Goal: Task Accomplishment & Management: Manage account settings

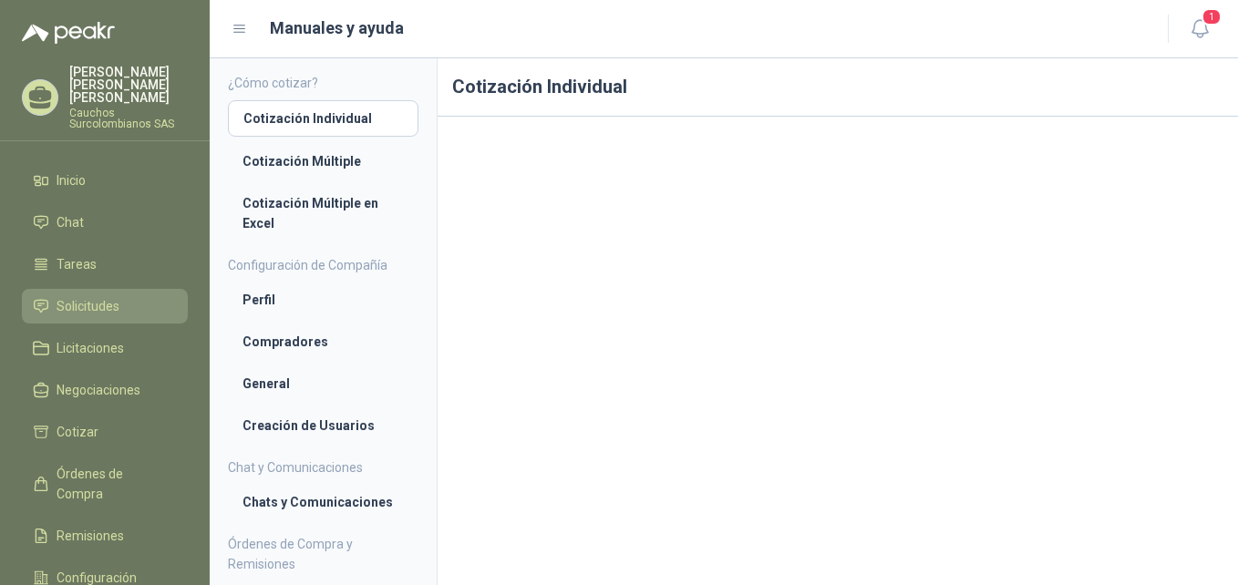
click at [90, 296] on span "Solicitudes" at bounding box center [88, 306] width 63 height 20
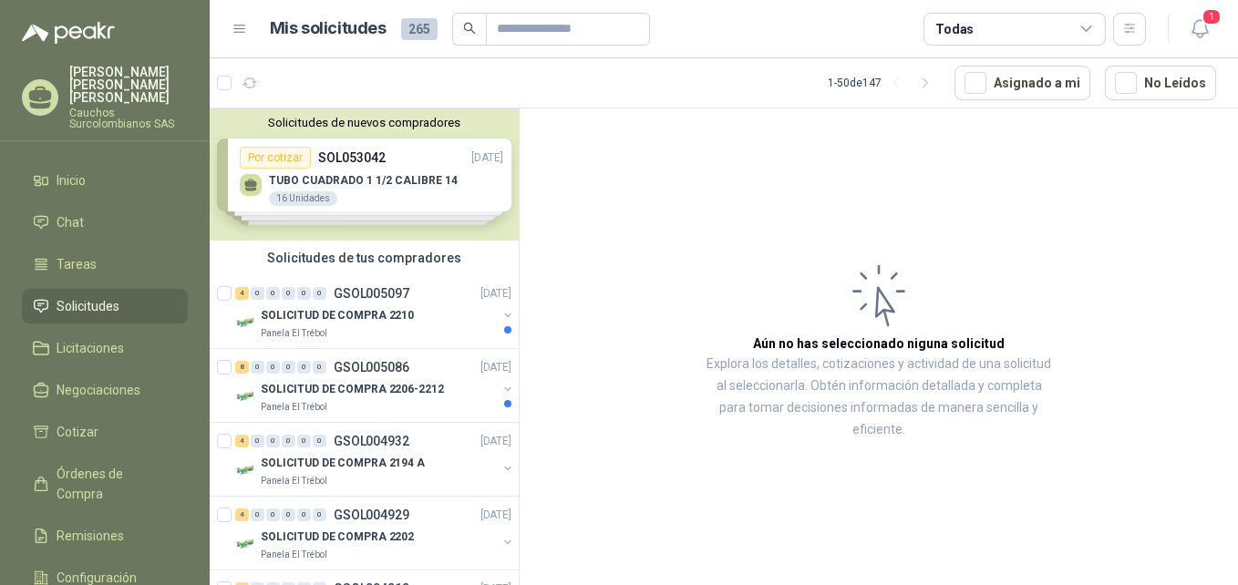
click at [398, 169] on div "Solicitudes de nuevos compradores Por cotizar SOL053042 [DATE] TUBO CUADRADO 1 …" at bounding box center [364, 175] width 309 height 132
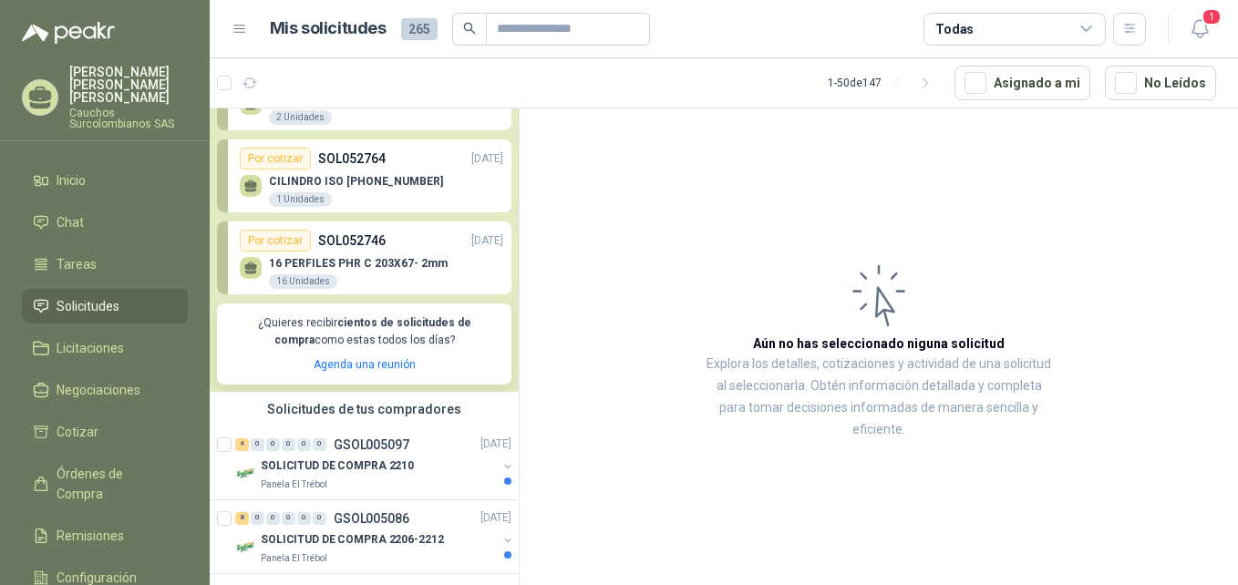
scroll to position [171, 0]
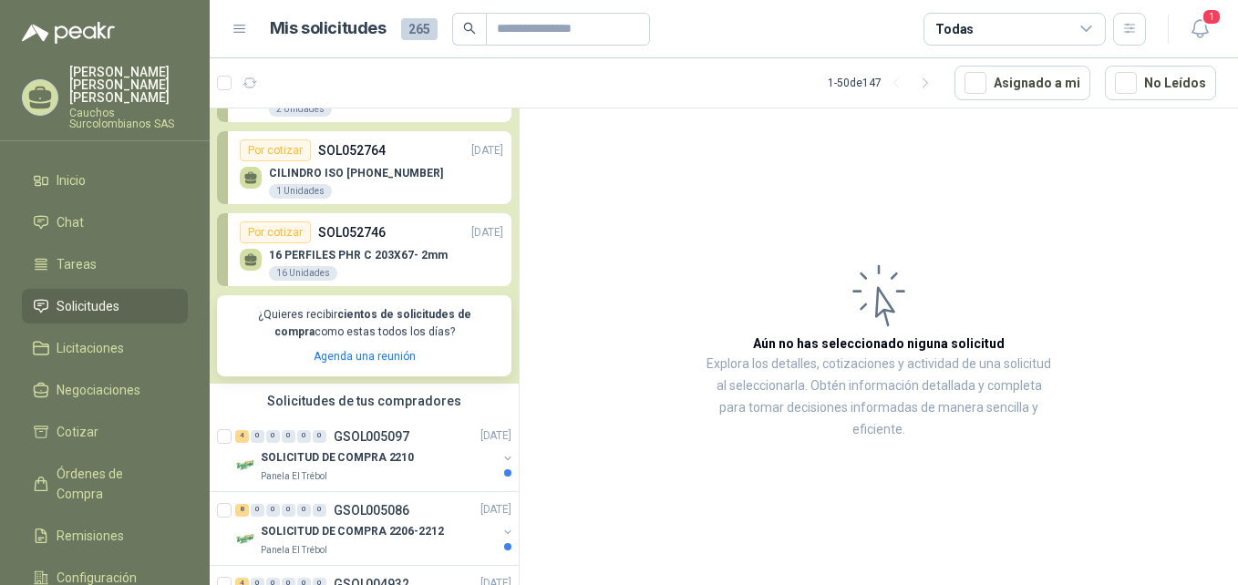
click at [397, 241] on div "Por cotizar SOL052746 [DATE]" at bounding box center [372, 233] width 264 height 22
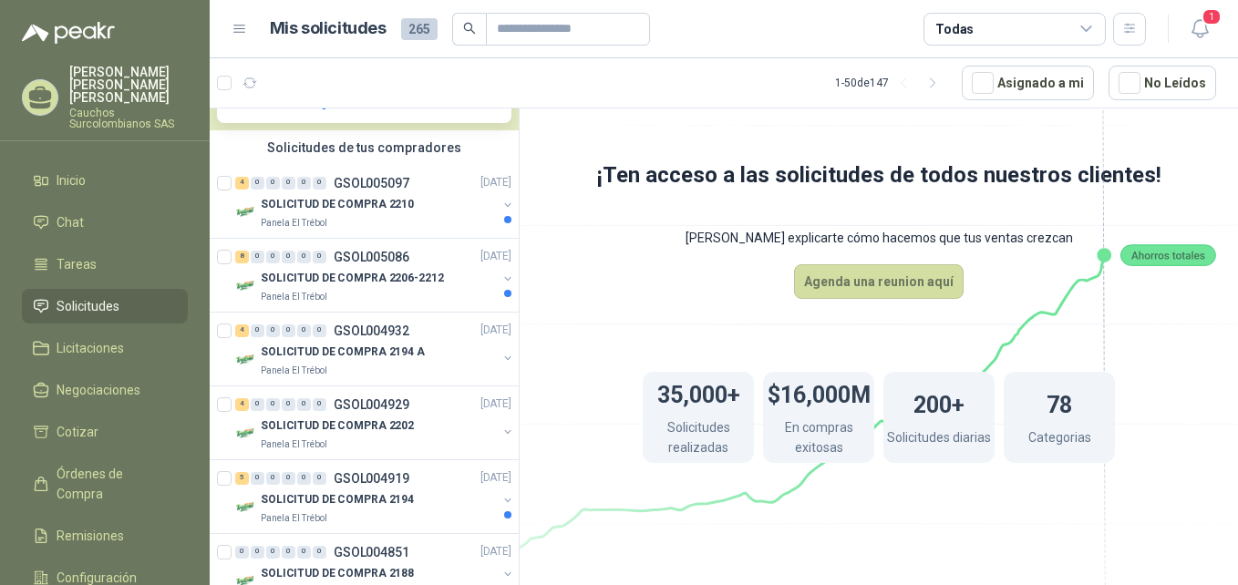
scroll to position [433, 0]
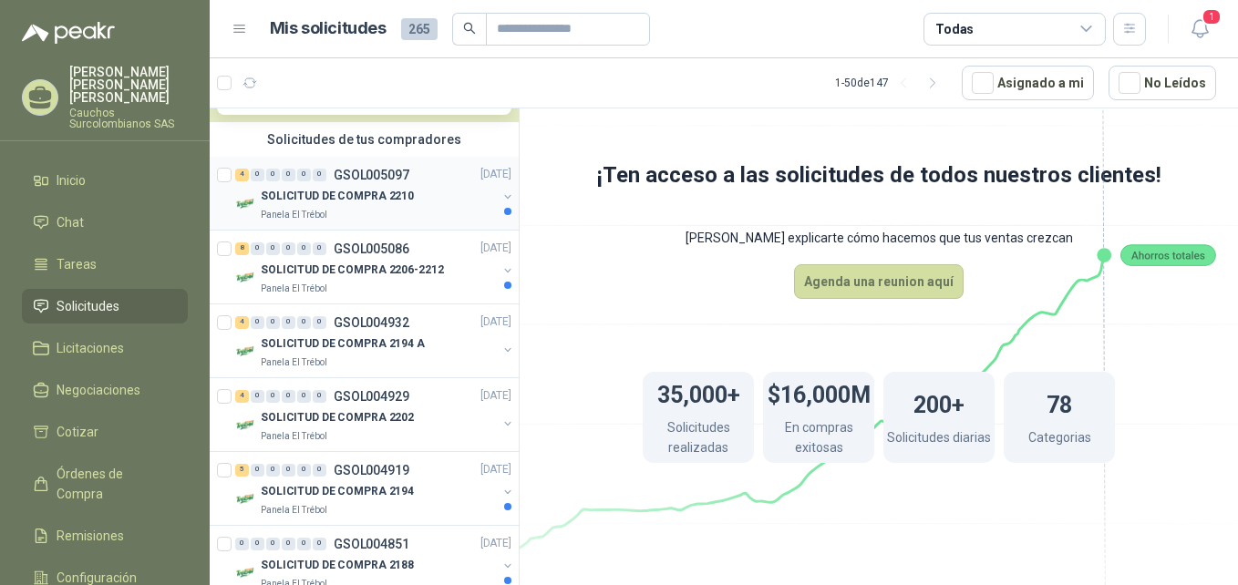
click at [327, 181] on div "4 0 0 0 0 0 GSOL005097" at bounding box center [322, 175] width 174 height 13
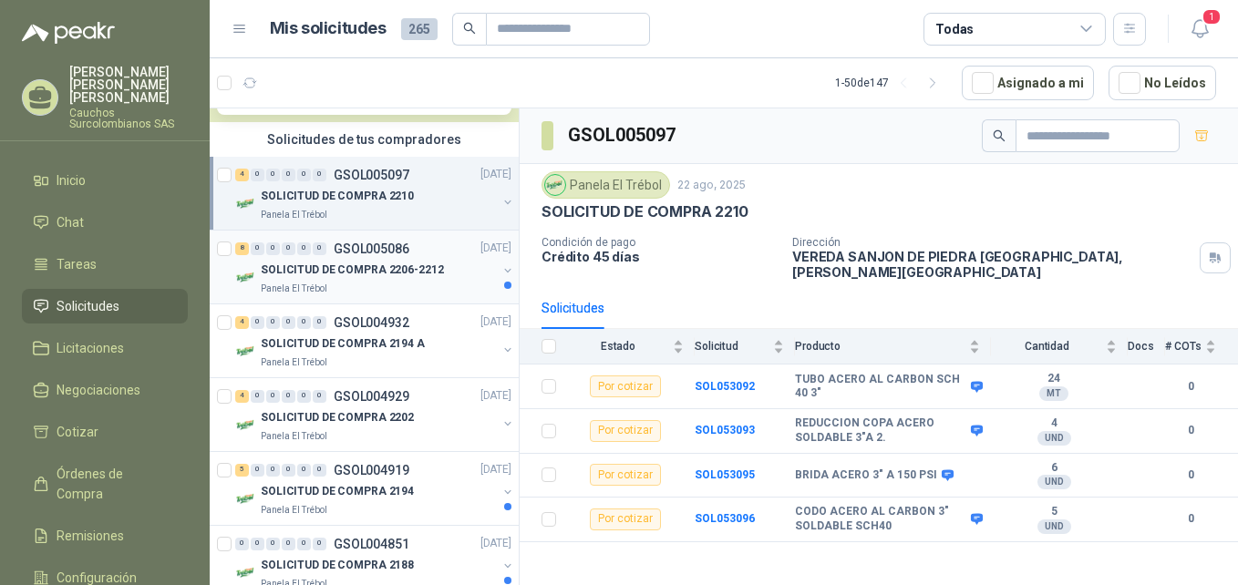
click at [353, 258] on div "8 0 0 0 0 0 GSOL005086 [DATE]" at bounding box center [375, 249] width 280 height 22
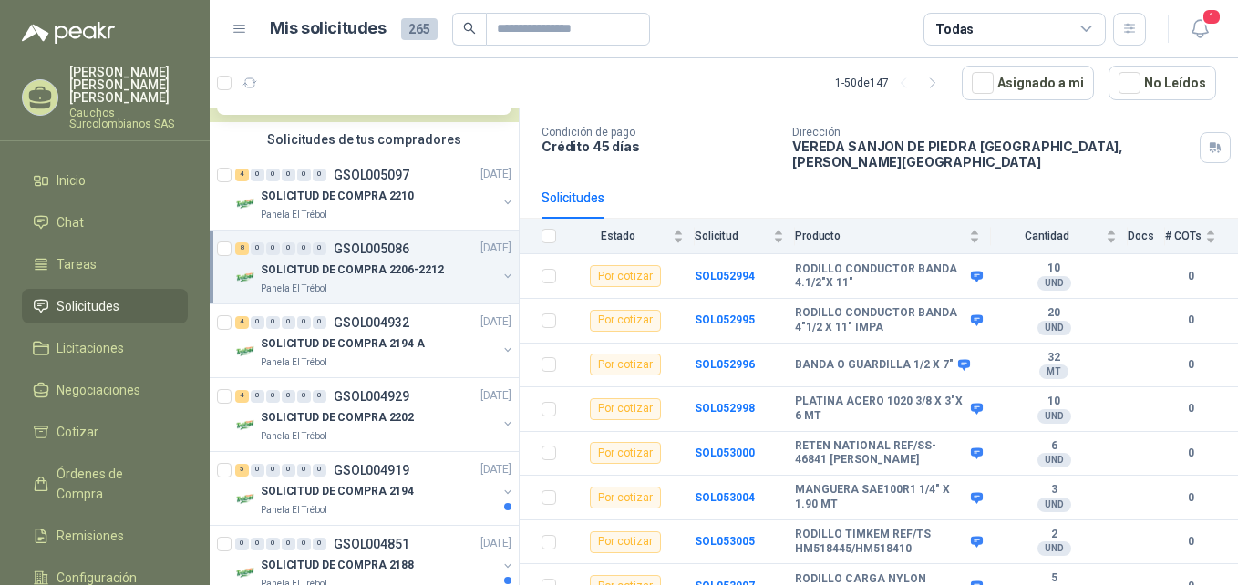
scroll to position [115, 0]
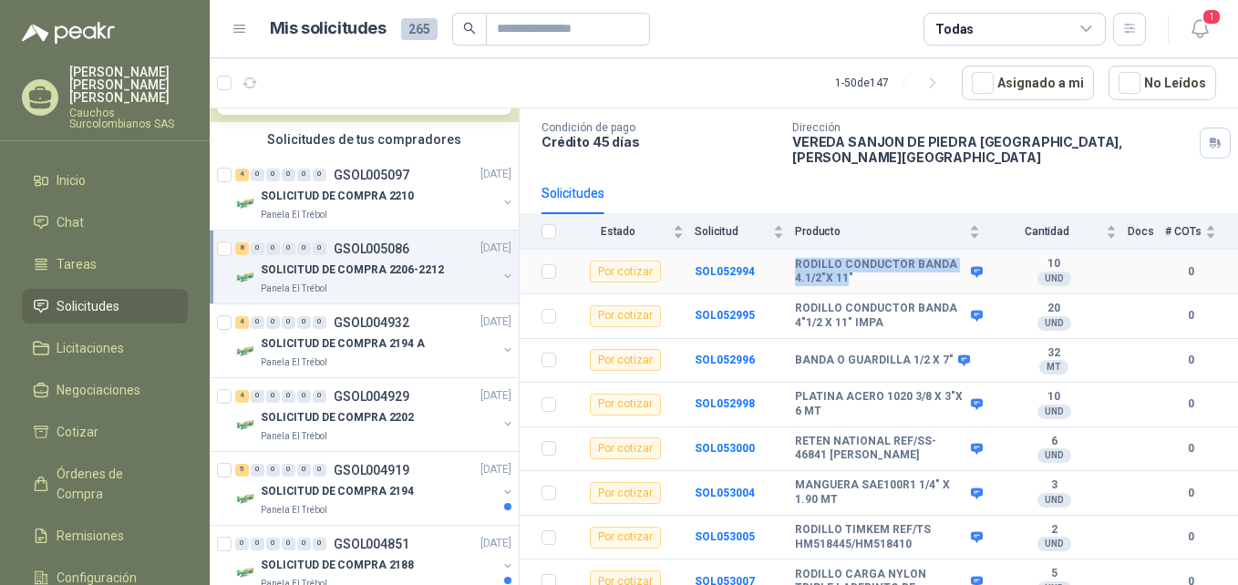
drag, startPoint x: 848, startPoint y: 262, endPoint x: 793, endPoint y: 251, distance: 55.8
click at [793, 251] on tr "Por cotizar SOL052994 RODILLO CONDUCTOR BANDA 4.1/2"X 11" 10 UND  0" at bounding box center [879, 272] width 719 height 45
drag, startPoint x: 793, startPoint y: 251, endPoint x: 794, endPoint y: 307, distance: 56.5
click at [794, 307] on td "SOL052995" at bounding box center [745, 317] width 100 height 45
drag, startPoint x: 759, startPoint y: 260, endPoint x: 693, endPoint y: 259, distance: 65.7
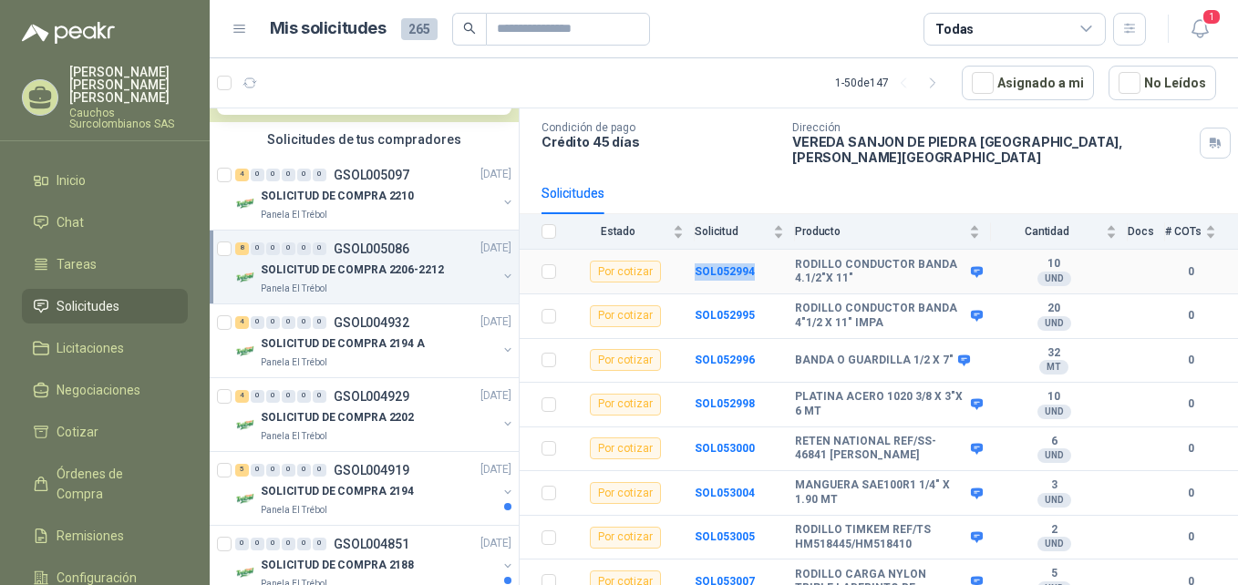
click at [693, 259] on tr "Por cotizar SOL052994 RODILLO CONDUCTOR BANDA 4.1/2"X 11" 10 UND  0" at bounding box center [879, 272] width 719 height 45
copy tr "SOL052994"
drag, startPoint x: 854, startPoint y: 266, endPoint x: 794, endPoint y: 246, distance: 63.4
click at [794, 250] on tr "Por cotizar SOL052994 RODILLO CONDUCTOR BANDA 4.1/2"X 11" 10 UND  0" at bounding box center [879, 272] width 719 height 45
copy tr "RODILLO CONDUCTOR BANDA 4.1/2"X 11""
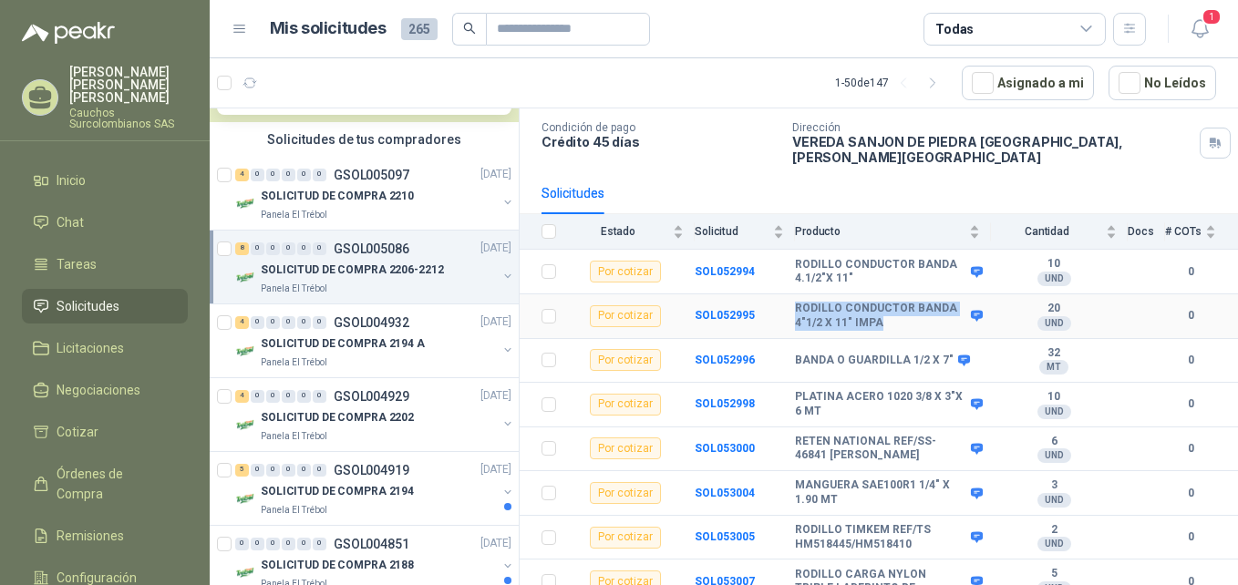
drag, startPoint x: 878, startPoint y: 312, endPoint x: 792, endPoint y: 292, distance: 88.0
click at [792, 295] on tr "Por cotizar SOL052995 RODILLO CONDUCTOR BANDA 4"1/2 X 11" IMPA 20 UND  0" at bounding box center [879, 317] width 719 height 45
copy tr "RODILLO CONDUCTOR BANDA 4"1/2 X 11" IMPA"
click at [717, 354] on b "SOL052996" at bounding box center [725, 360] width 60 height 13
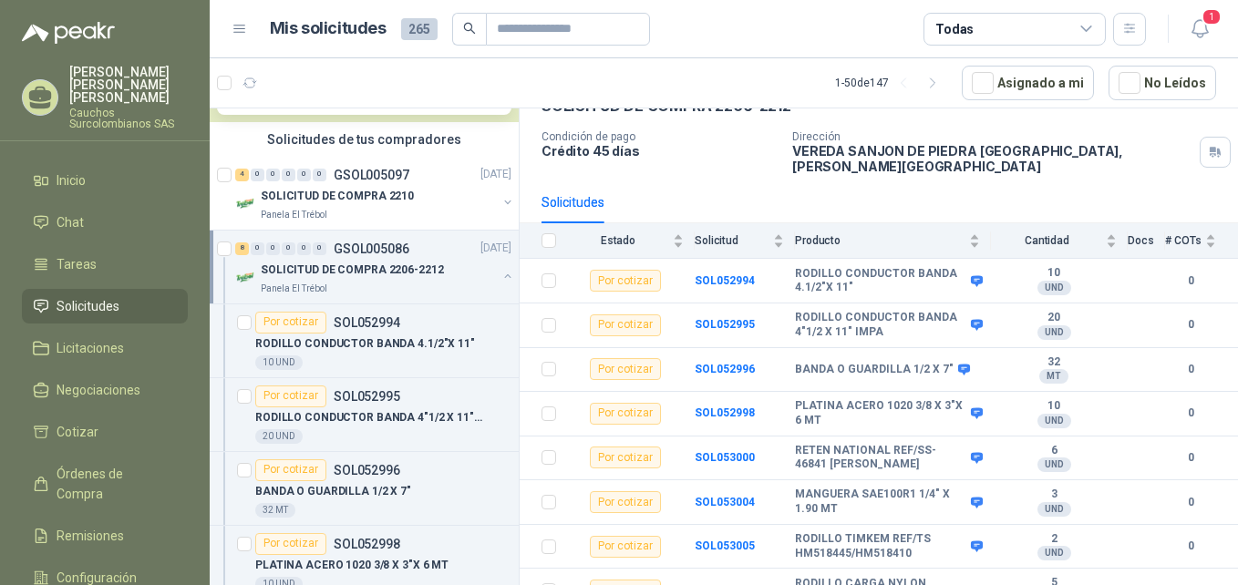
scroll to position [115, 0]
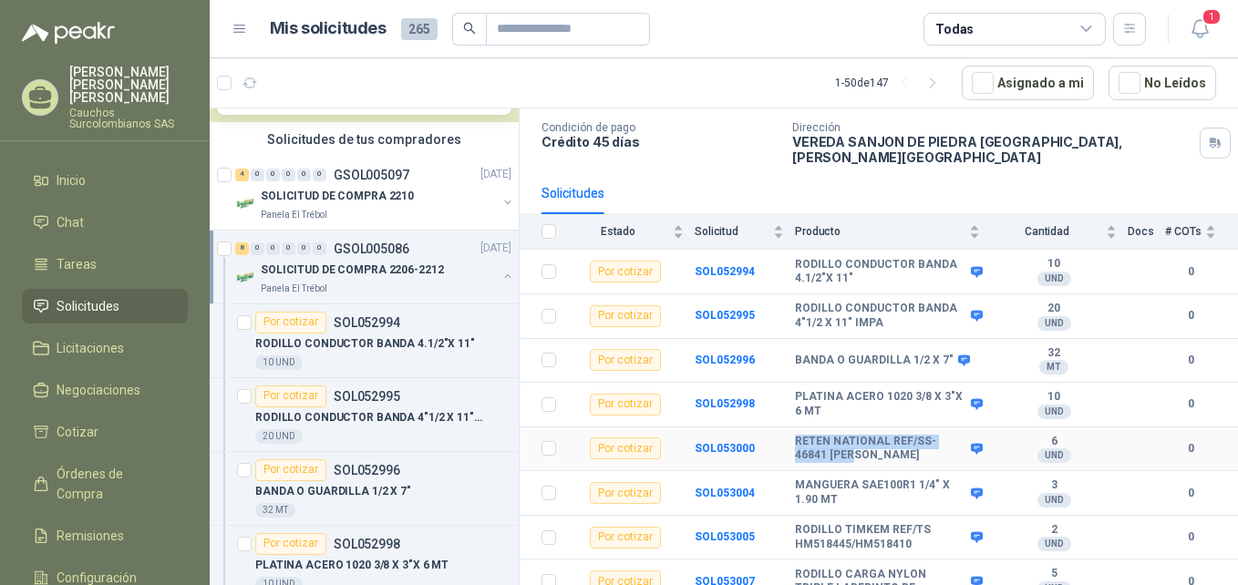
drag, startPoint x: 854, startPoint y: 444, endPoint x: 792, endPoint y: 427, distance: 64.4
click at [792, 428] on tr "Por cotizar SOL053000 RETEN NATIONAL REF/SS-46841 [PERSON_NAME] 6 UND  0" at bounding box center [879, 450] width 719 height 45
copy tr "RETEN NATIONAL REF/SS-46841 [PERSON_NAME]"
click at [753, 484] on td "SOL053004" at bounding box center [745, 493] width 100 height 45
drag, startPoint x: 755, startPoint y: 438, endPoint x: 694, endPoint y: 436, distance: 61.1
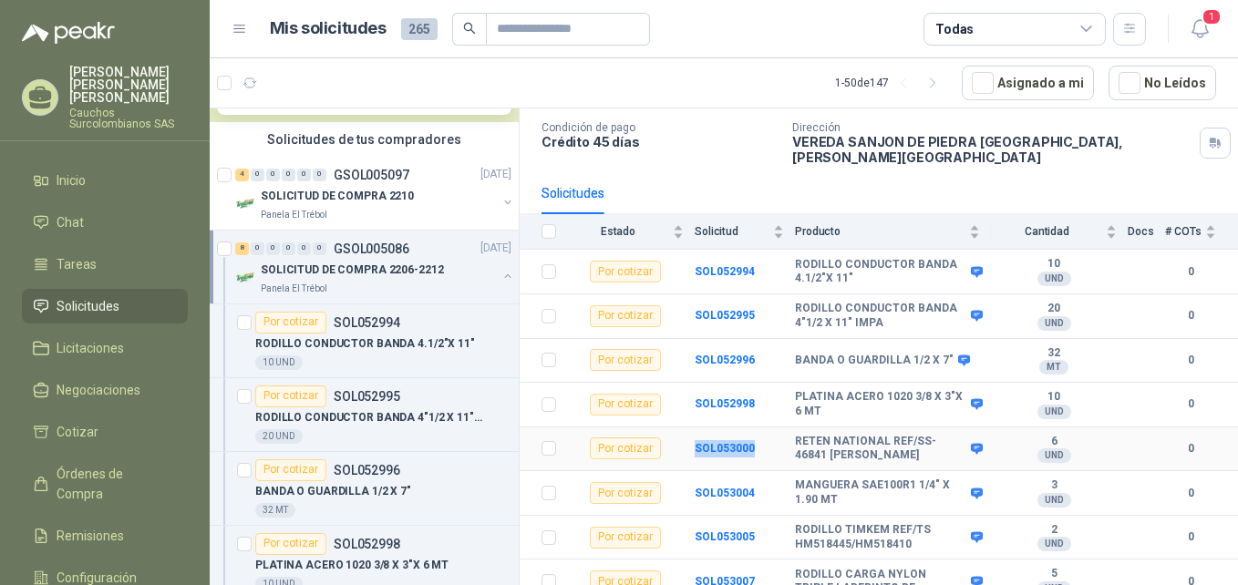
click at [694, 436] on tr "Por cotizar SOL053000 RETEN NATIONAL REF/SS-46841 [PERSON_NAME] 6 UND  0" at bounding box center [879, 450] width 719 height 45
copy tr "SOL053000"
drag, startPoint x: 759, startPoint y: 302, endPoint x: 695, endPoint y: 305, distance: 63.9
click at [695, 305] on td "SOL052995" at bounding box center [745, 317] width 100 height 45
copy b "SOL052995"
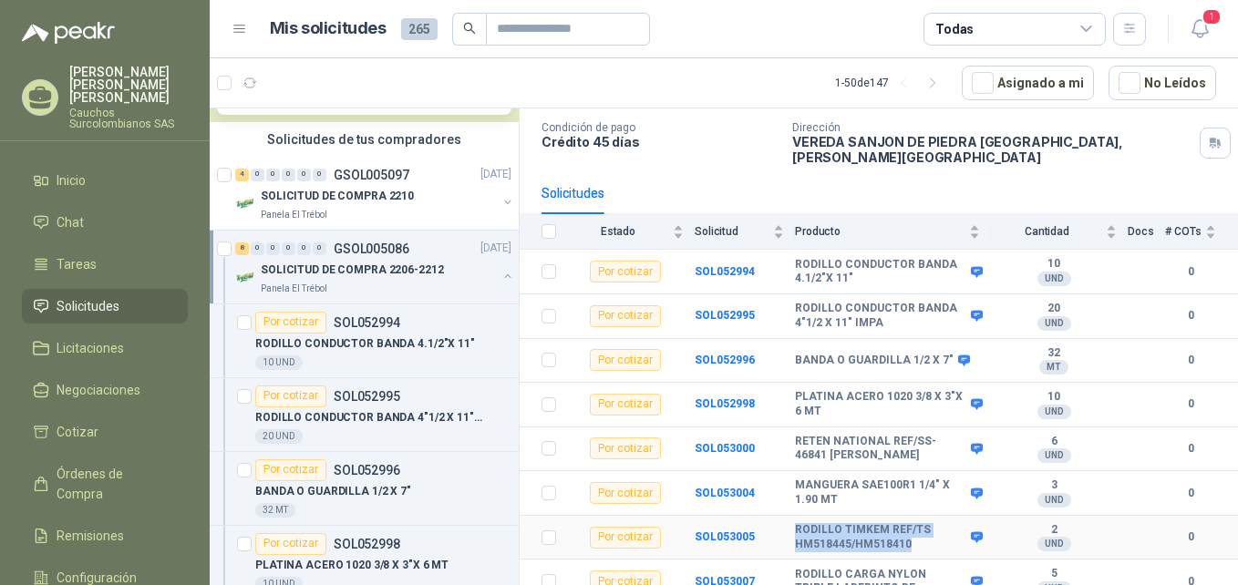
drag, startPoint x: 908, startPoint y: 531, endPoint x: 789, endPoint y: 517, distance: 120.2
click at [789, 517] on tr "Por cotizar SOL053005 RODILLO TIMKEM REF/TS HM518445/HM518410 2 UND  0" at bounding box center [879, 538] width 719 height 45
copy tr "RODILLO TIMKEM REF/TS HM518445/HM518410"
click at [779, 490] on td "SOL053004" at bounding box center [745, 493] width 100 height 45
drag, startPoint x: 755, startPoint y: 524, endPoint x: 687, endPoint y: 524, distance: 68.4
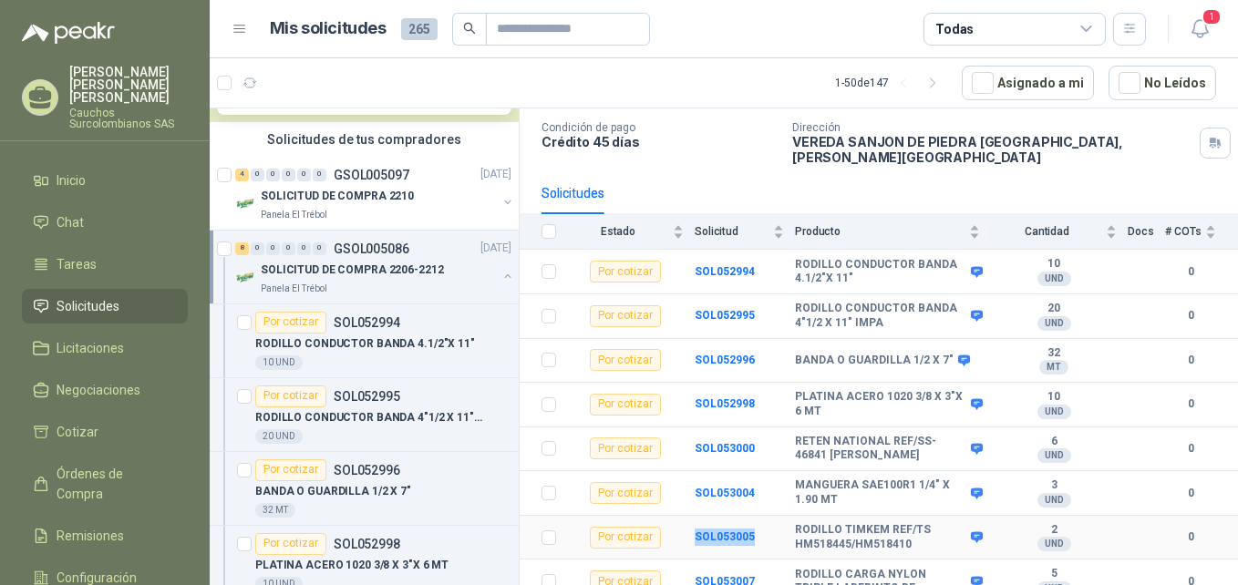
click at [687, 524] on tr "Por cotizar SOL053005 RODILLO TIMKEM REF/TS HM518445/HM518410 2 UND  0" at bounding box center [879, 538] width 719 height 45
copy tr "SOL053005"
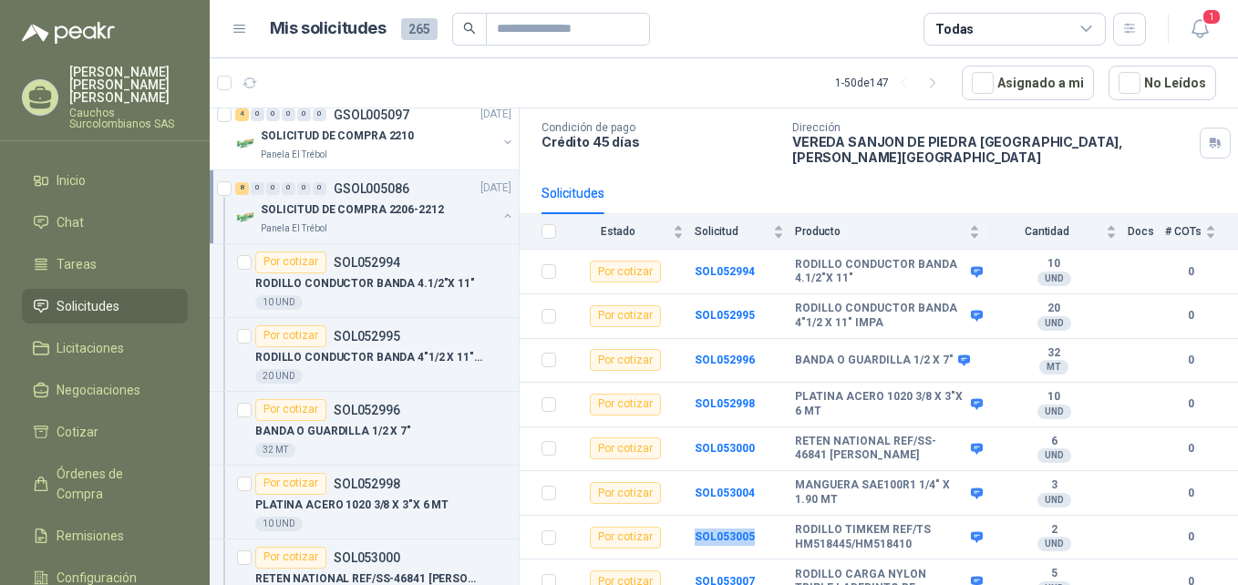
scroll to position [512, 0]
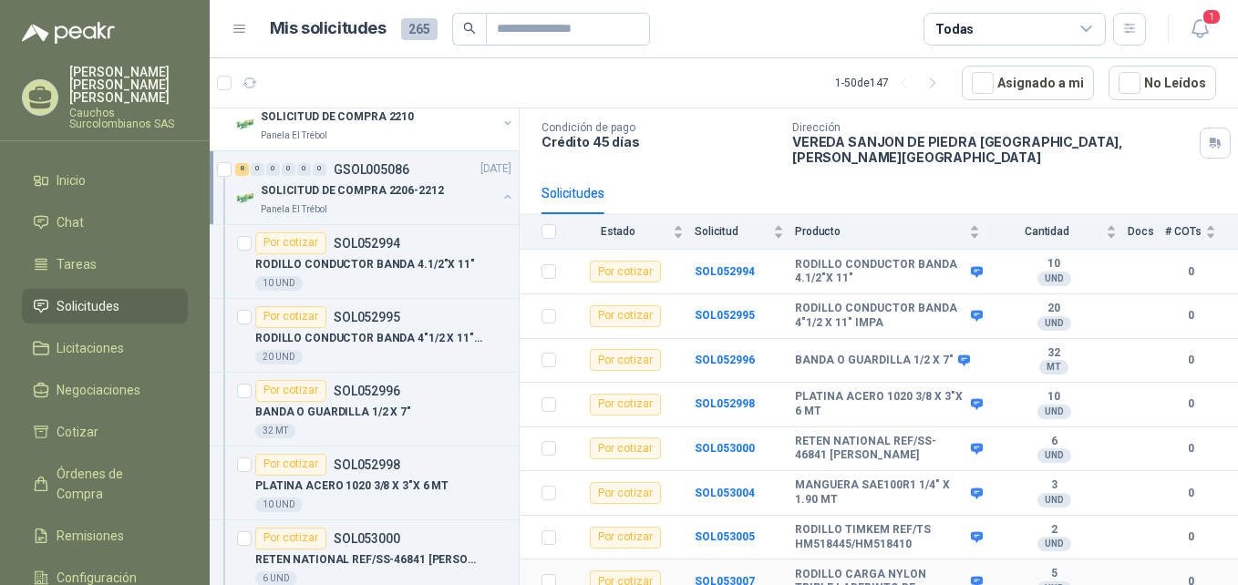
click at [884, 568] on b "RODILLO CARGA NYLON TRIPLE LABERINTO DE" at bounding box center [880, 582] width 171 height 28
click at [723, 575] on b "SOL053007" at bounding box center [725, 581] width 60 height 13
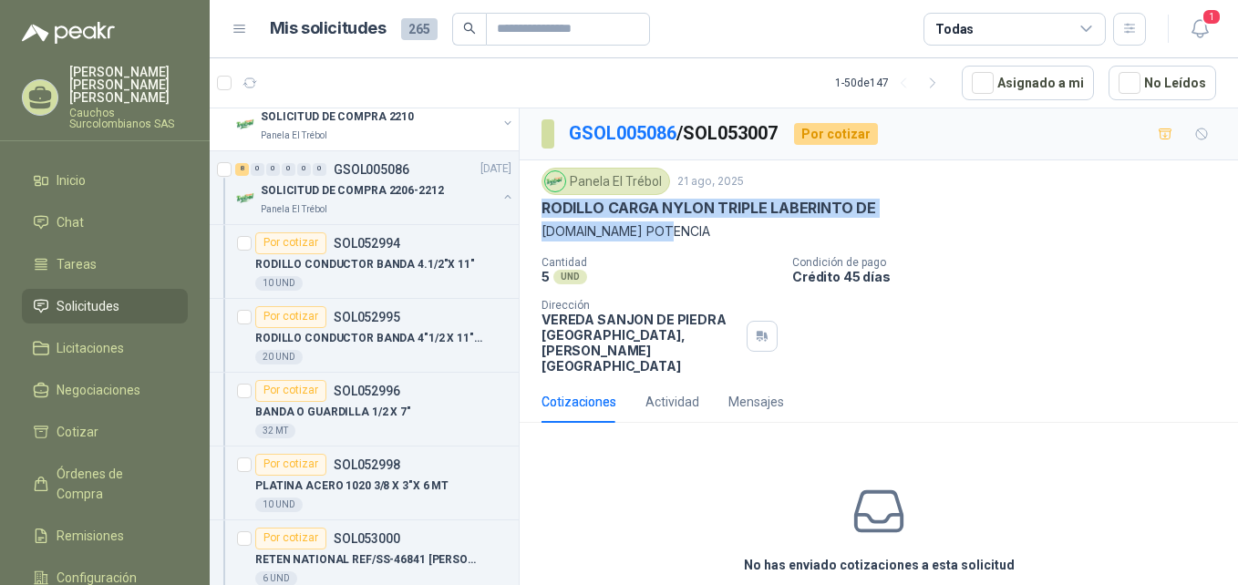
drag, startPoint x: 543, startPoint y: 210, endPoint x: 676, endPoint y: 238, distance: 135.2
click at [676, 238] on div "Panela El Trébol [DATE] RODILLO CARGA NYLON TRIPLE LABERINTO DE [DOMAIN_NAME] P…" at bounding box center [879, 205] width 675 height 74
copy div "RODILLO CARGA NYLON TRIPLE LABERINTO DE [DOMAIN_NAME] POTENCIA"
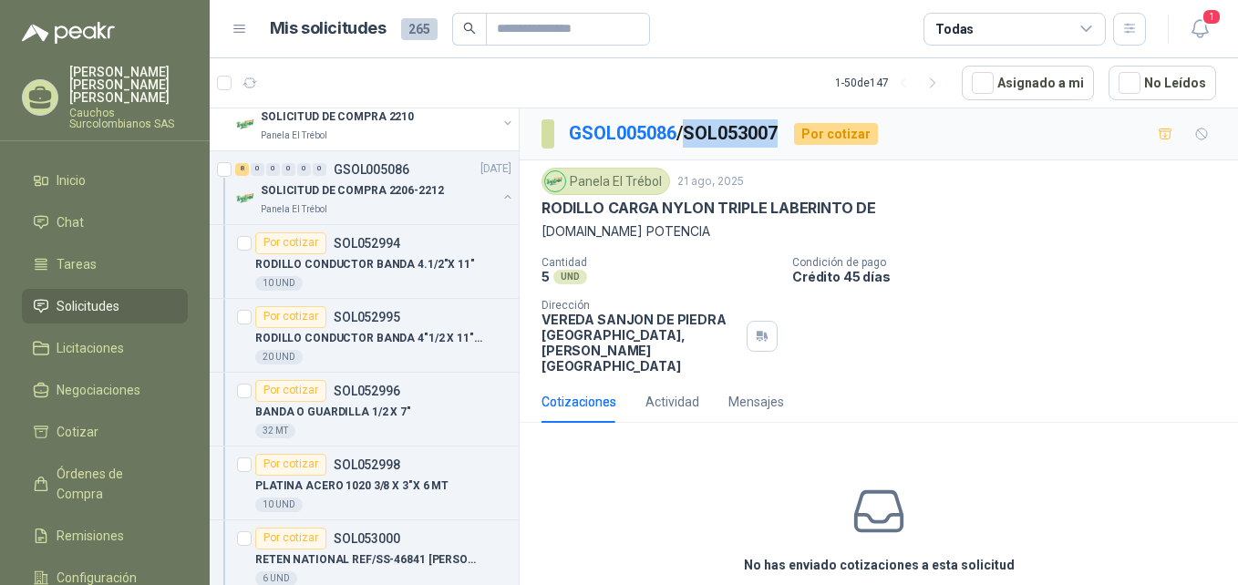
drag, startPoint x: 789, startPoint y: 134, endPoint x: 695, endPoint y: 134, distance: 93.9
click at [695, 134] on p "GSOL005086 / SOL053007" at bounding box center [674, 133] width 211 height 28
copy p "SOL053007"
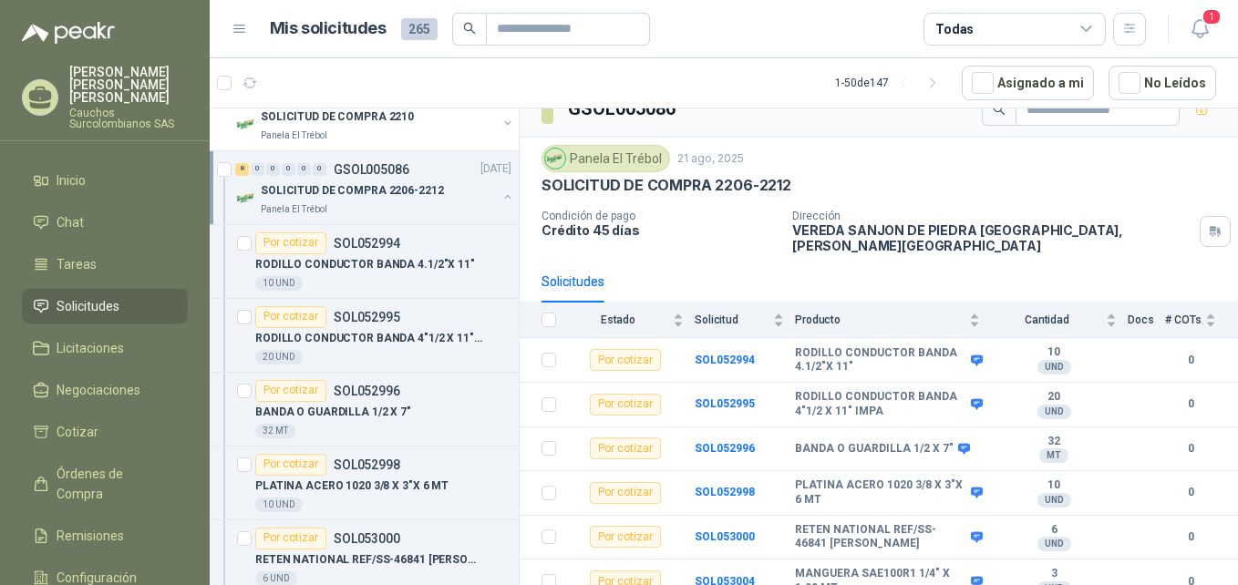
scroll to position [115, 0]
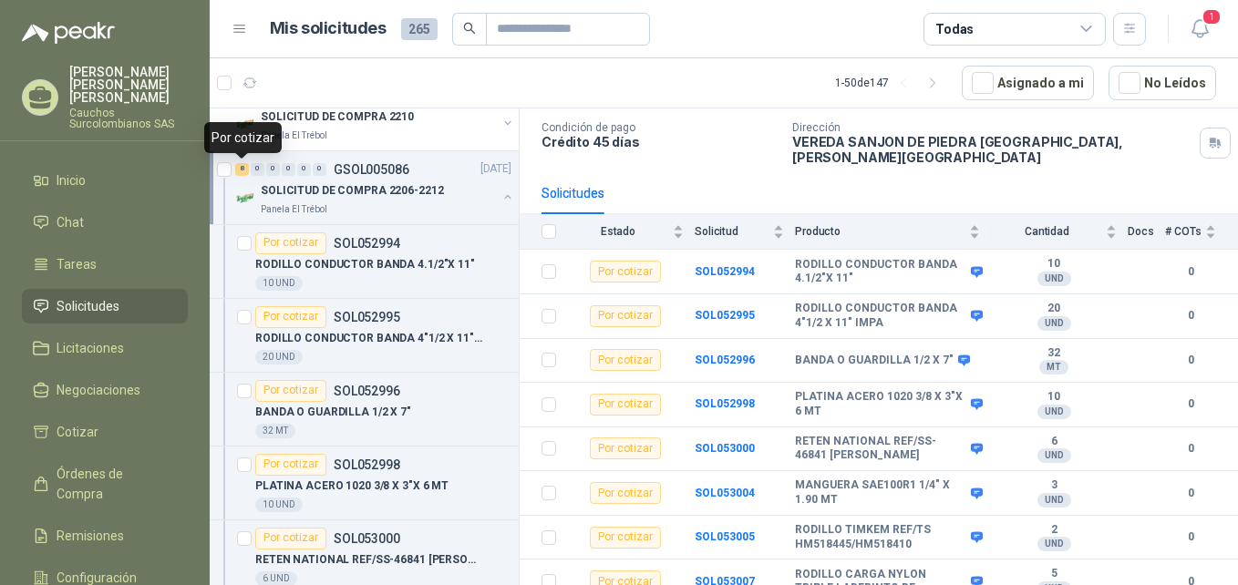
click at [247, 168] on div "8" at bounding box center [242, 169] width 14 height 13
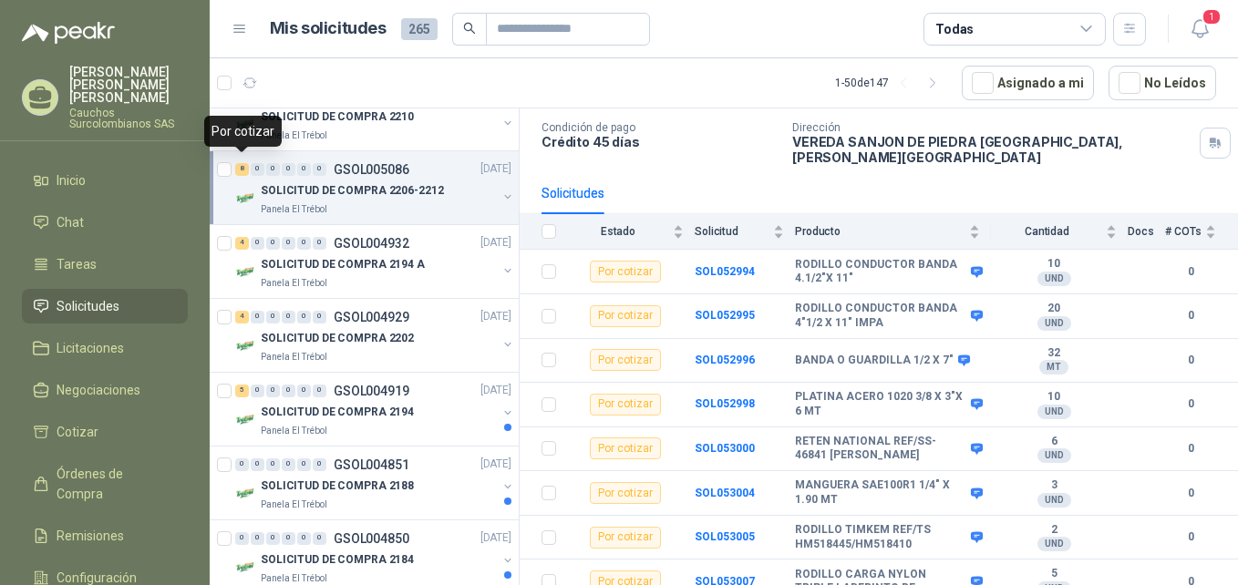
scroll to position [6, 0]
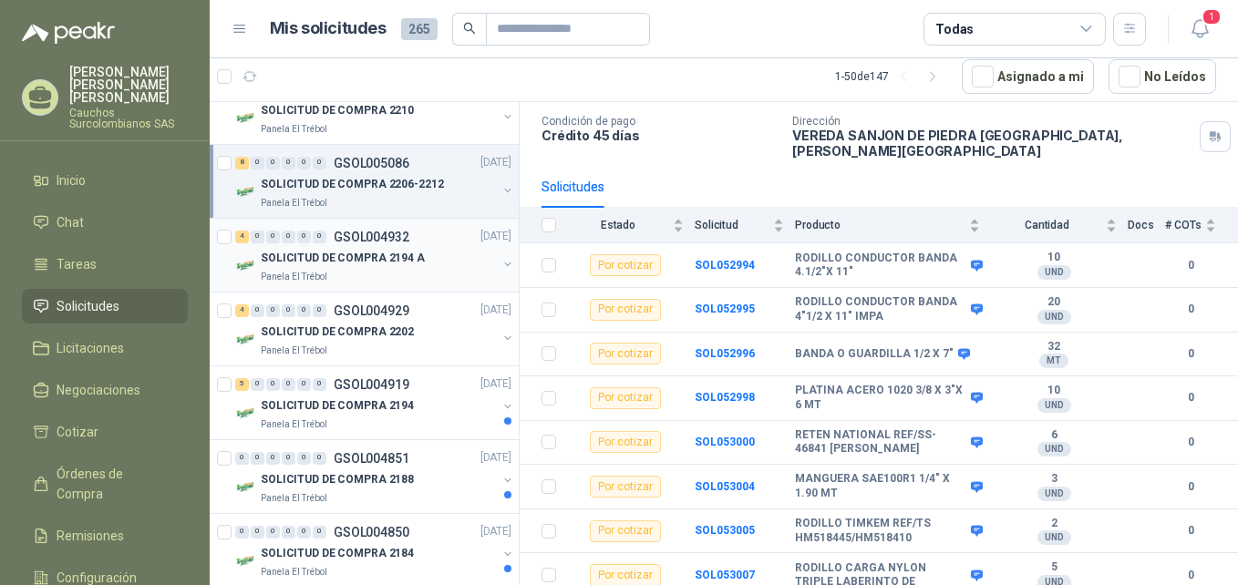
click at [387, 252] on p "SOLICITUD DE COMPRA 2194 A" at bounding box center [343, 258] width 164 height 17
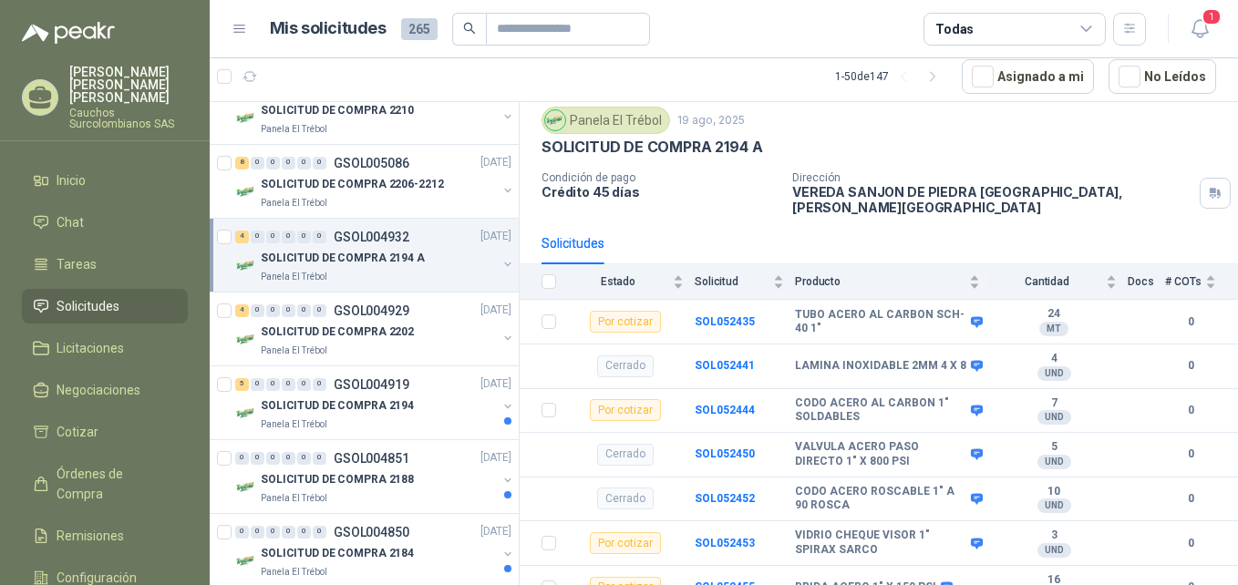
scroll to position [70, 0]
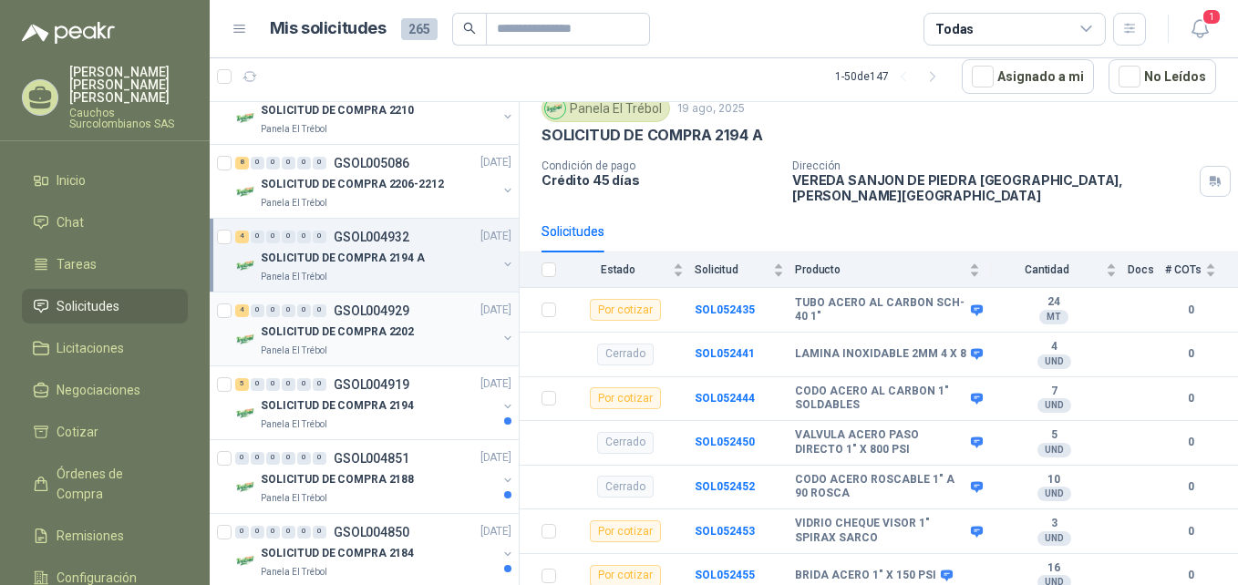
click at [406, 334] on div "SOLICITUD DE COMPRA 2202" at bounding box center [379, 333] width 236 height 22
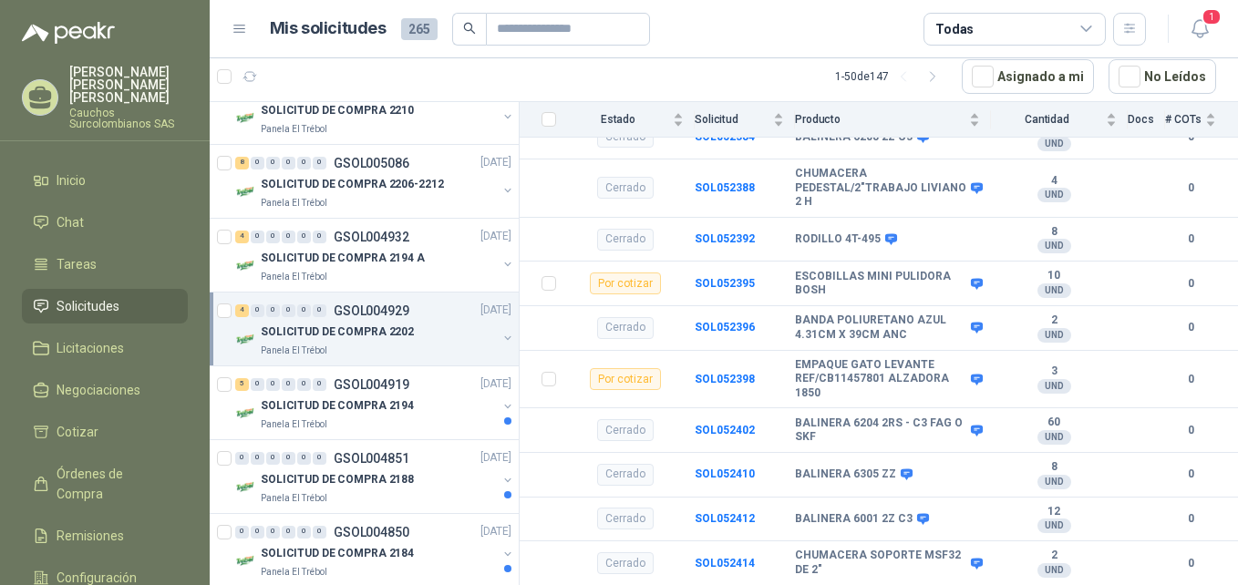
scroll to position [334, 0]
drag, startPoint x: 795, startPoint y: 348, endPoint x: 832, endPoint y: 377, distance: 46.1
click at [832, 377] on b "EMPAQUE GATO LEVANTE REF/CB11457801 ALZADORA 1850" at bounding box center [880, 378] width 171 height 43
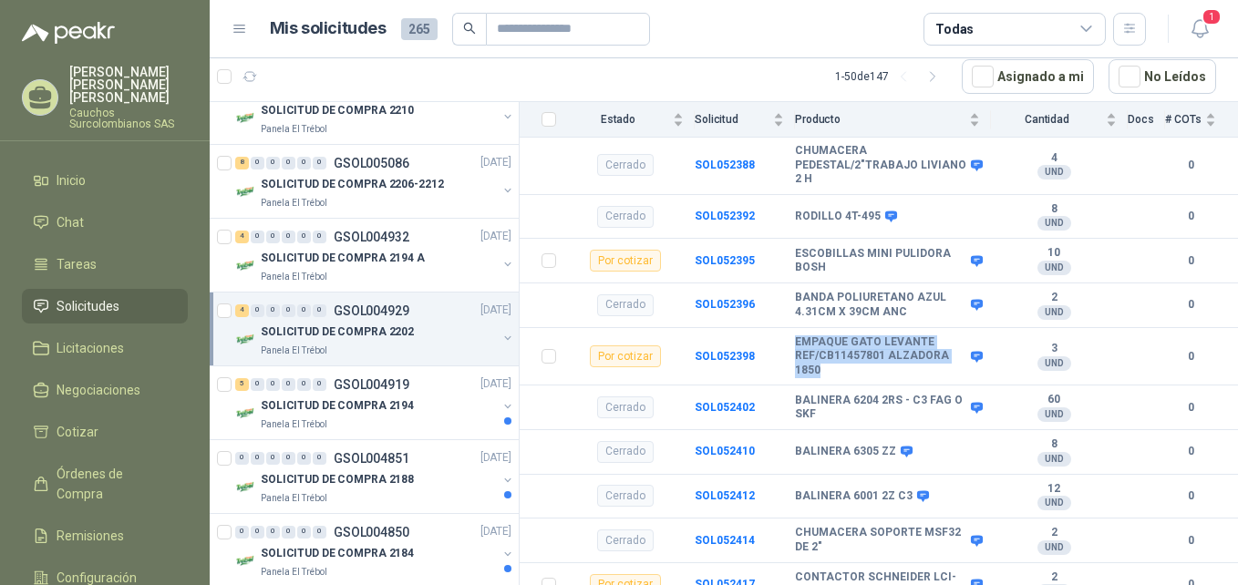
scroll to position [364, 0]
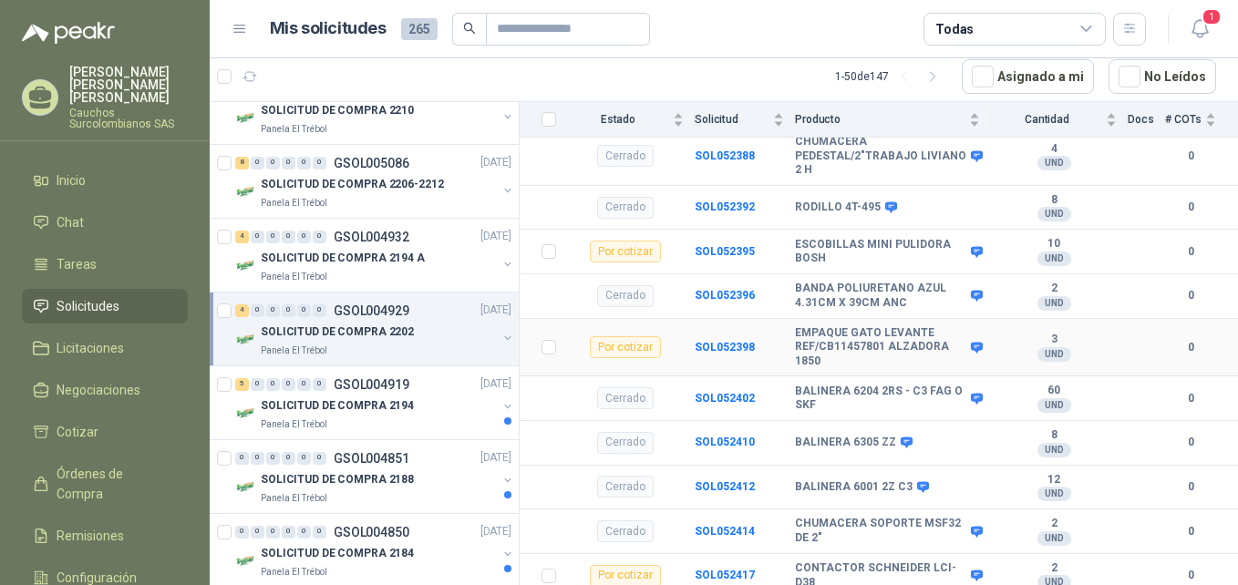
click at [749, 343] on td "SOL052398" at bounding box center [745, 348] width 100 height 58
drag, startPoint x: 761, startPoint y: 329, endPoint x: 695, endPoint y: 328, distance: 65.7
click at [695, 328] on td "SOL052398" at bounding box center [745, 348] width 100 height 58
click at [376, 409] on p "SOLICITUD DE COMPRA 2194" at bounding box center [337, 406] width 153 height 17
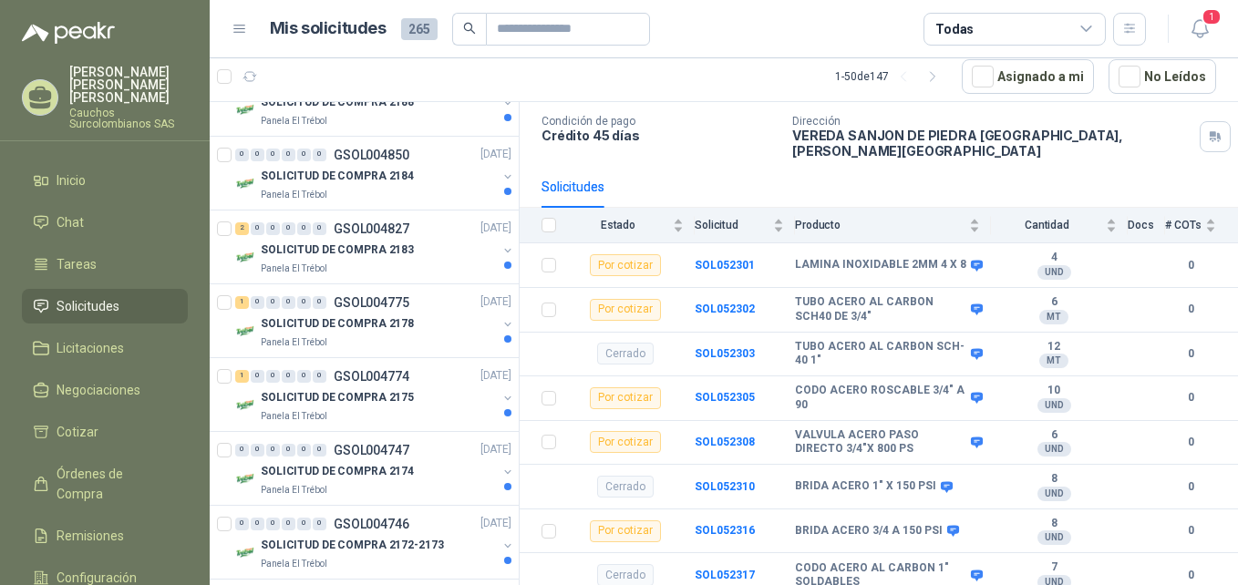
scroll to position [898, 0]
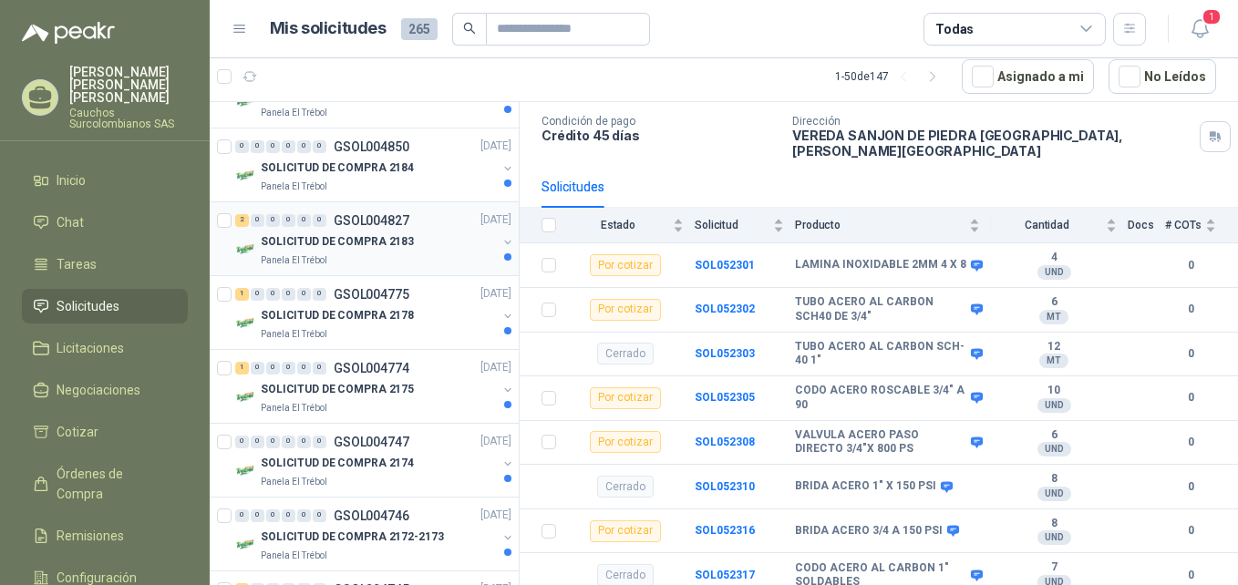
click at [395, 254] on div "Panela El Trébol" at bounding box center [379, 261] width 236 height 15
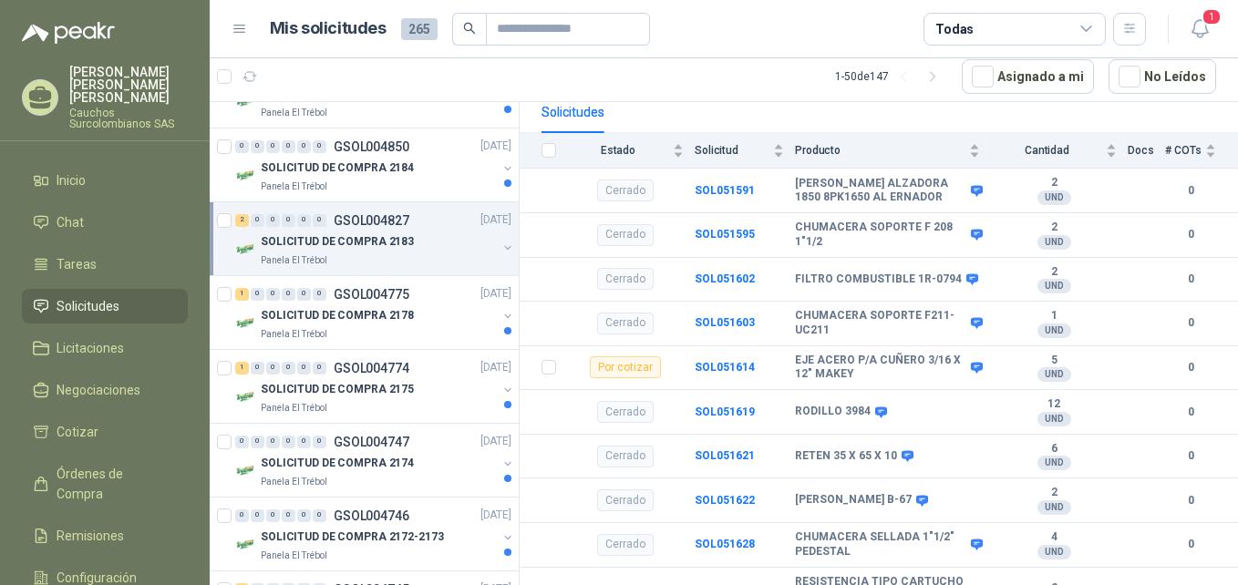
scroll to position [262, 0]
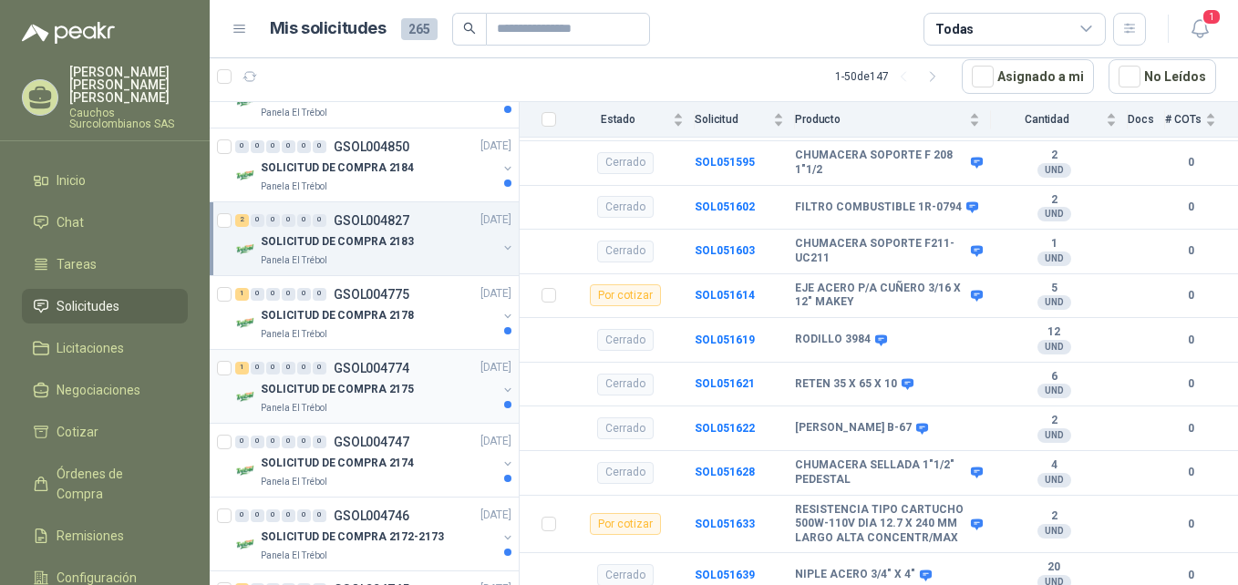
click at [388, 378] on div "1 0 0 0 0 0 GSOL004774 [DATE]" at bounding box center [375, 368] width 280 height 22
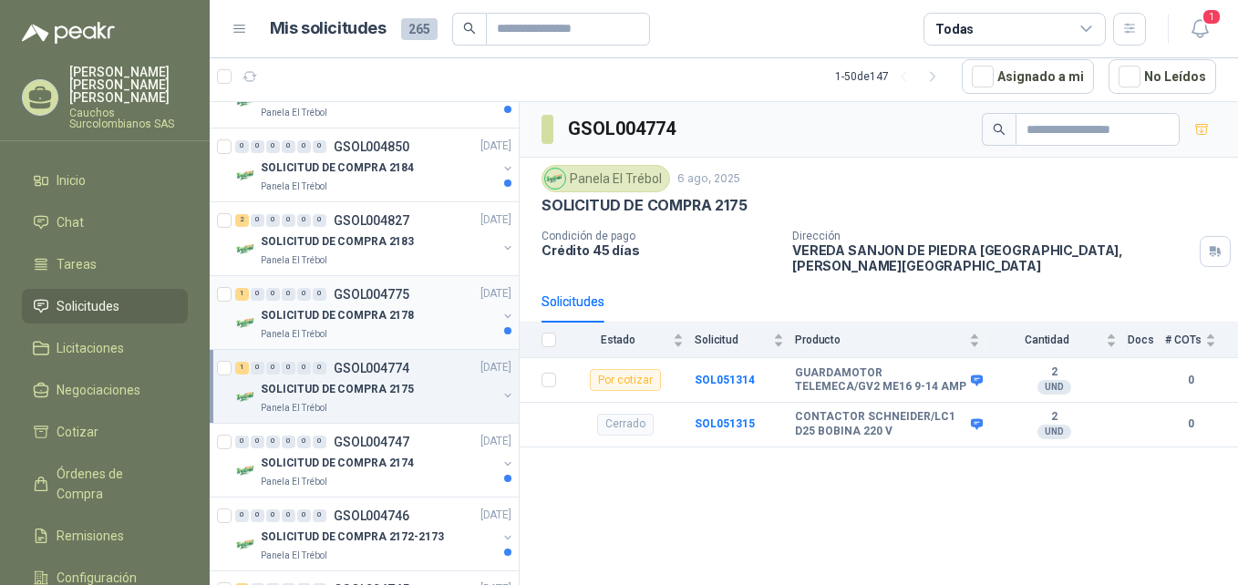
click at [419, 317] on div "SOLICITUD DE COMPRA 2178" at bounding box center [379, 316] width 236 height 22
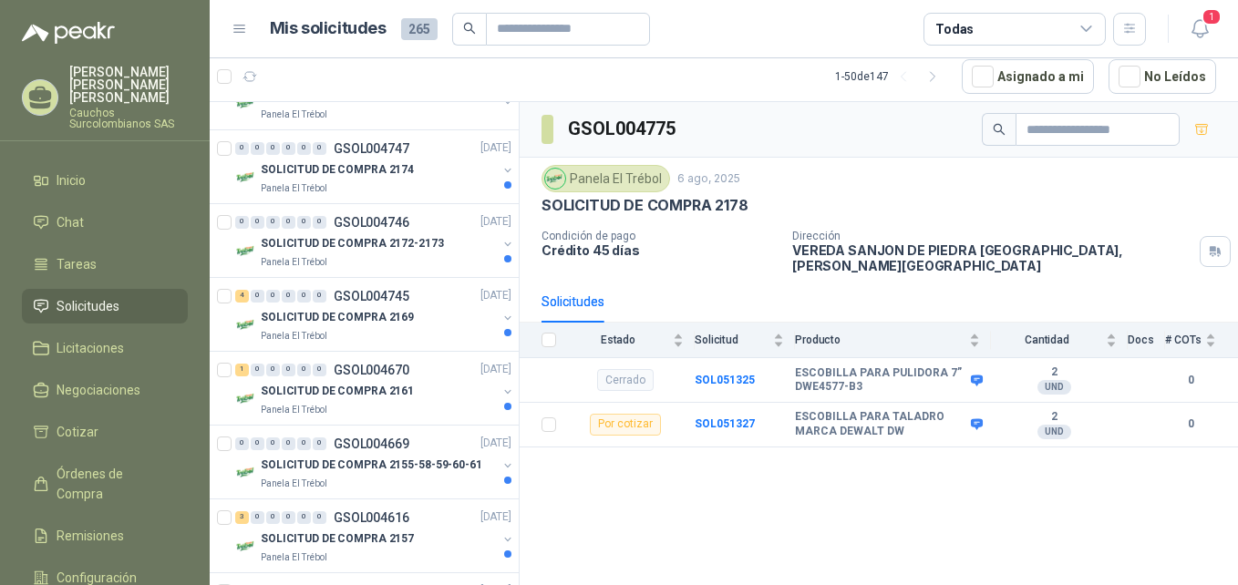
scroll to position [1201, 0]
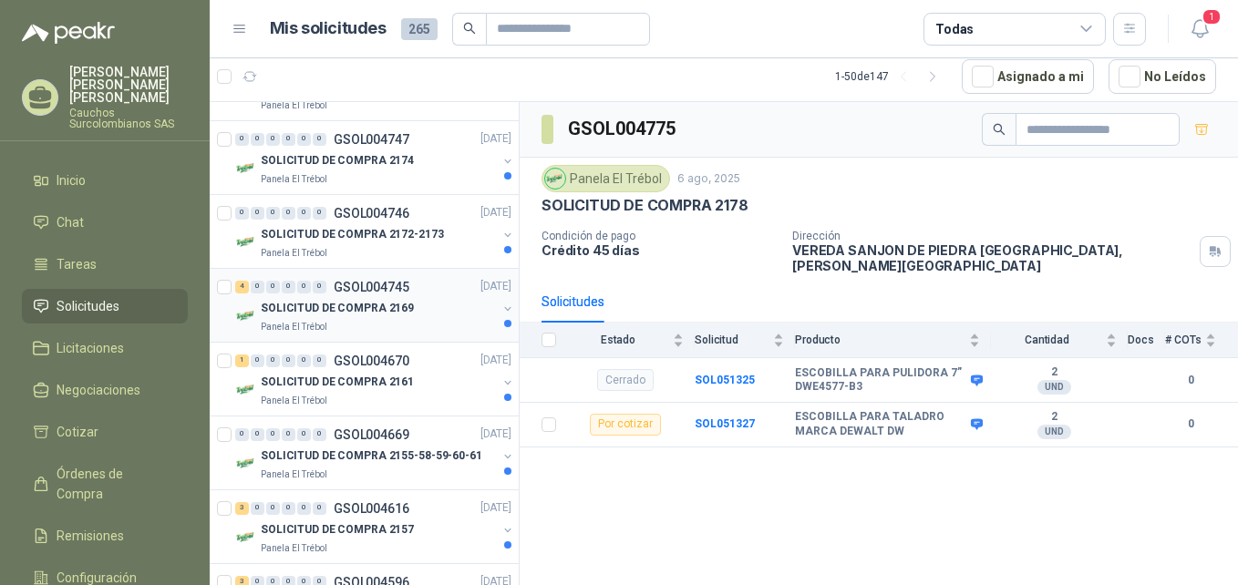
click at [383, 306] on p "SOLICITUD DE COMPRA 2169" at bounding box center [337, 308] width 153 height 17
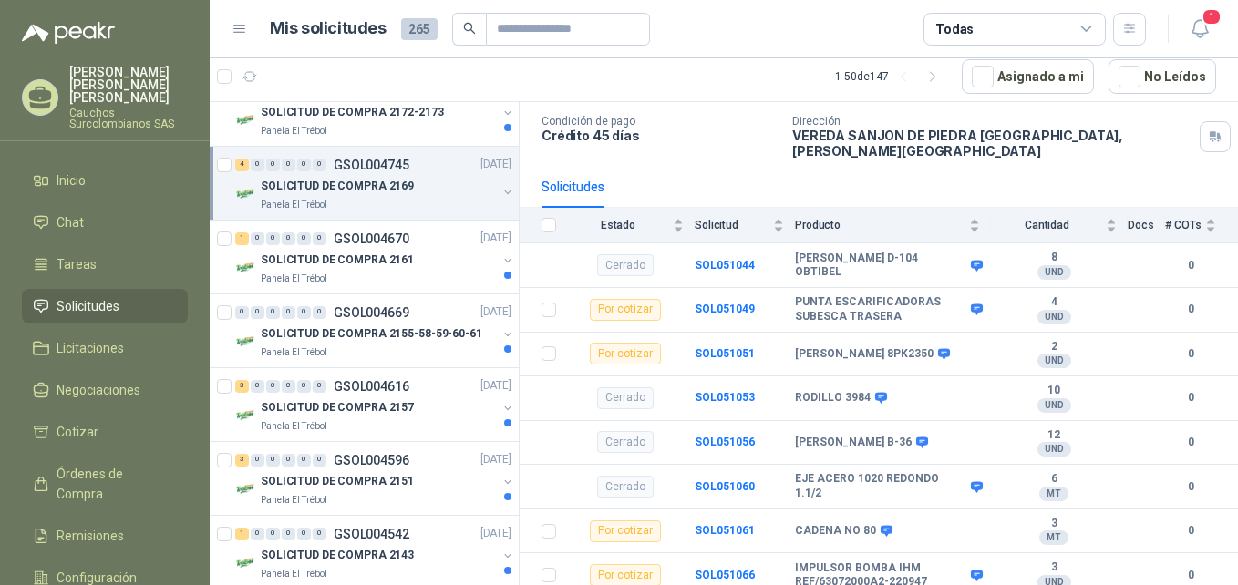
scroll to position [1330, 0]
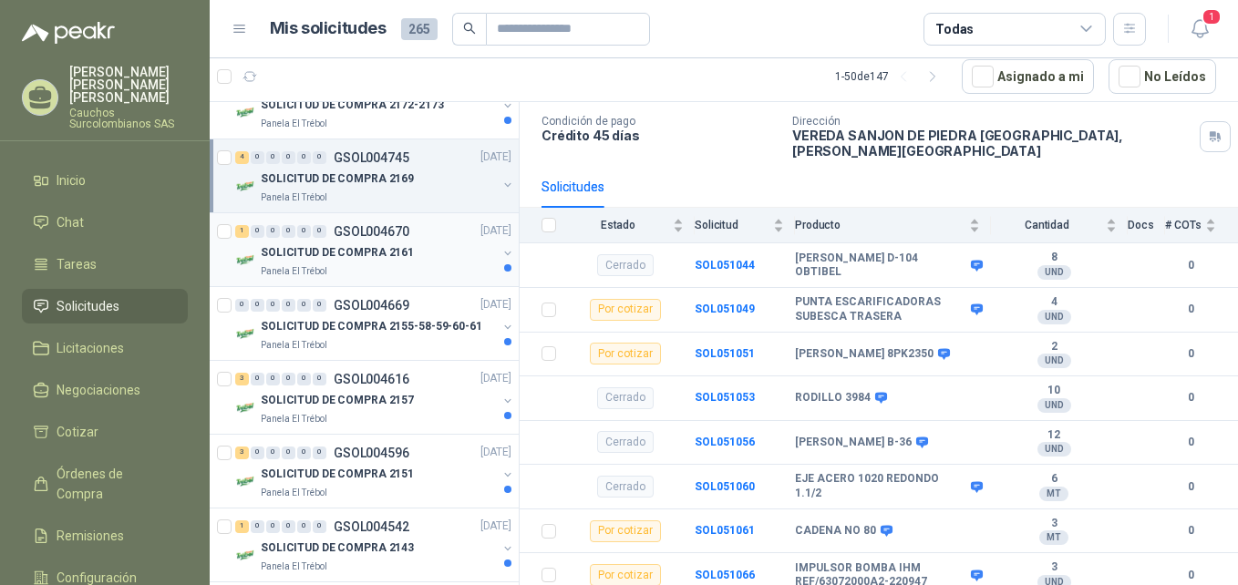
click at [406, 248] on div "SOLICITUD DE COMPRA 2161" at bounding box center [379, 254] width 236 height 22
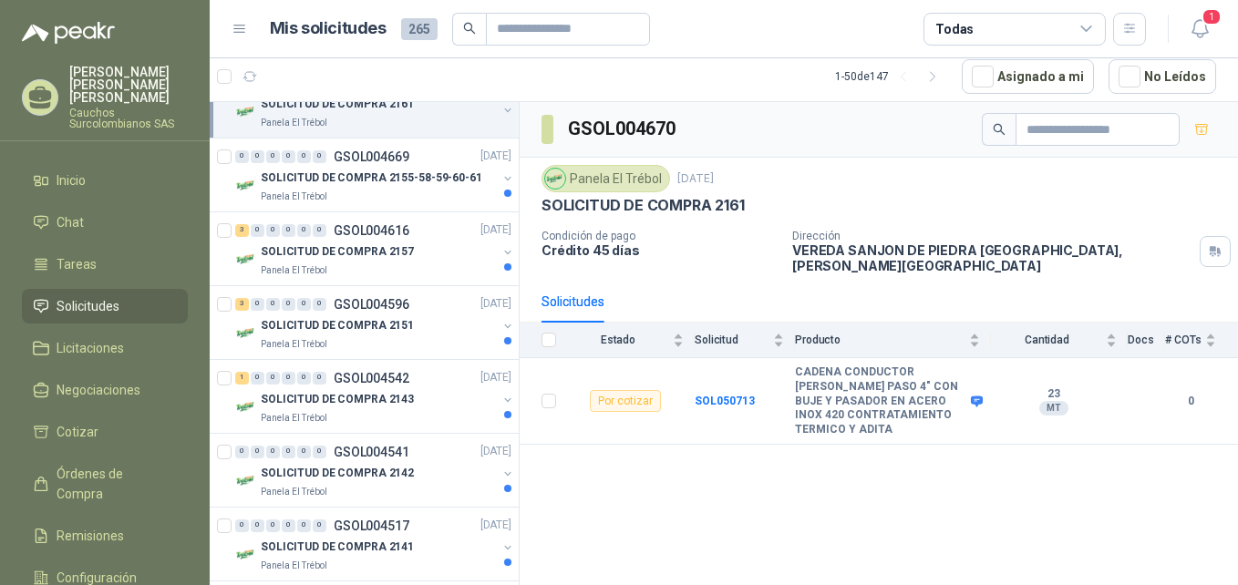
scroll to position [1486, 0]
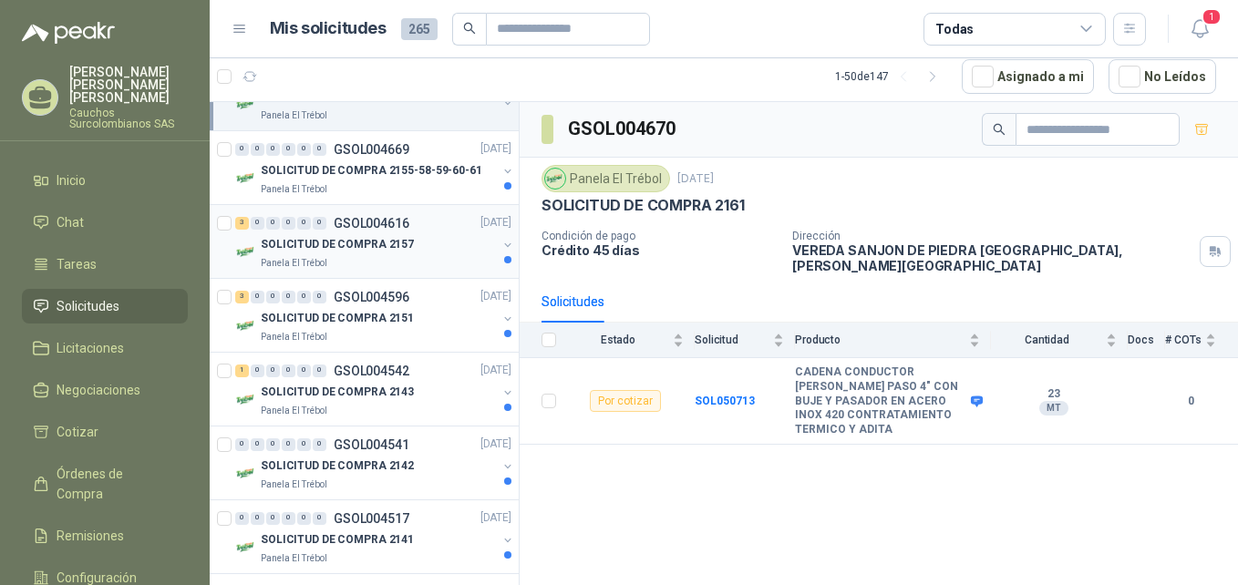
click at [399, 243] on p "SOLICITUD DE COMPRA 2157" at bounding box center [337, 244] width 153 height 17
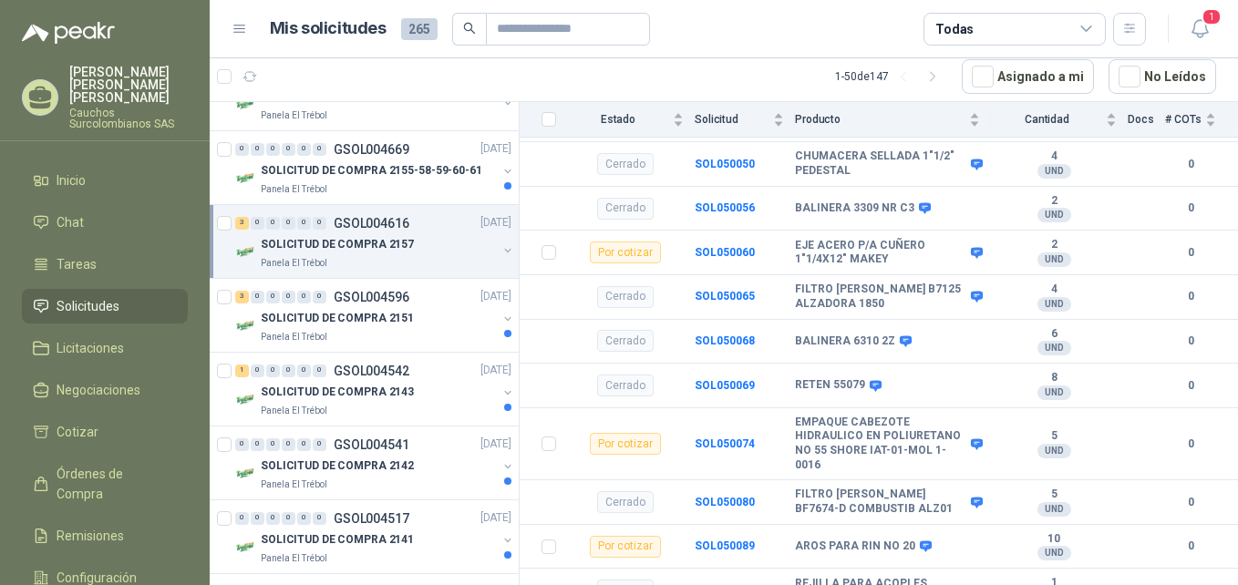
scroll to position [365, 0]
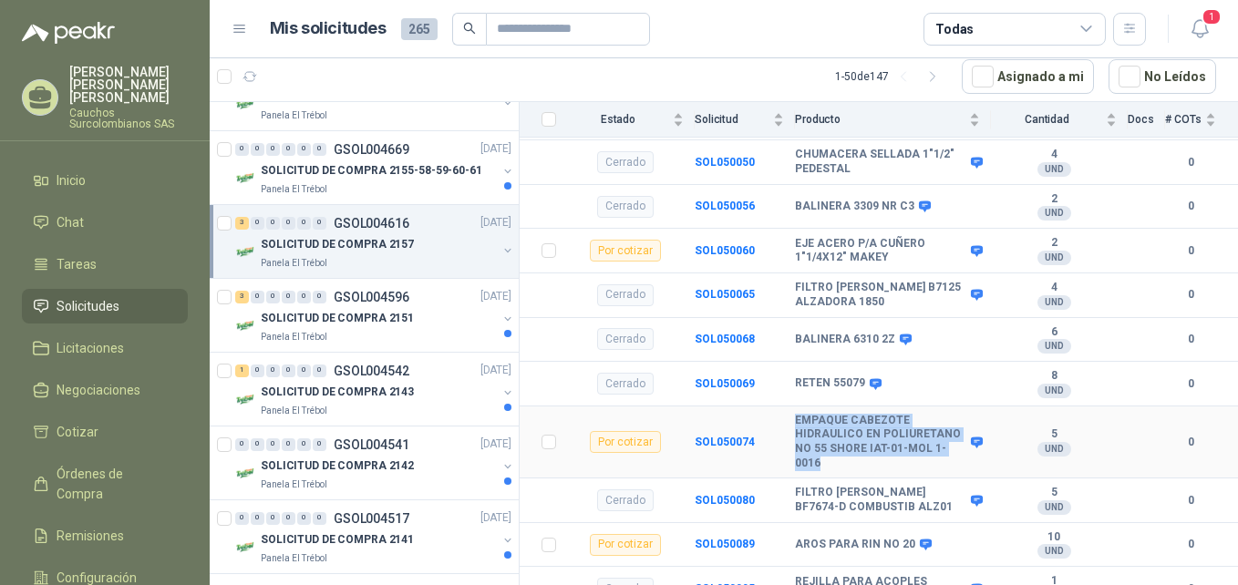
drag, startPoint x: 818, startPoint y: 450, endPoint x: 789, endPoint y: 413, distance: 47.4
click at [789, 413] on tr "Por cotizar SOL050074 EMPAQUE CABEZOTE HIDRAULICO EN POLIURETANO NO 55 SHORE IA…" at bounding box center [879, 443] width 719 height 72
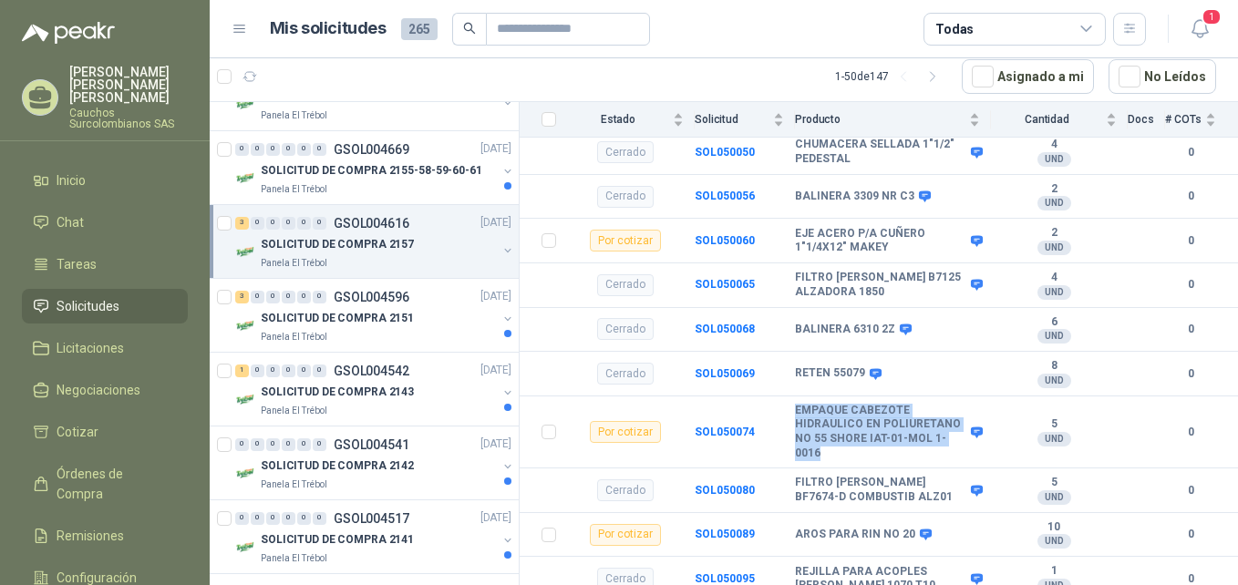
scroll to position [378, 0]
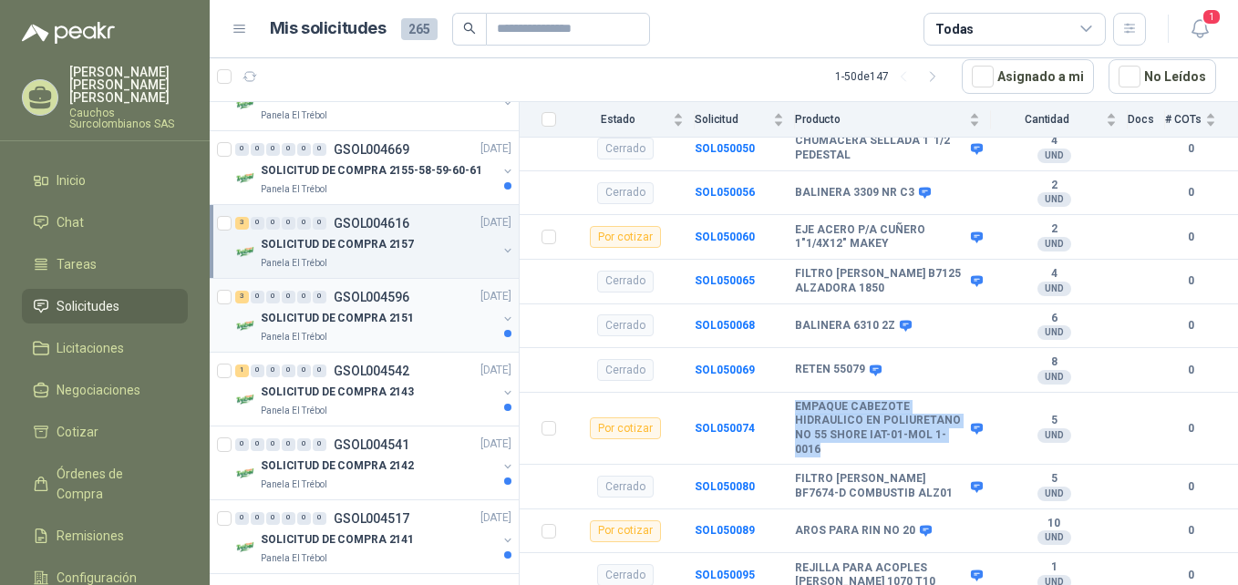
click at [387, 328] on div "SOLICITUD DE COMPRA 2151" at bounding box center [379, 319] width 236 height 22
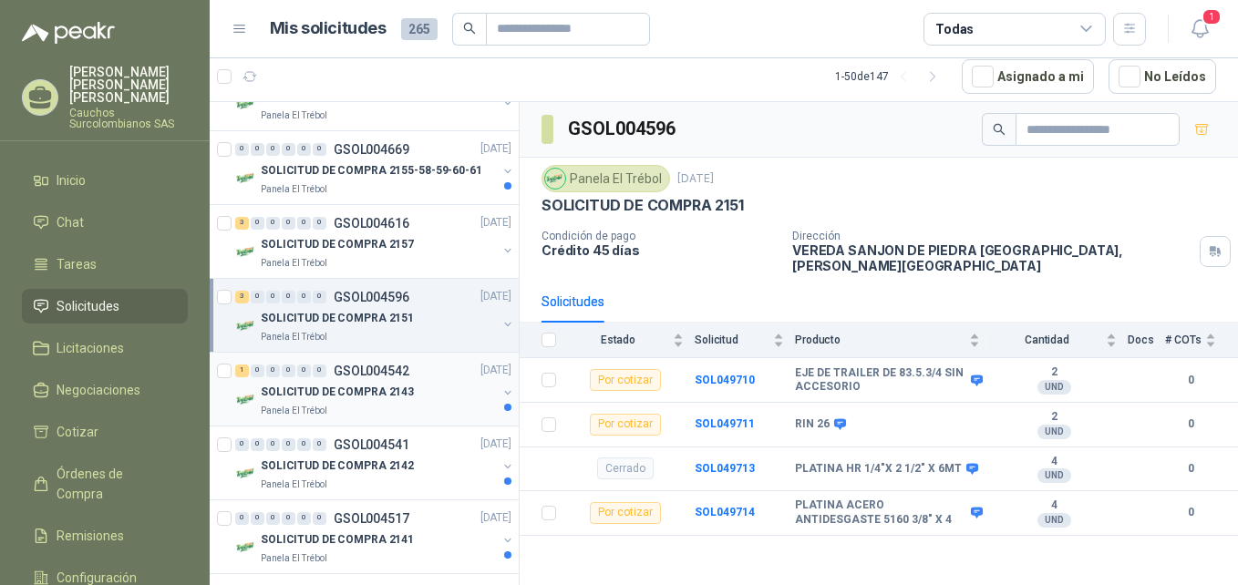
click at [378, 385] on p "SOLICITUD DE COMPRA 2143" at bounding box center [337, 392] width 153 height 17
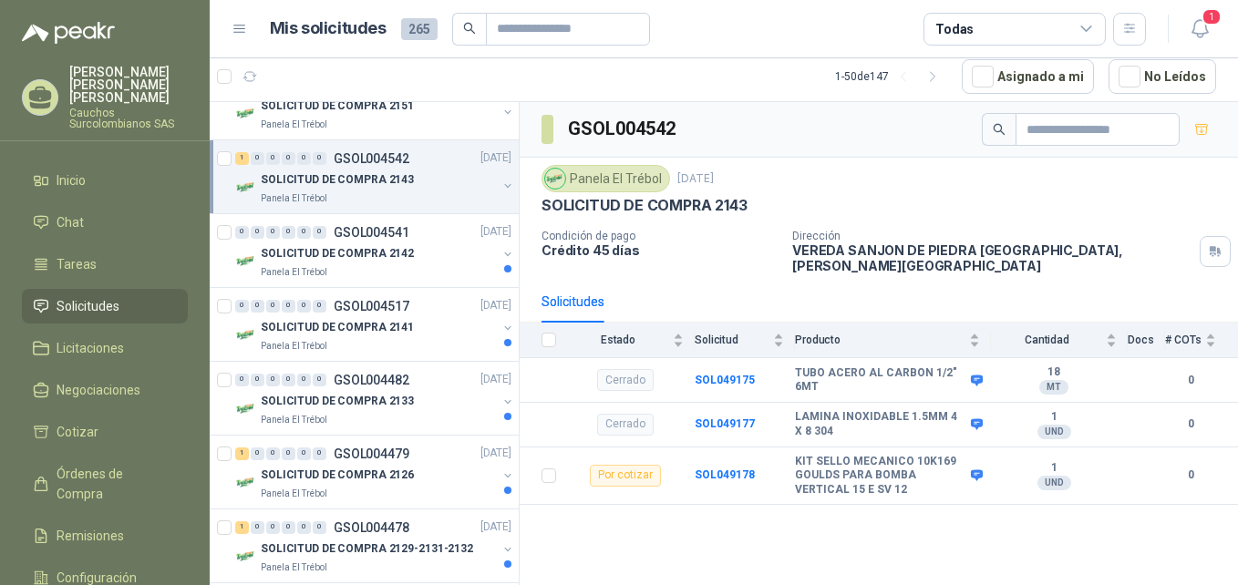
scroll to position [1764, 0]
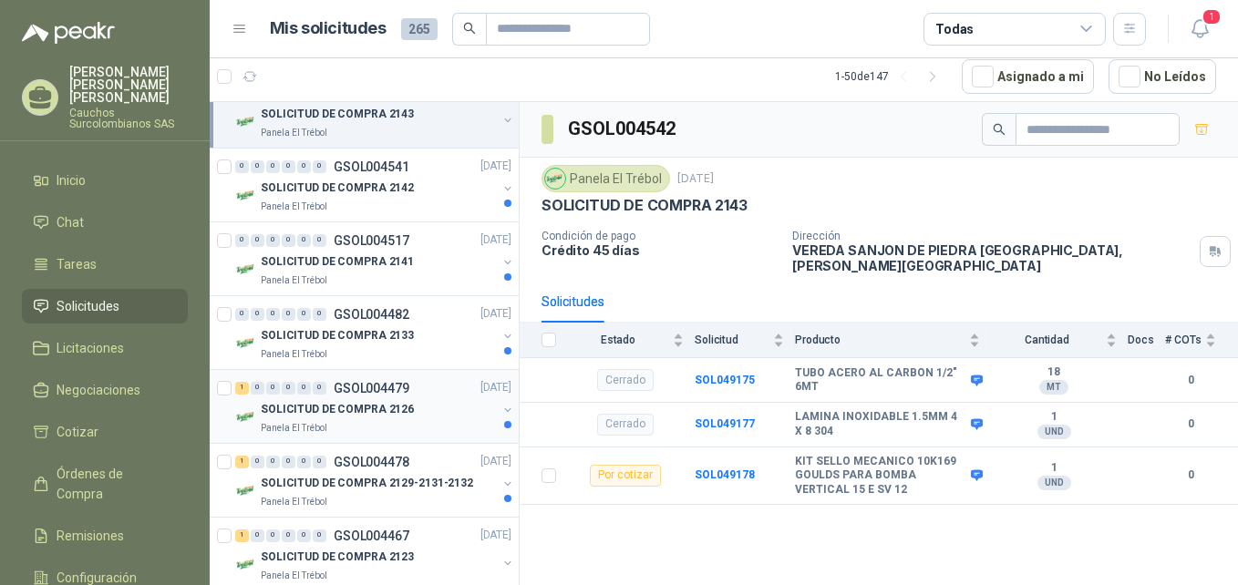
click at [399, 406] on p "SOLICITUD DE COMPRA 2126" at bounding box center [337, 409] width 153 height 17
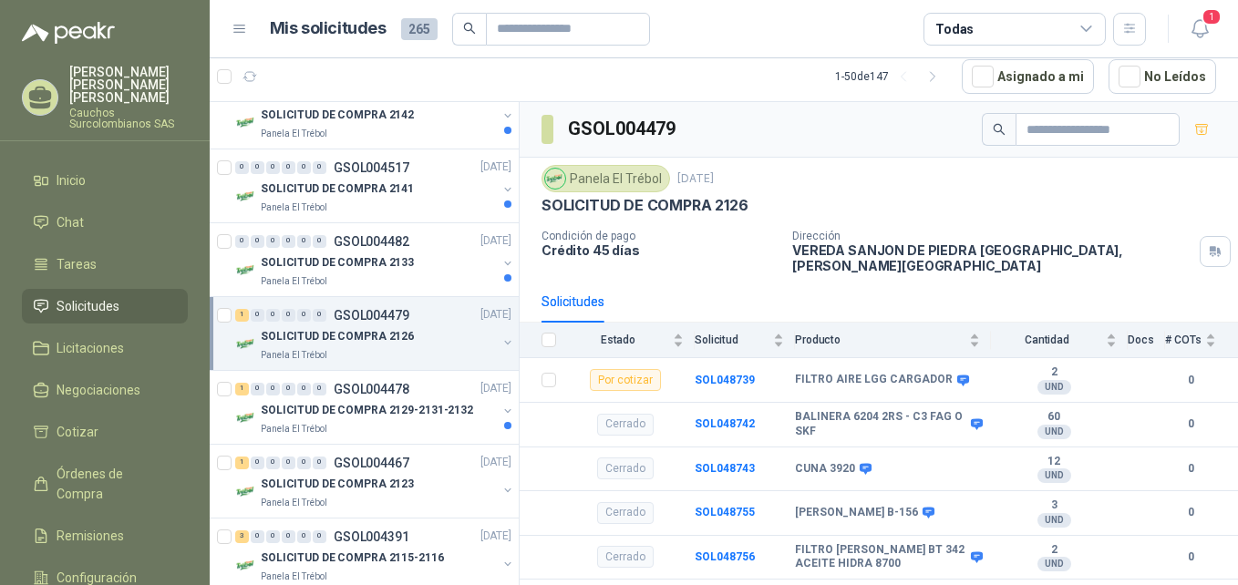
scroll to position [1936, 0]
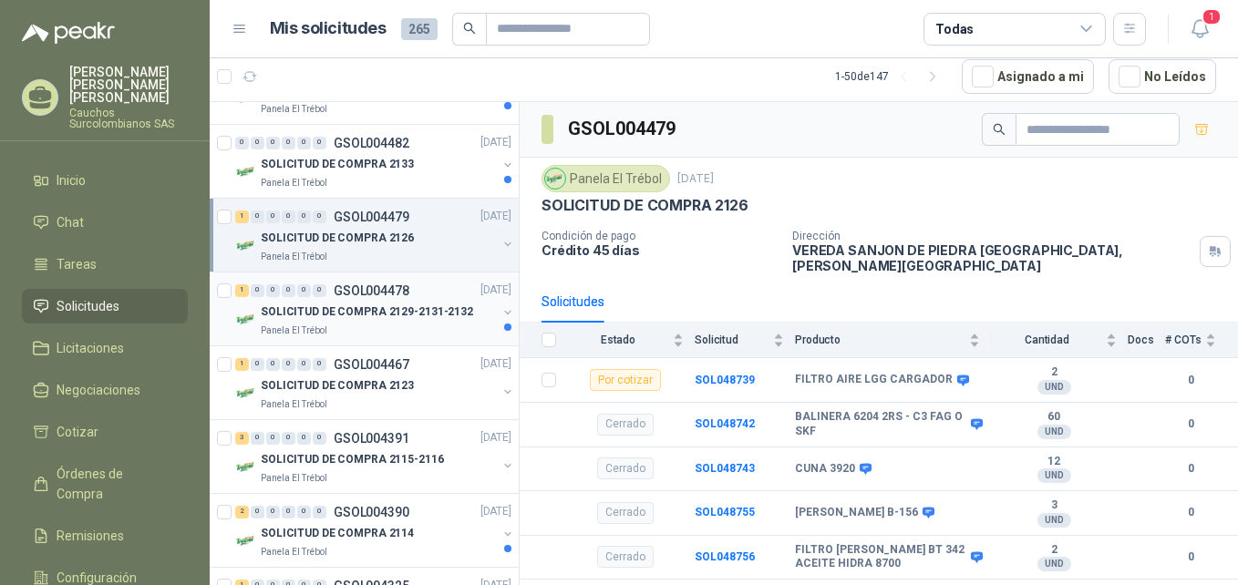
click at [406, 324] on div "Panela El Trébol" at bounding box center [379, 331] width 236 height 15
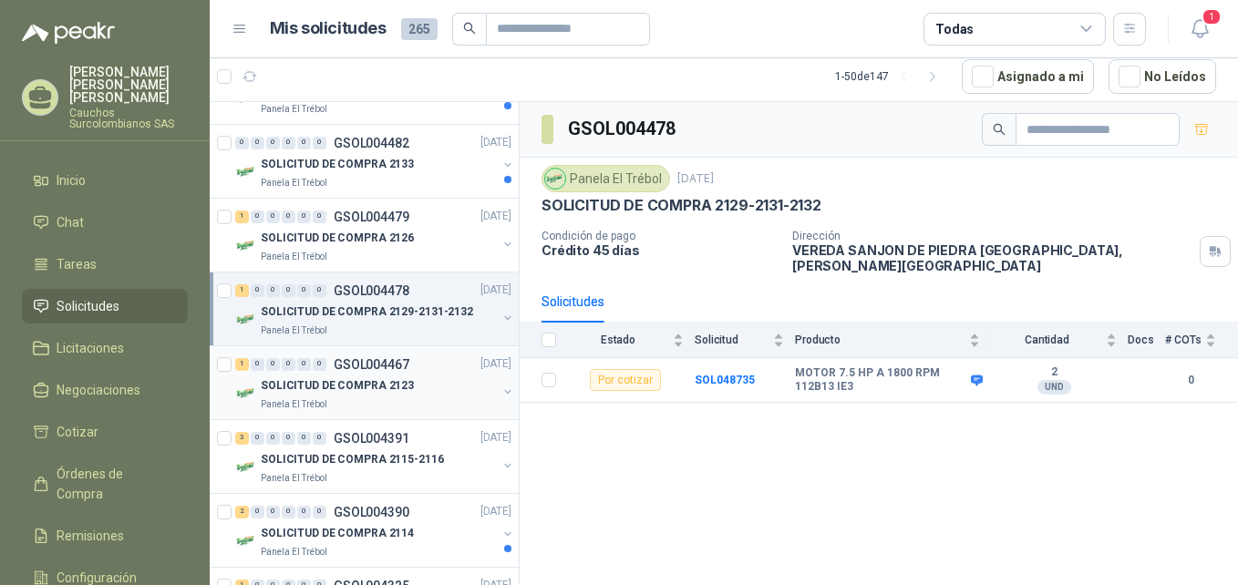
click at [406, 376] on div "SOLICITUD DE COMPRA 2123" at bounding box center [379, 387] width 236 height 22
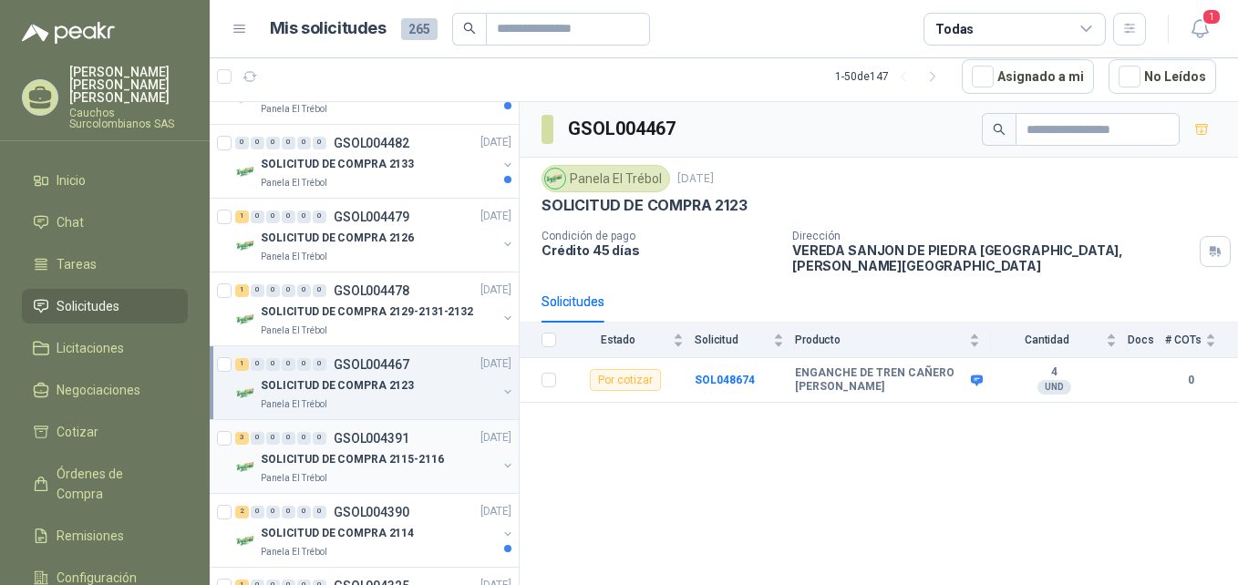
click at [406, 461] on p "SOLICITUD DE COMPRA 2115-2116" at bounding box center [352, 459] width 183 height 17
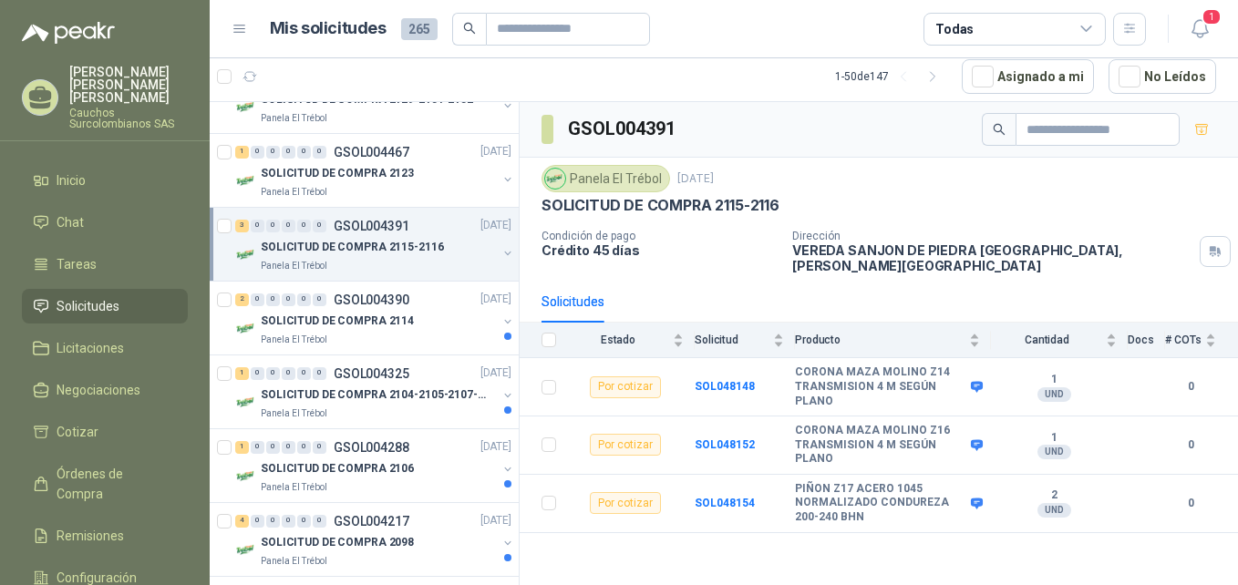
scroll to position [2188, 0]
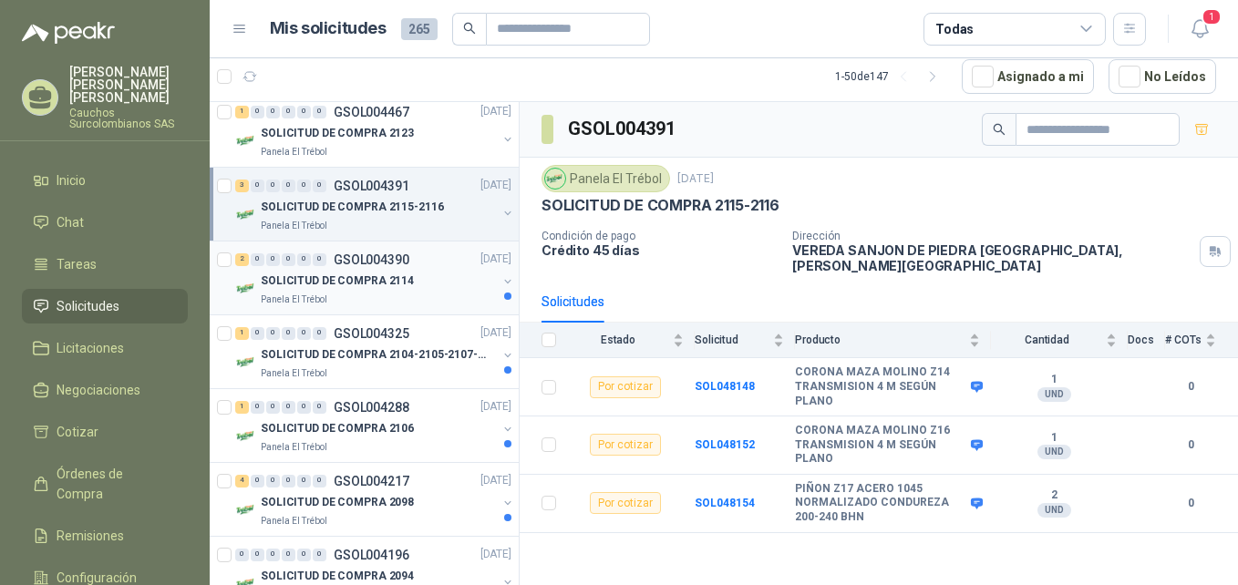
click at [429, 270] on div "2 0 0 0 0 0 GSOL004390 [DATE]" at bounding box center [375, 260] width 280 height 22
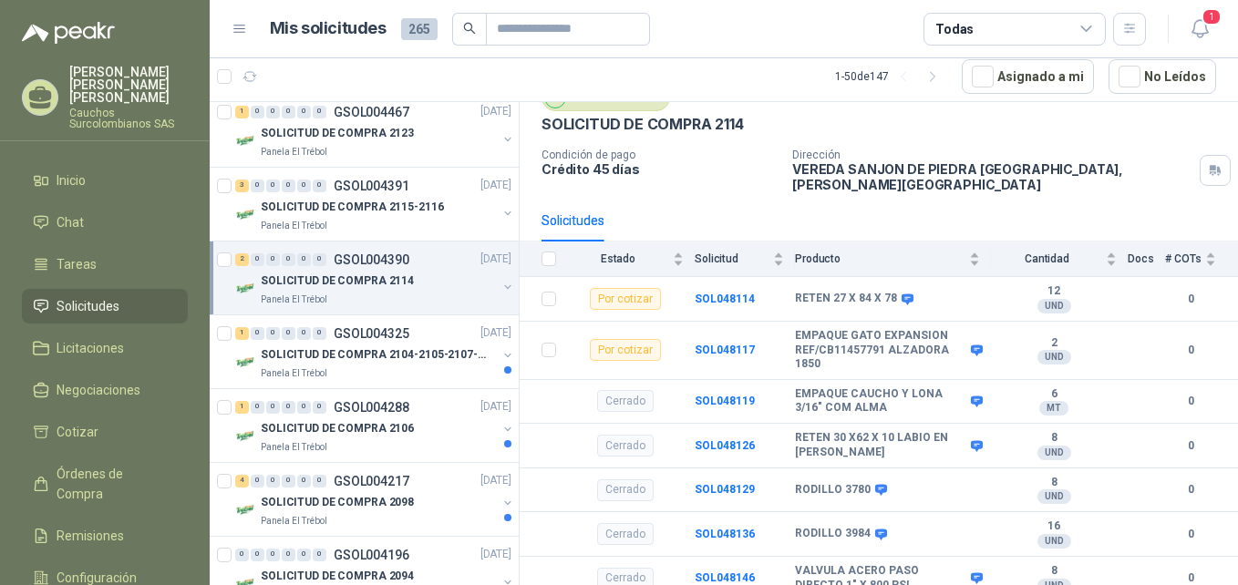
scroll to position [85, 0]
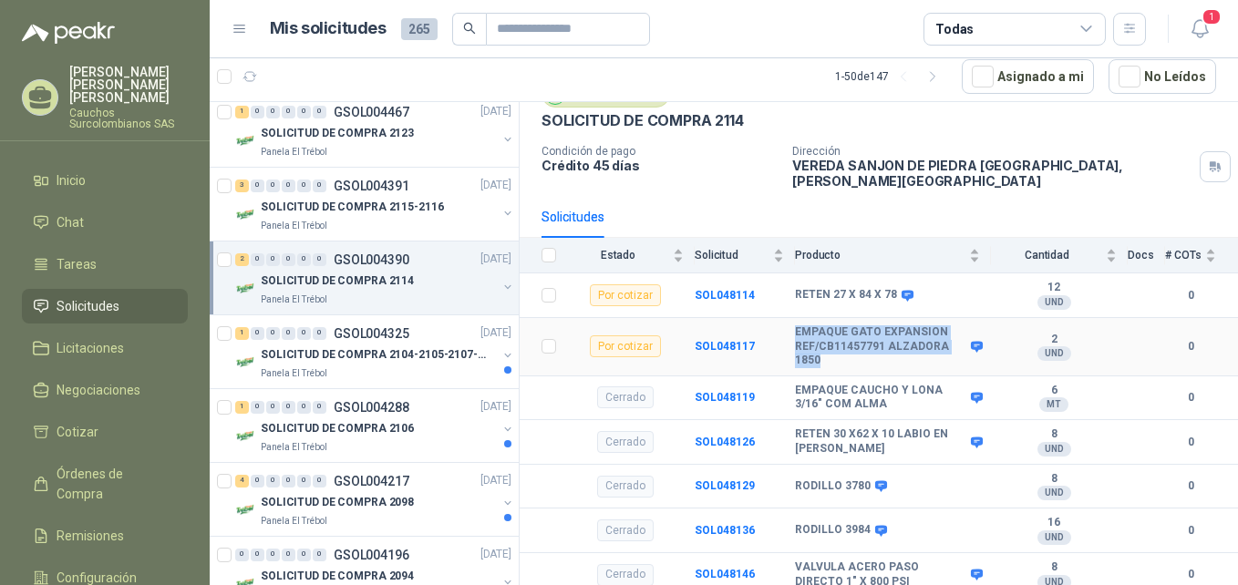
drag, startPoint x: 823, startPoint y: 349, endPoint x: 794, endPoint y: 316, distance: 43.9
click at [794, 318] on tr "Por cotizar SOL048117 EMPAQUE GATO EXPANSION REF/CB11457791 ALZADORA 1850 2 UND…" at bounding box center [879, 347] width 719 height 58
click at [780, 354] on td "SOL048117" at bounding box center [745, 347] width 100 height 58
drag, startPoint x: 757, startPoint y: 330, endPoint x: 694, endPoint y: 330, distance: 62.9
click at [694, 330] on tr "Por cotizar SOL048117 EMPAQUE GATO EXPANSION REF/CB11457791 ALZADORA 1850 2 UND…" at bounding box center [879, 347] width 719 height 58
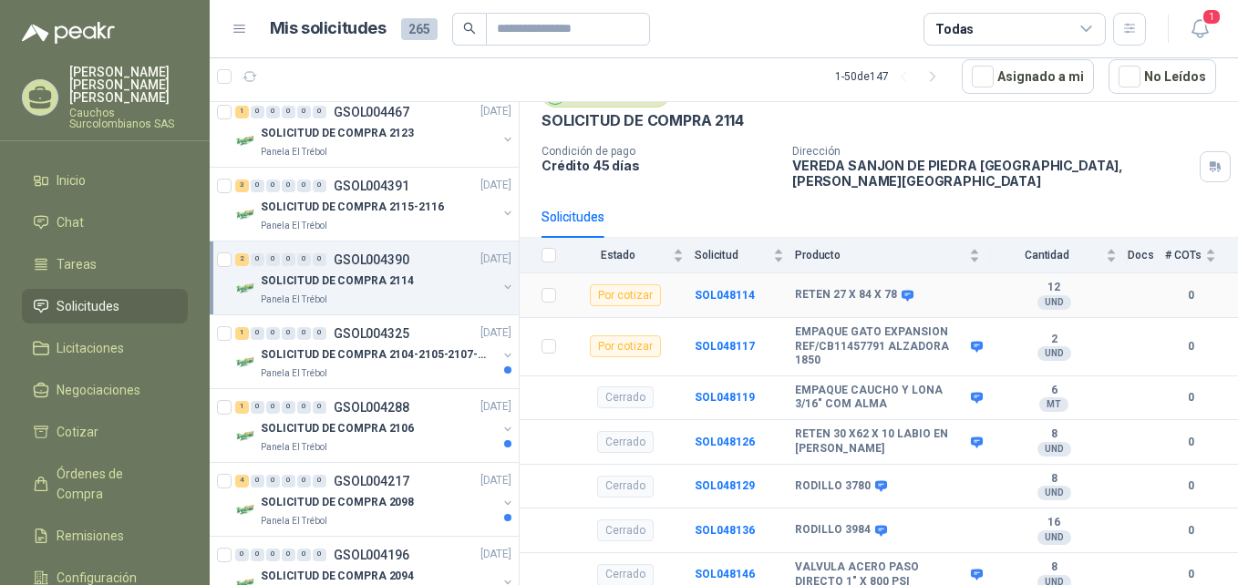
click at [917, 288] on div "RETEN 27 X 84 X 78" at bounding box center [887, 295] width 185 height 15
click at [897, 289] on span at bounding box center [904, 296] width 14 height 14
drag, startPoint x: 894, startPoint y: 281, endPoint x: 793, endPoint y: 284, distance: 100.3
click at [793, 284] on tr "Por cotizar SOL048114 RETEN 27 X 84 X 78 12 UND  0" at bounding box center [879, 296] width 719 height 45
click at [783, 295] on td "SOL048114" at bounding box center [745, 296] width 100 height 45
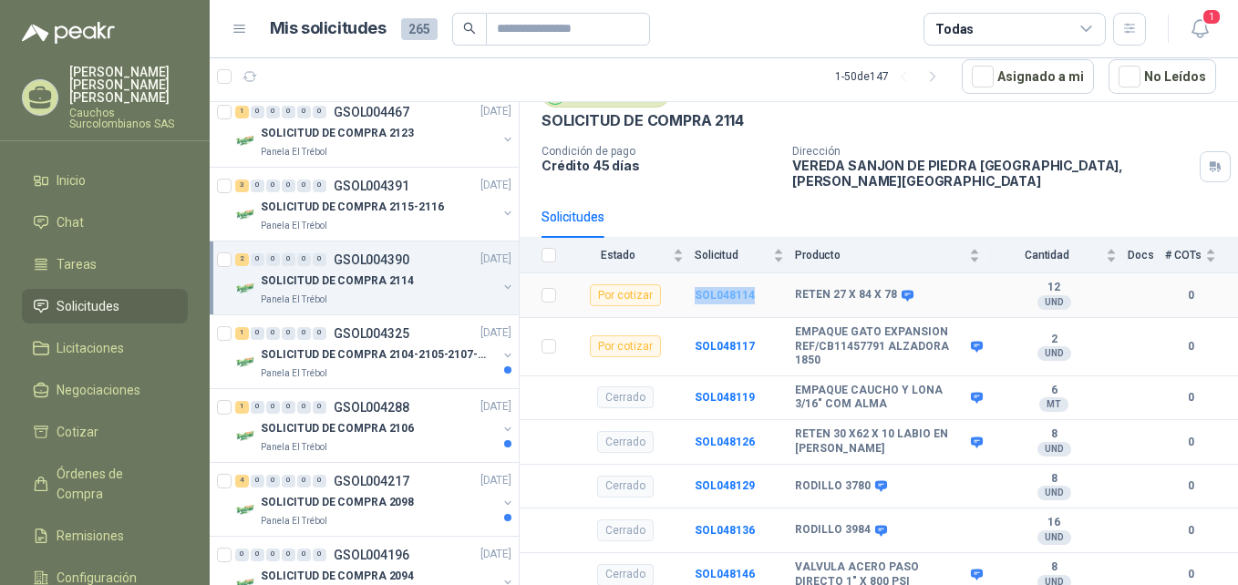
drag, startPoint x: 756, startPoint y: 282, endPoint x: 696, endPoint y: 280, distance: 60.2
click at [696, 280] on td "SOL048114" at bounding box center [745, 296] width 100 height 45
click at [337, 349] on p "SOLICITUD DE COMPRA 2104-2105-2107-2110" at bounding box center [374, 355] width 227 height 17
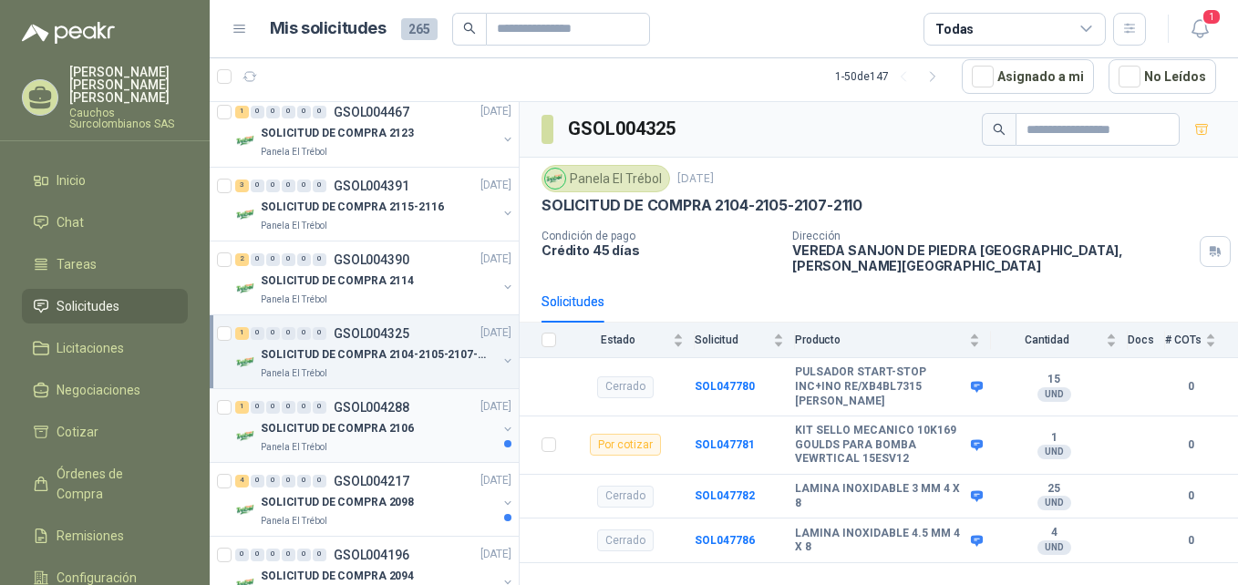
click at [351, 425] on p "SOLICITUD DE COMPRA 2106" at bounding box center [337, 428] width 153 height 17
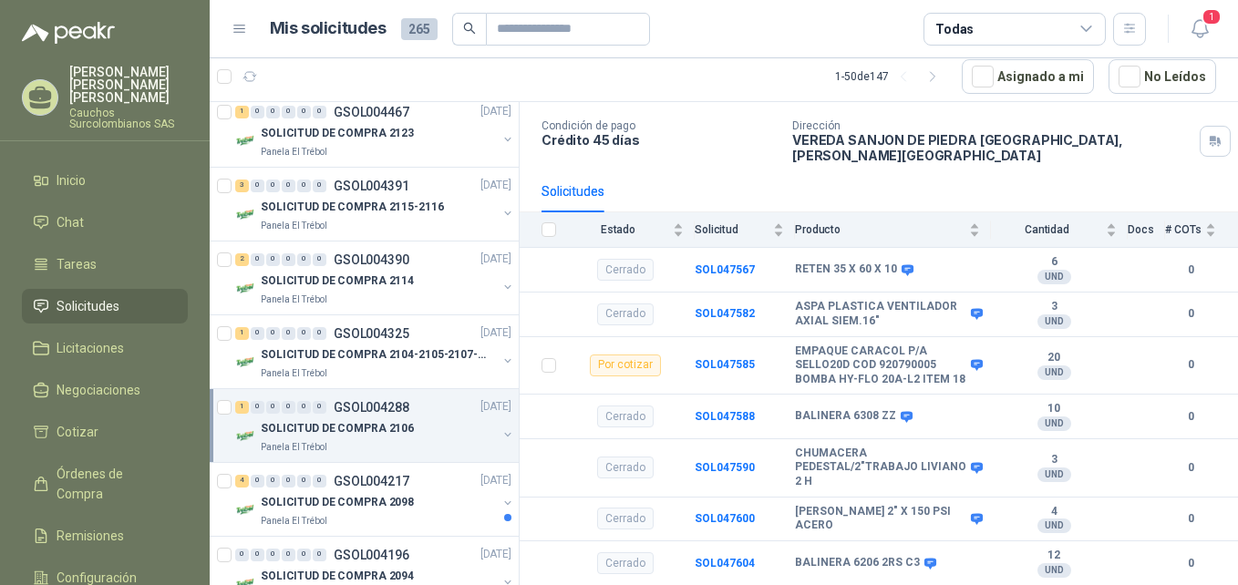
scroll to position [112, 0]
drag, startPoint x: 812, startPoint y: 378, endPoint x: 793, endPoint y: 346, distance: 37.6
click at [793, 346] on tr "Por cotizar SOL047585 EMPAQUE CARACOL P/A SELLO20D COD 920790005 BOMBA HY-FLO 2…" at bounding box center [879, 365] width 719 height 58
click at [771, 378] on td "SOL047585" at bounding box center [745, 365] width 100 height 58
drag, startPoint x: 759, startPoint y: 352, endPoint x: 691, endPoint y: 352, distance: 67.5
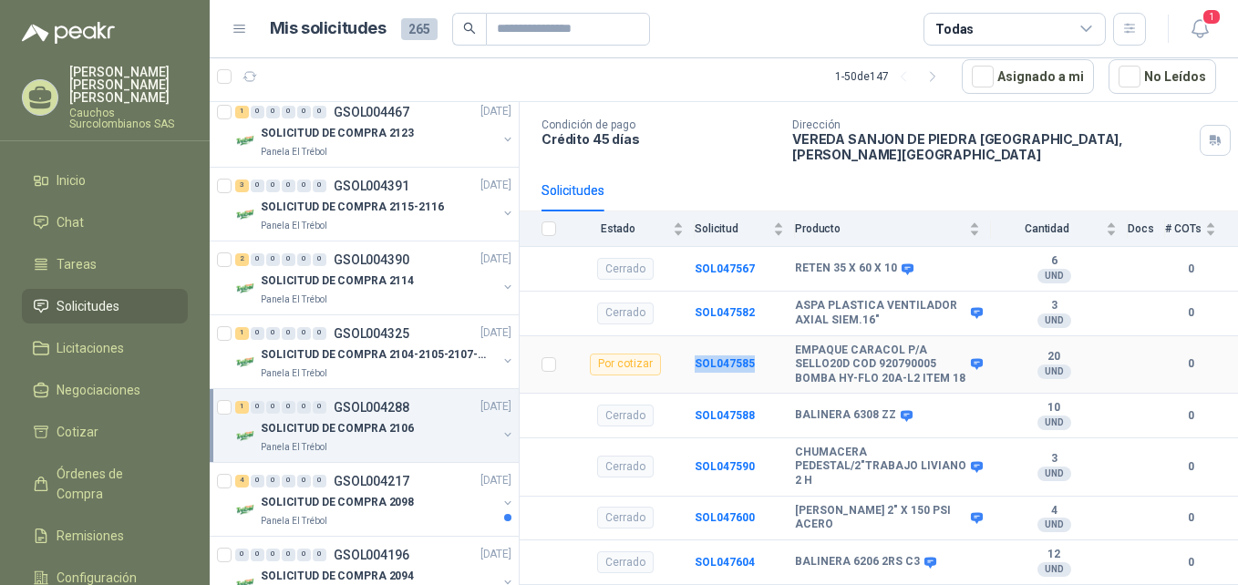
click at [691, 352] on tr "Por cotizar SOL047585 EMPAQUE CARACOL P/A SELLO20D COD 920790005 BOMBA HY-FLO 2…" at bounding box center [879, 365] width 719 height 58
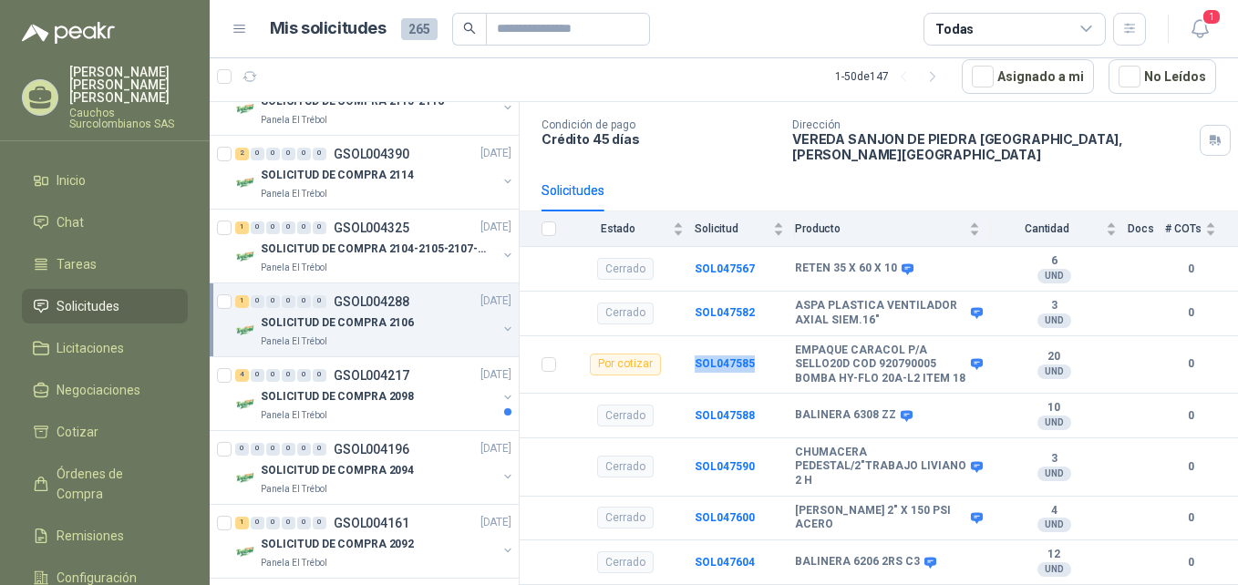
scroll to position [2303, 0]
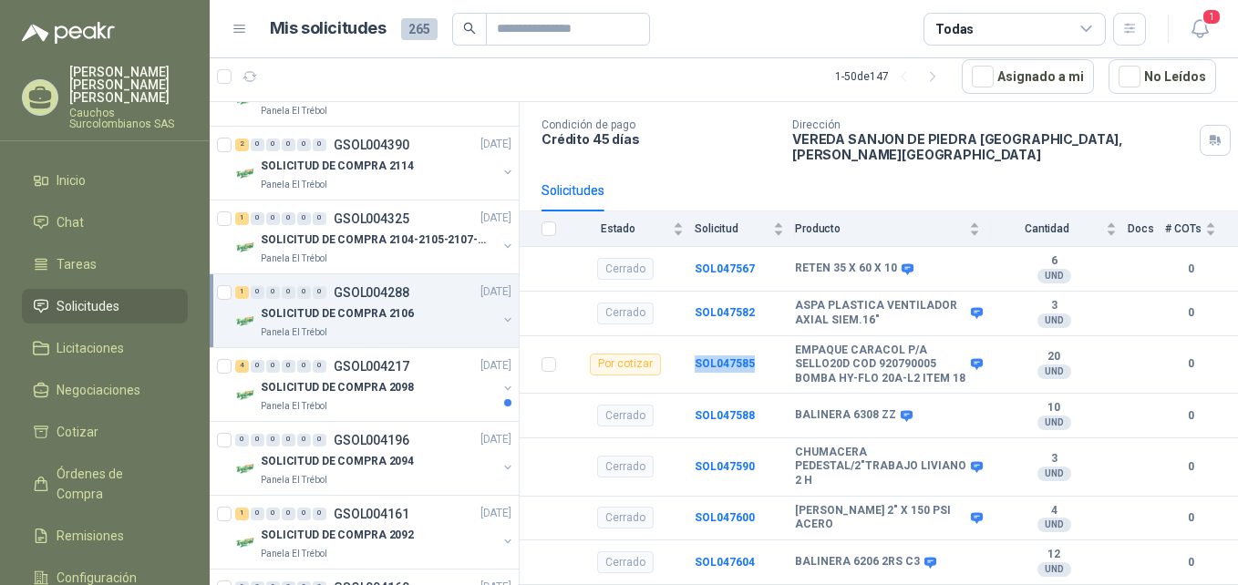
click at [411, 324] on div "SOLICITUD DE COMPRA 2106" at bounding box center [379, 315] width 236 height 22
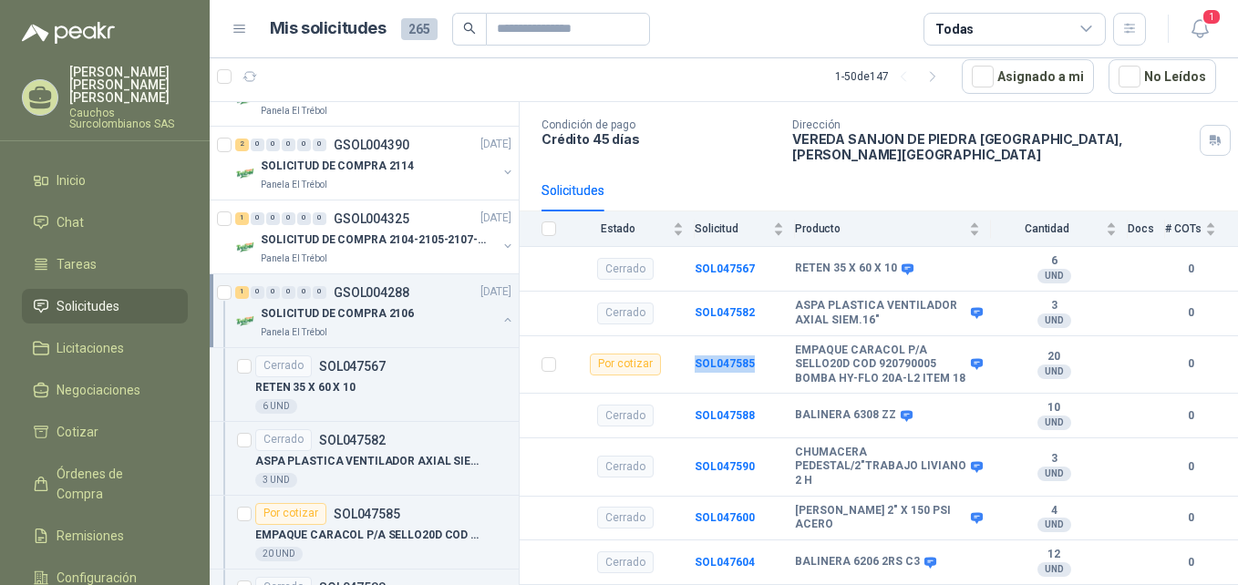
click at [410, 313] on div "SOLICITUD DE COMPRA 2106" at bounding box center [379, 315] width 236 height 22
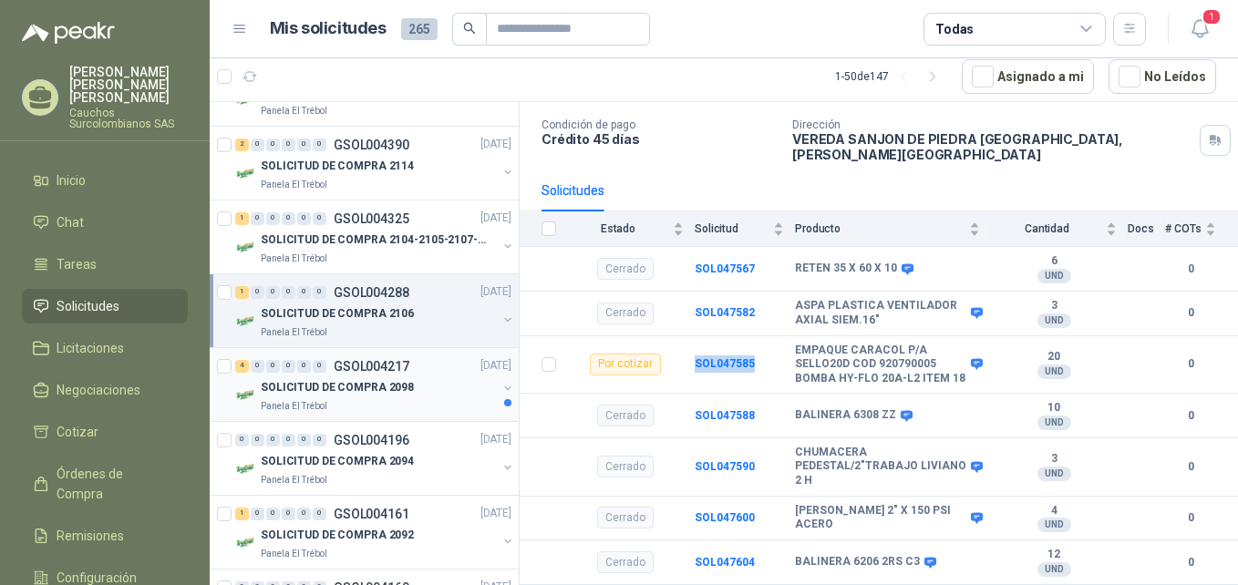
click at [431, 389] on div "SOLICITUD DE COMPRA 2098" at bounding box center [379, 389] width 236 height 22
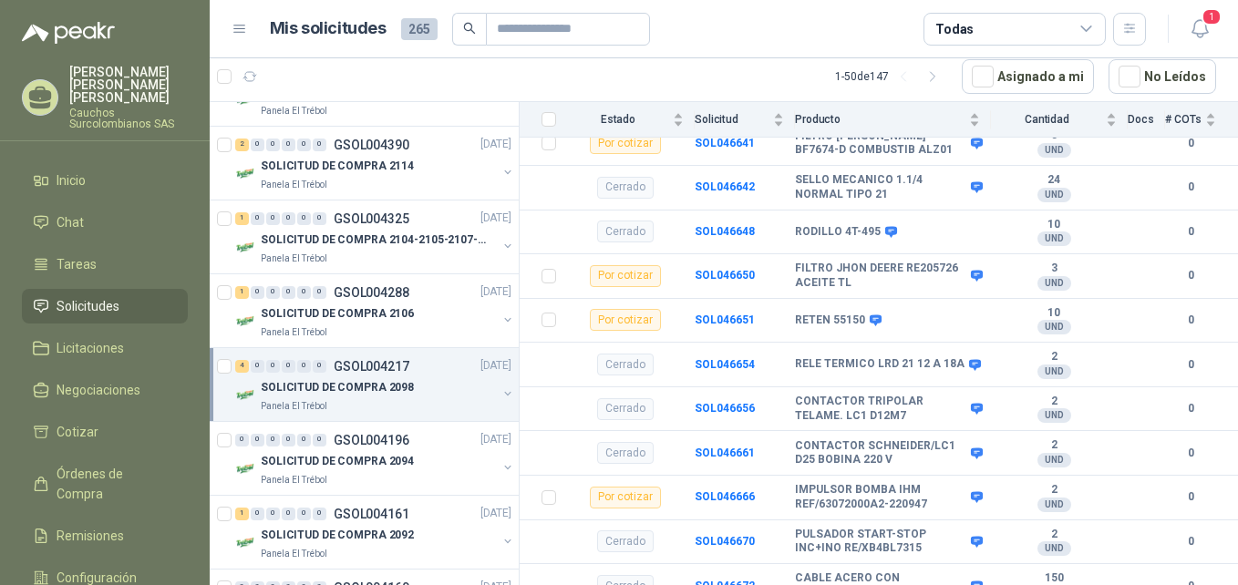
scroll to position [243, 0]
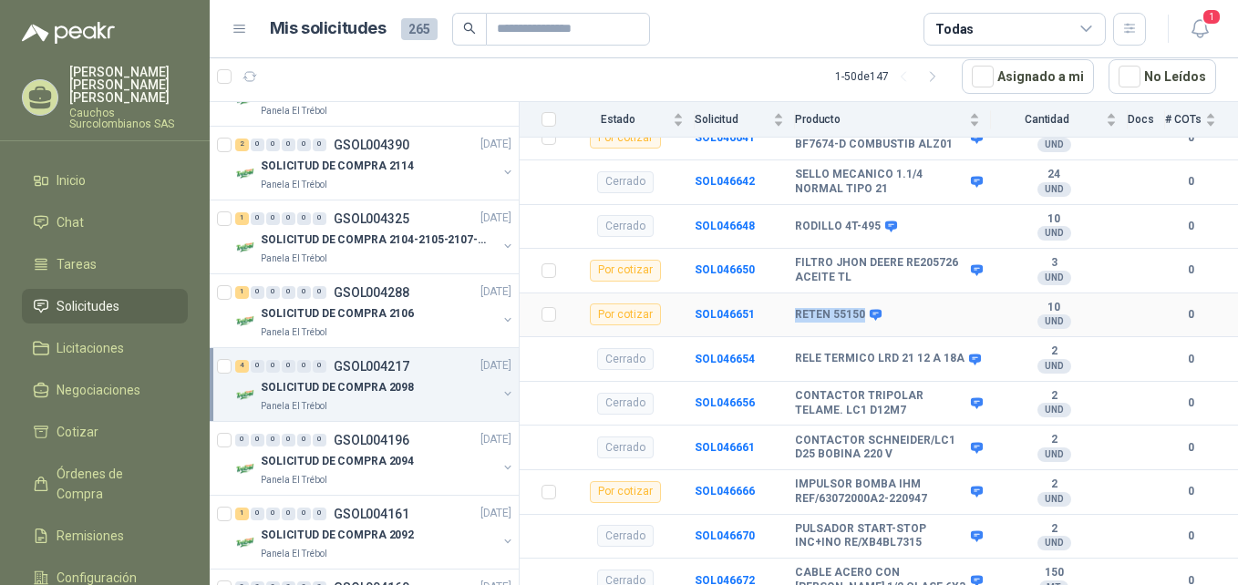
drag, startPoint x: 861, startPoint y: 304, endPoint x: 793, endPoint y: 302, distance: 67.5
click at [793, 302] on tr "Por cotizar SOL046651 RETEN 55150 10 UND  0" at bounding box center [879, 316] width 719 height 45
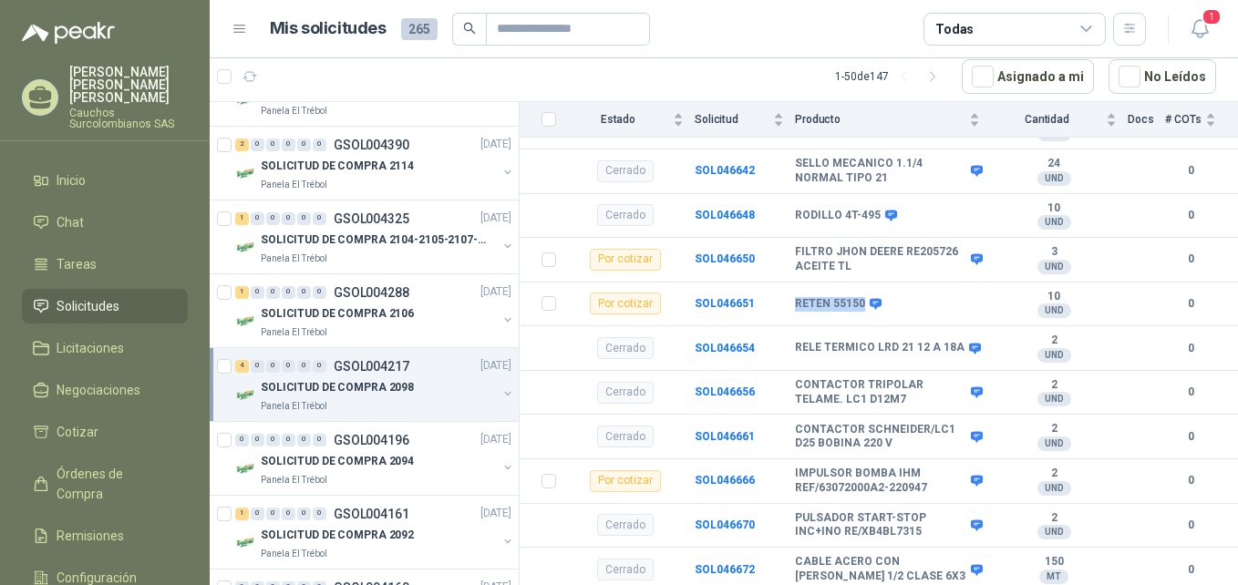
scroll to position [255, 0]
click at [784, 325] on td "SOL046654" at bounding box center [745, 347] width 100 height 45
drag, startPoint x: 756, startPoint y: 293, endPoint x: 692, endPoint y: 293, distance: 63.8
click at [692, 293] on tr "Por cotizar SOL046651 RETEN 55150 10 UND  0" at bounding box center [879, 303] width 719 height 45
click at [412, 186] on div "Panela El Trébol" at bounding box center [379, 185] width 236 height 15
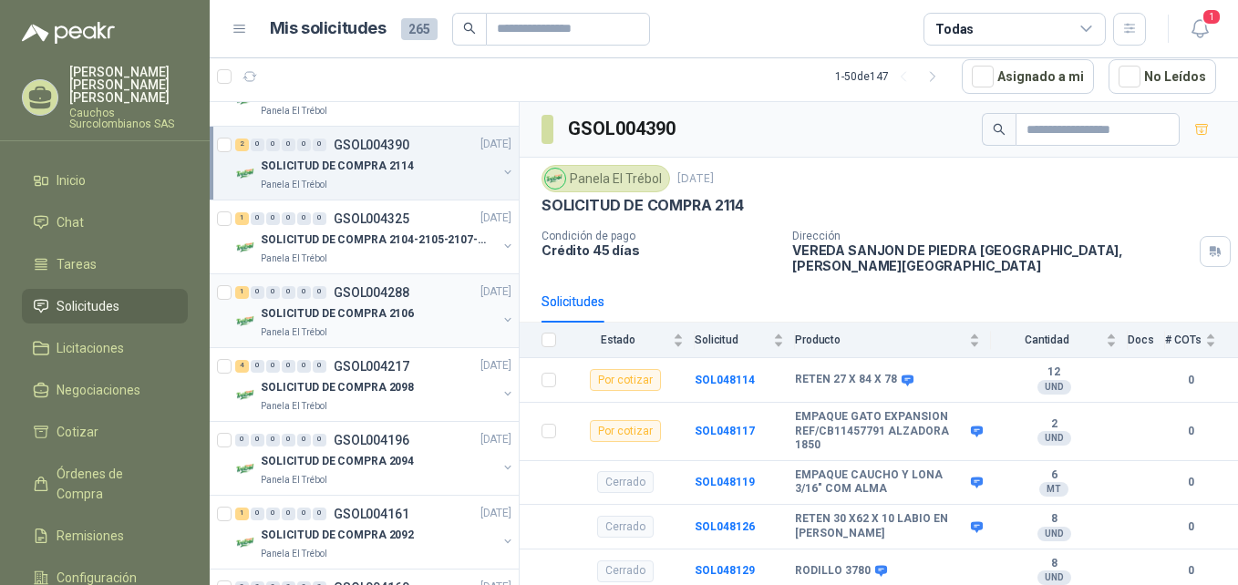
click at [411, 328] on div "Panela El Trébol" at bounding box center [379, 333] width 236 height 15
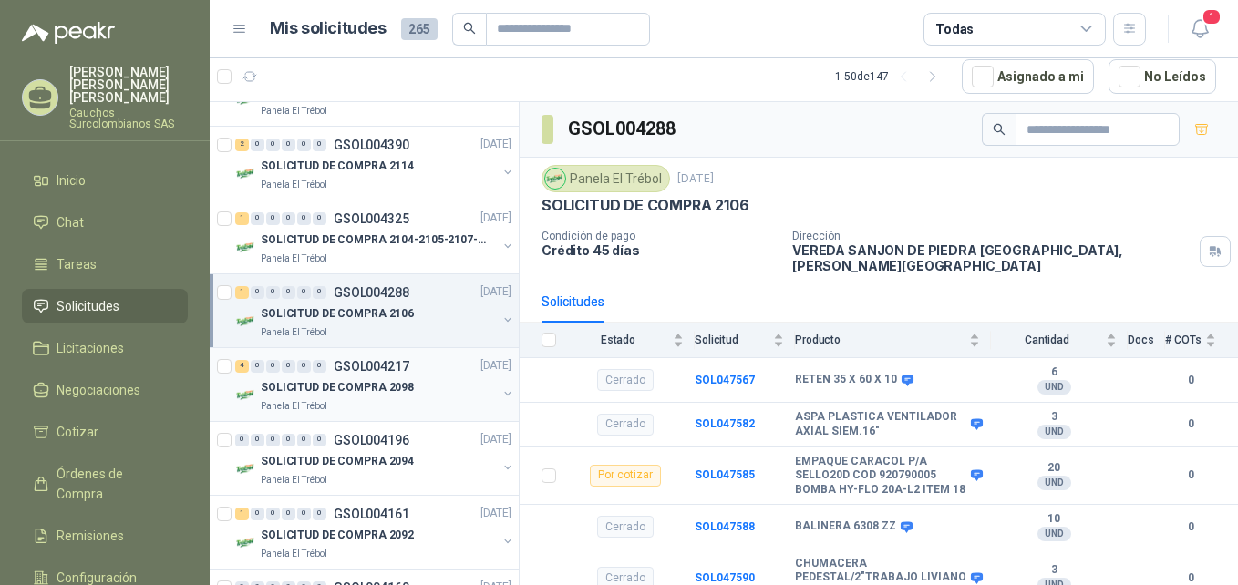
click at [413, 401] on div "Panela El Trébol" at bounding box center [379, 406] width 236 height 15
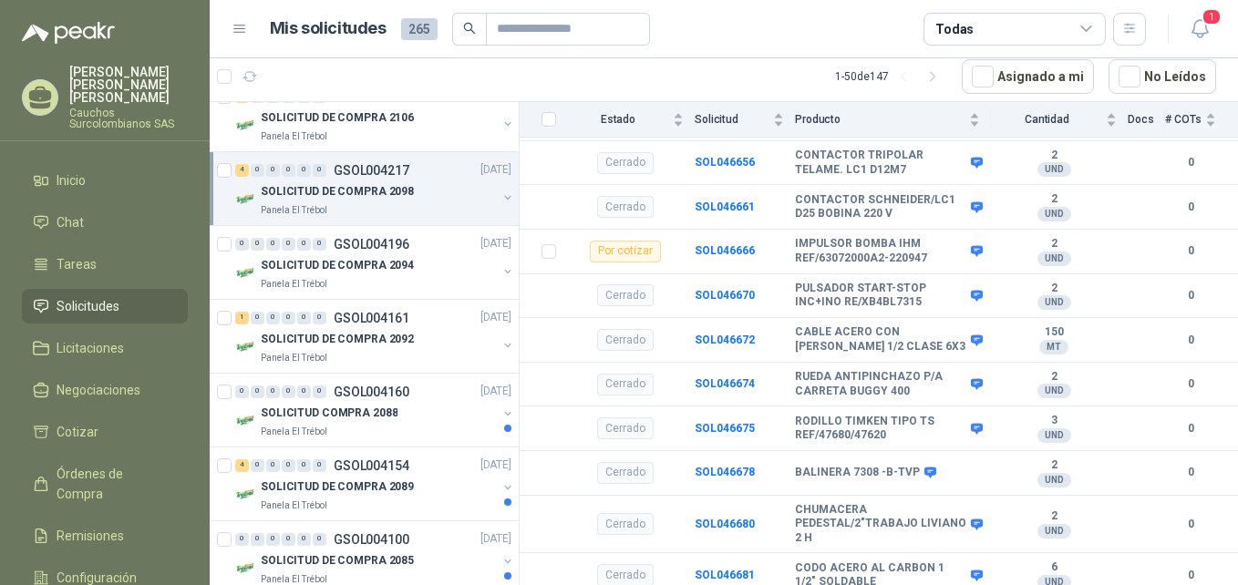
scroll to position [2507, 0]
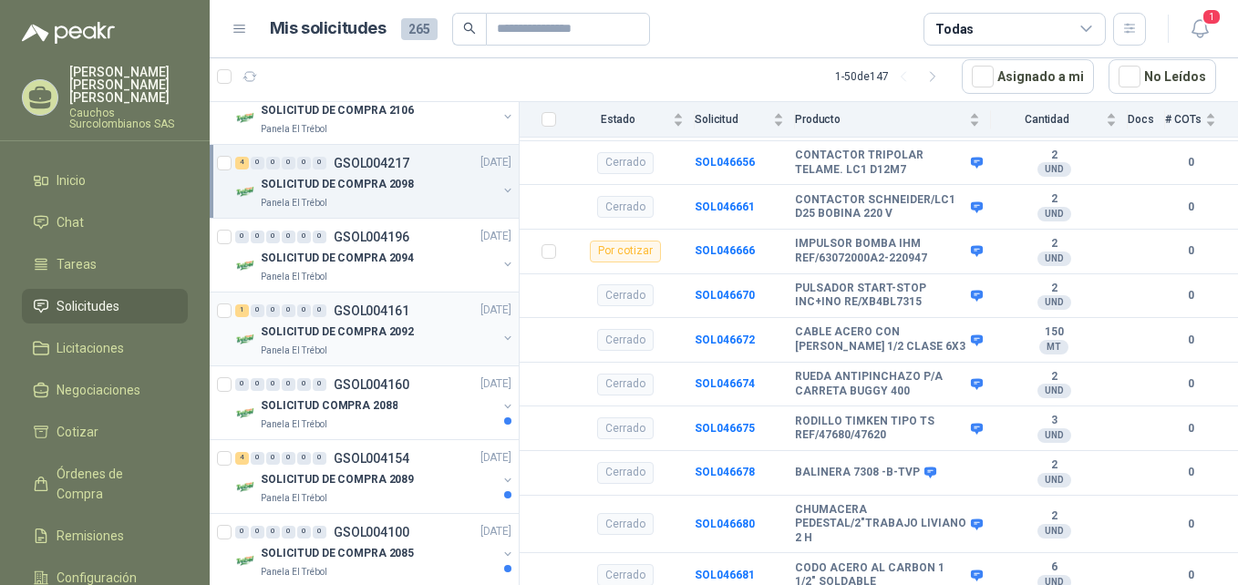
click at [419, 342] on div "SOLICITUD DE COMPRA 2092" at bounding box center [379, 333] width 236 height 22
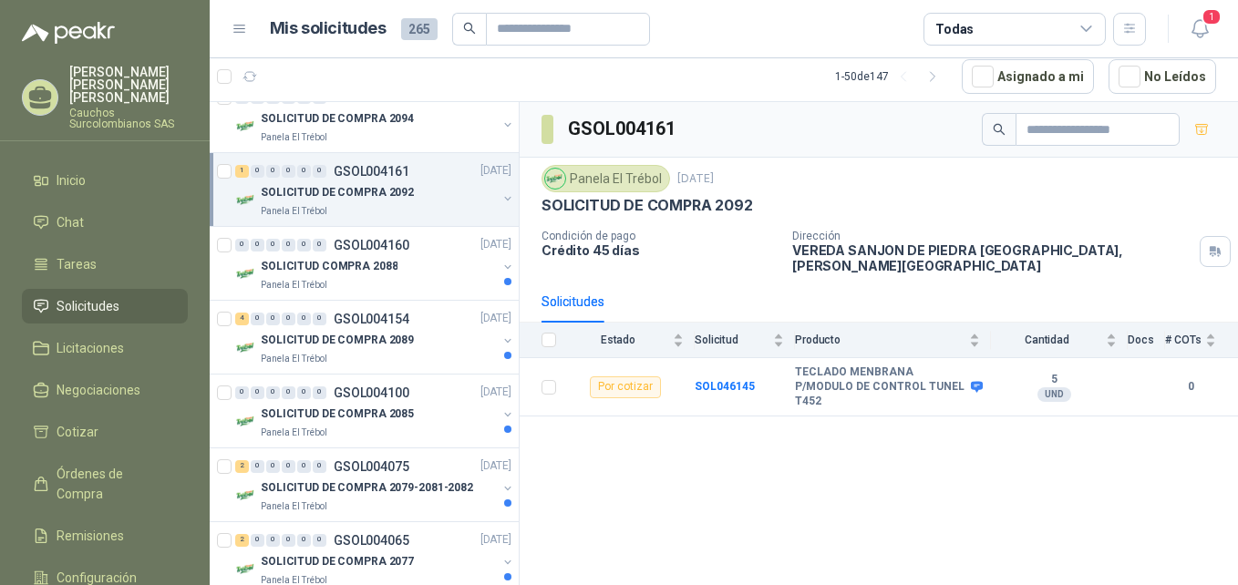
scroll to position [2663, 0]
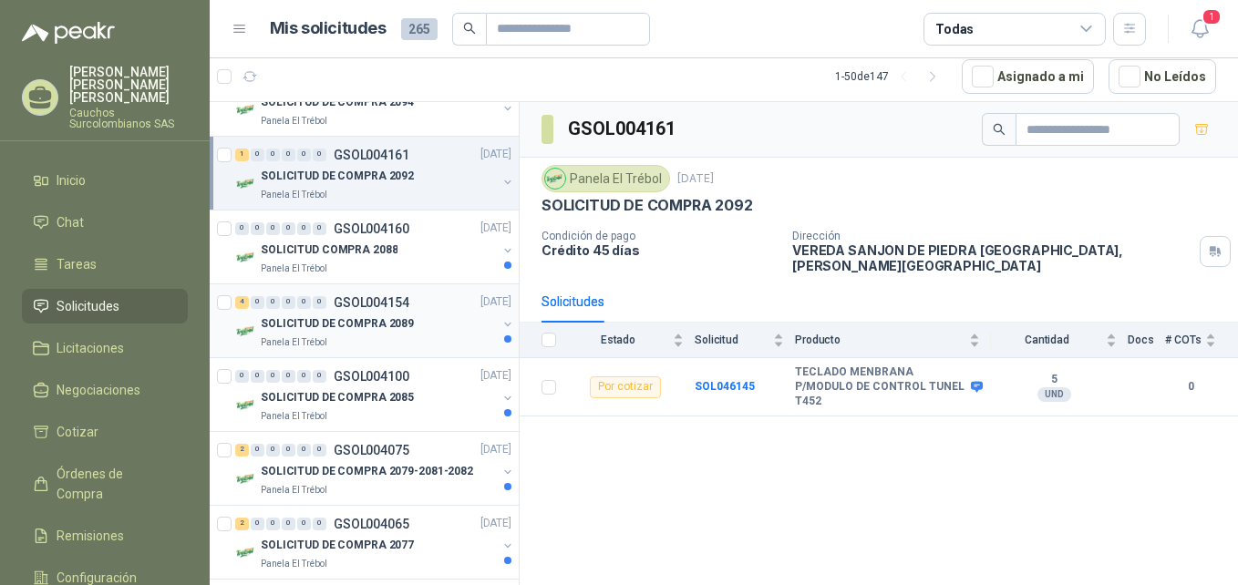
click at [418, 329] on div "SOLICITUD DE COMPRA 2089" at bounding box center [379, 325] width 236 height 22
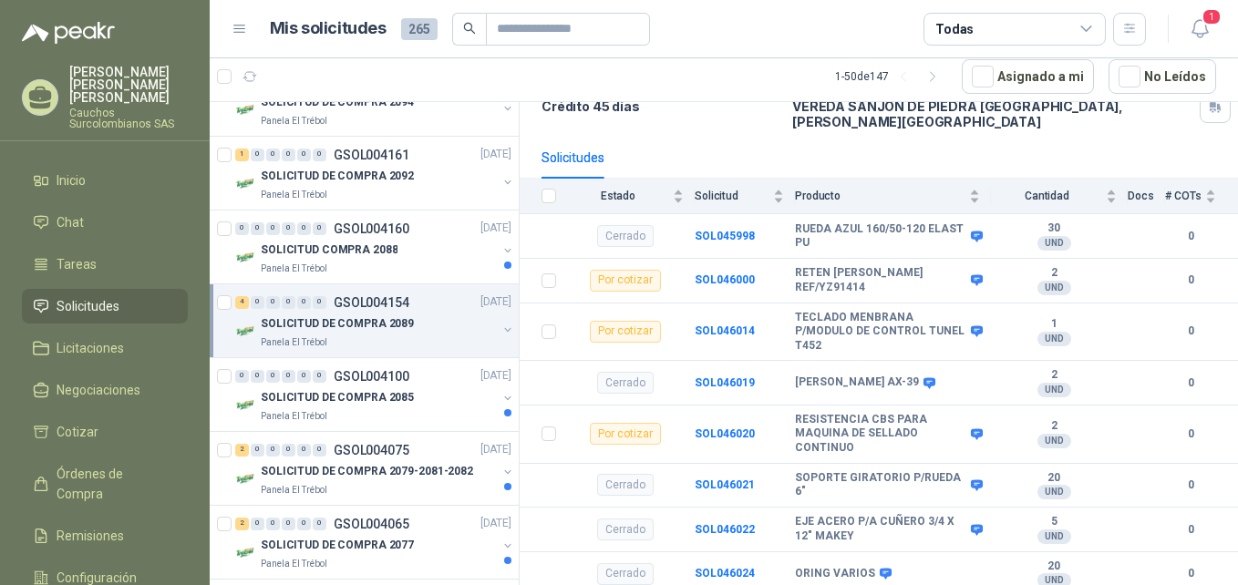
scroll to position [151, 0]
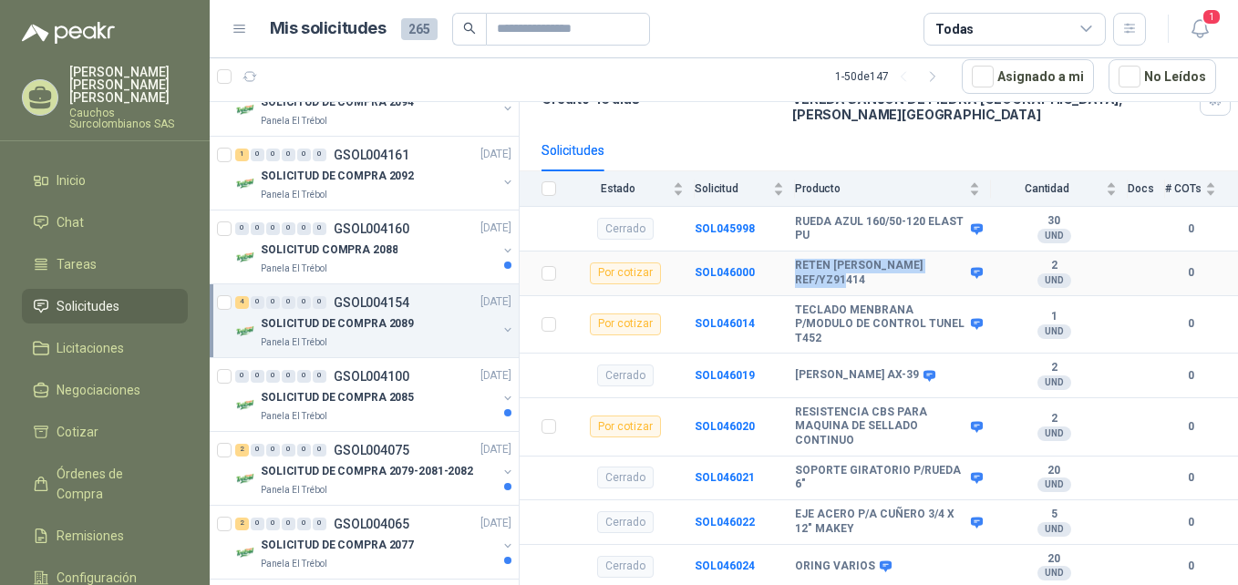
drag, startPoint x: 867, startPoint y: 268, endPoint x: 795, endPoint y: 254, distance: 73.3
click at [795, 259] on b "RETEN [PERSON_NAME] REF/YZ91414" at bounding box center [880, 273] width 171 height 28
drag, startPoint x: 761, startPoint y: 256, endPoint x: 698, endPoint y: 255, distance: 62.9
click at [698, 255] on td "SOL046000" at bounding box center [745, 274] width 100 height 45
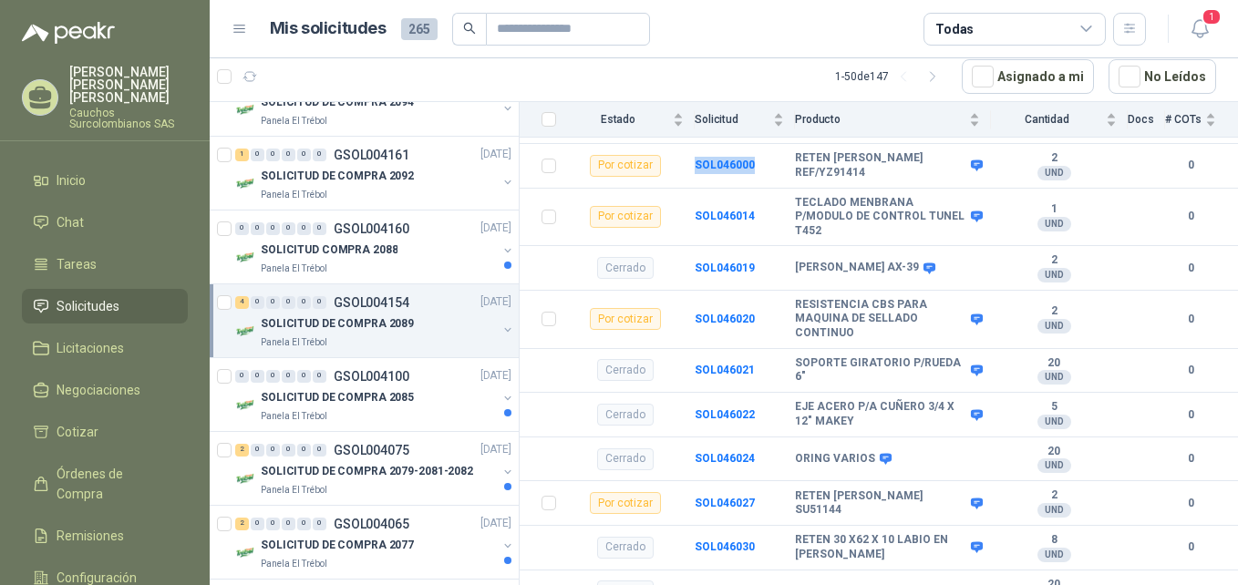
scroll to position [275, 0]
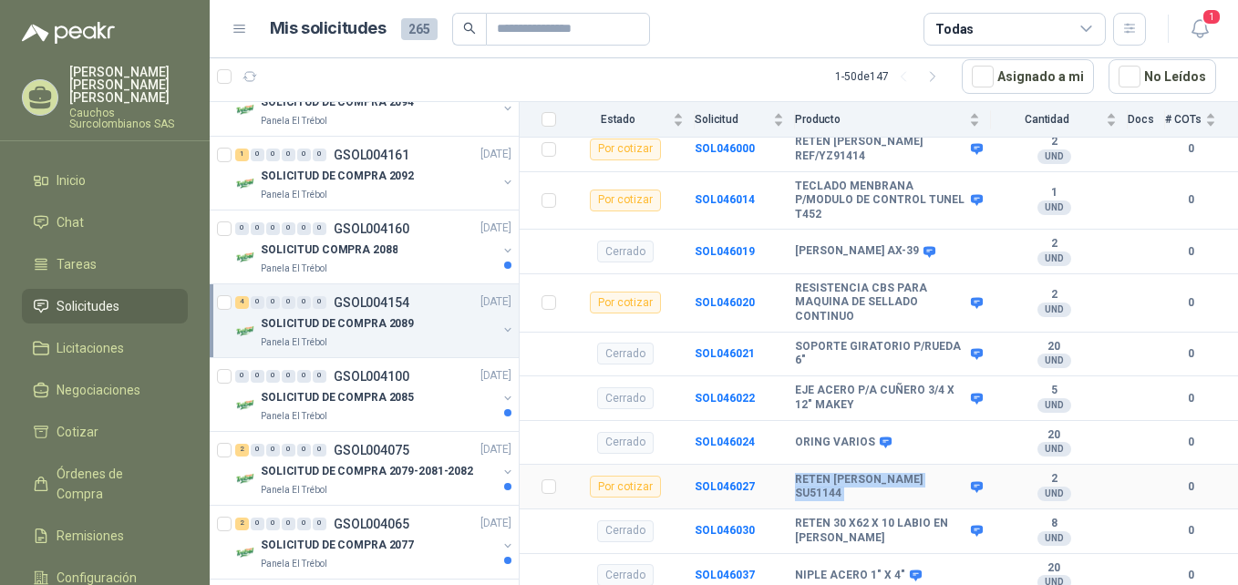
drag, startPoint x: 945, startPoint y: 471, endPoint x: 792, endPoint y: 476, distance: 152.4
click at [792, 476] on tr "Por cotizar SOL046027 RETEN [PERSON_NAME] SU51144 2 UND  0" at bounding box center [879, 487] width 719 height 45
click at [786, 473] on td "SOL046027" at bounding box center [745, 487] width 100 height 45
drag, startPoint x: 767, startPoint y: 471, endPoint x: 693, endPoint y: 479, distance: 74.3
click at [693, 479] on tr "Por cotizar SOL046027 RETEN [PERSON_NAME] SU51144 2 UND  0" at bounding box center [879, 487] width 719 height 45
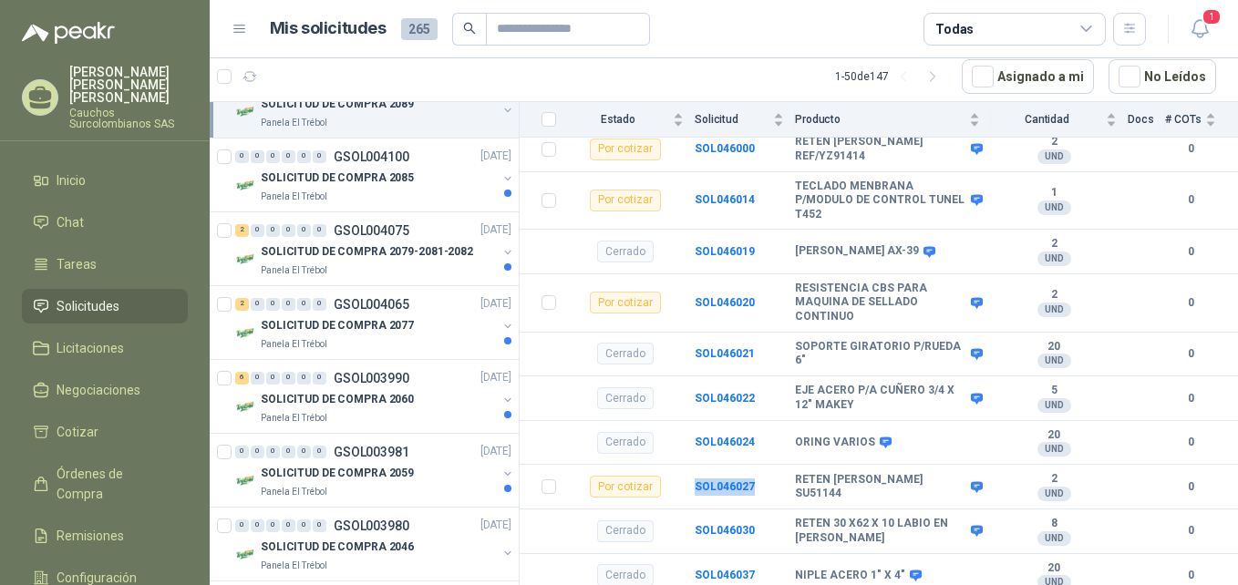
scroll to position [2883, 0]
click at [393, 255] on p "SOLICITUD DE COMPRA 2079-2081-2082" at bounding box center [367, 251] width 212 height 17
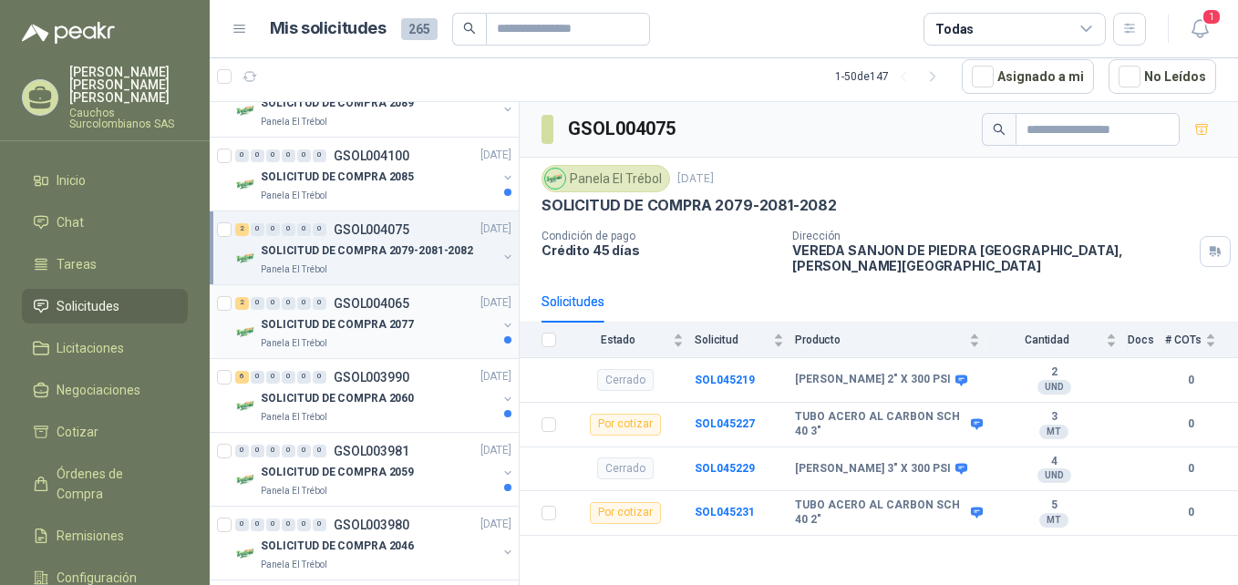
click at [392, 319] on p "SOLICITUD DE COMPRA 2077" at bounding box center [337, 324] width 153 height 17
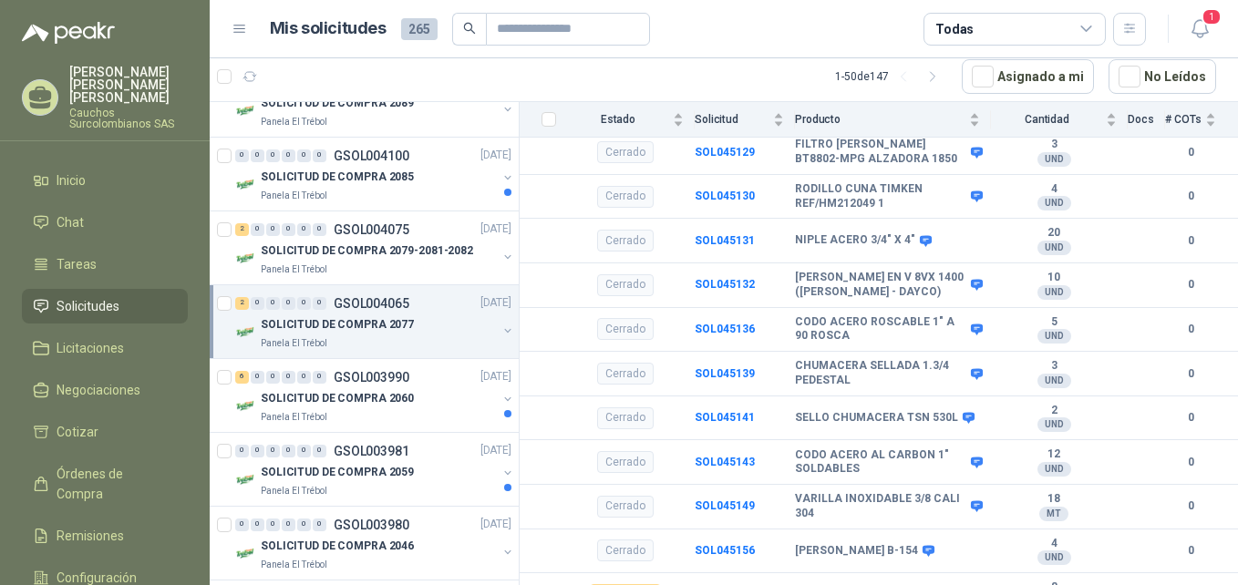
scroll to position [395, 0]
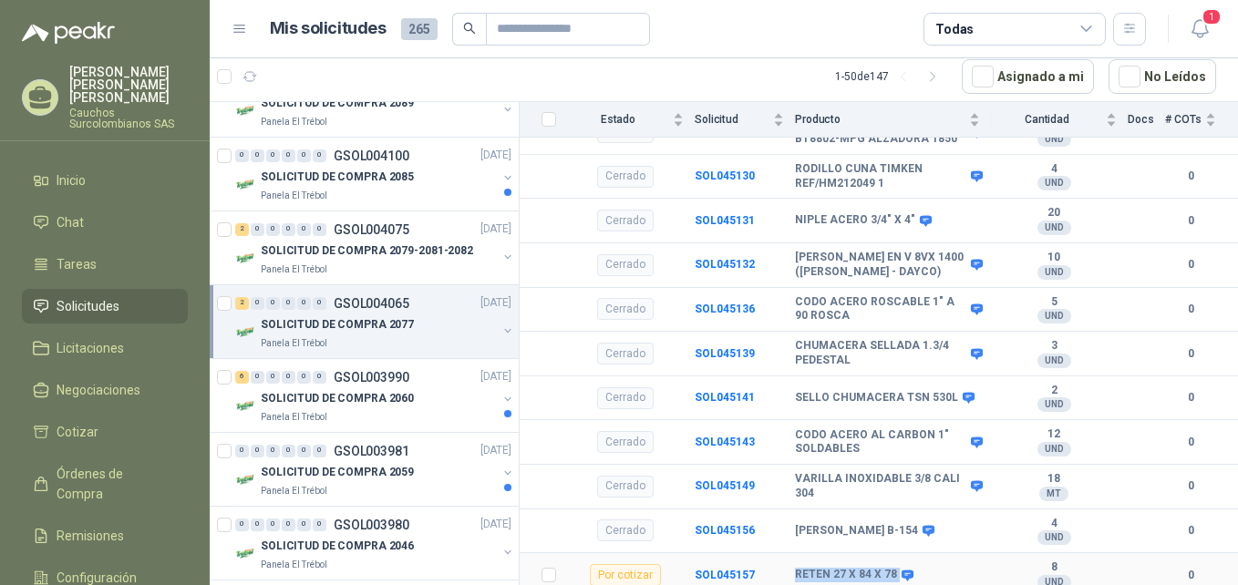
drag, startPoint x: 894, startPoint y: 557, endPoint x: 791, endPoint y: 552, distance: 103.2
click at [791, 554] on tr "Por cotizar SOL045157 RETEN 27 X 84 X 78 8 UND  0" at bounding box center [879, 576] width 719 height 45
click at [776, 569] on td "SOL045157" at bounding box center [745, 576] width 100 height 45
drag, startPoint x: 756, startPoint y: 557, endPoint x: 696, endPoint y: 565, distance: 60.7
click at [696, 565] on td "SOL045157" at bounding box center [745, 576] width 100 height 45
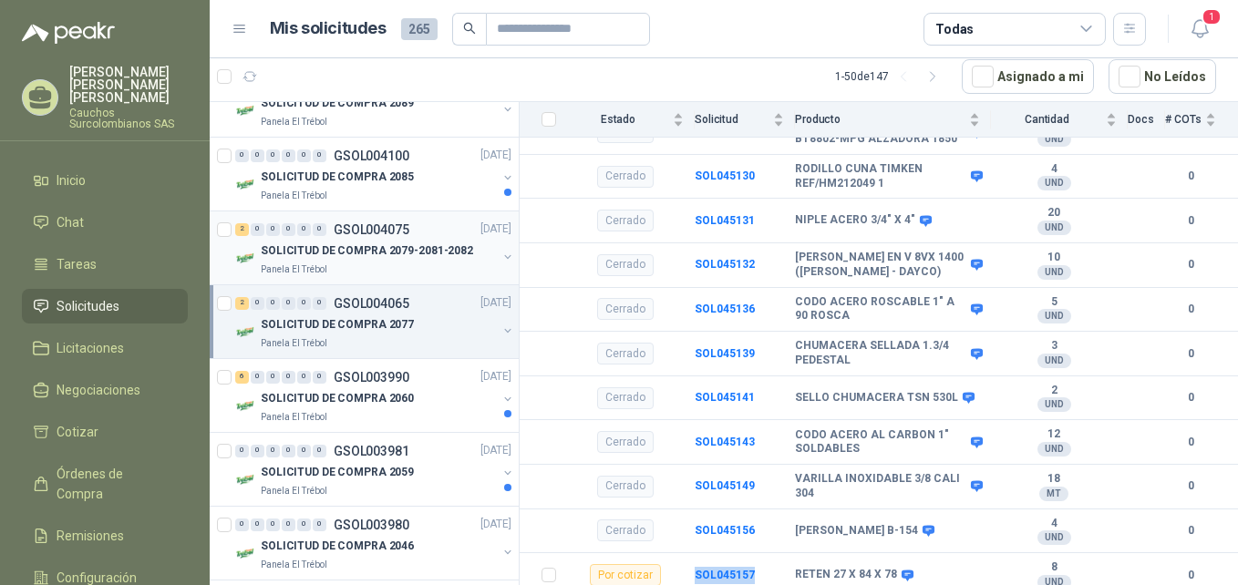
click at [367, 251] on p "SOLICITUD DE COMPRA 2079-2081-2082" at bounding box center [367, 251] width 212 height 17
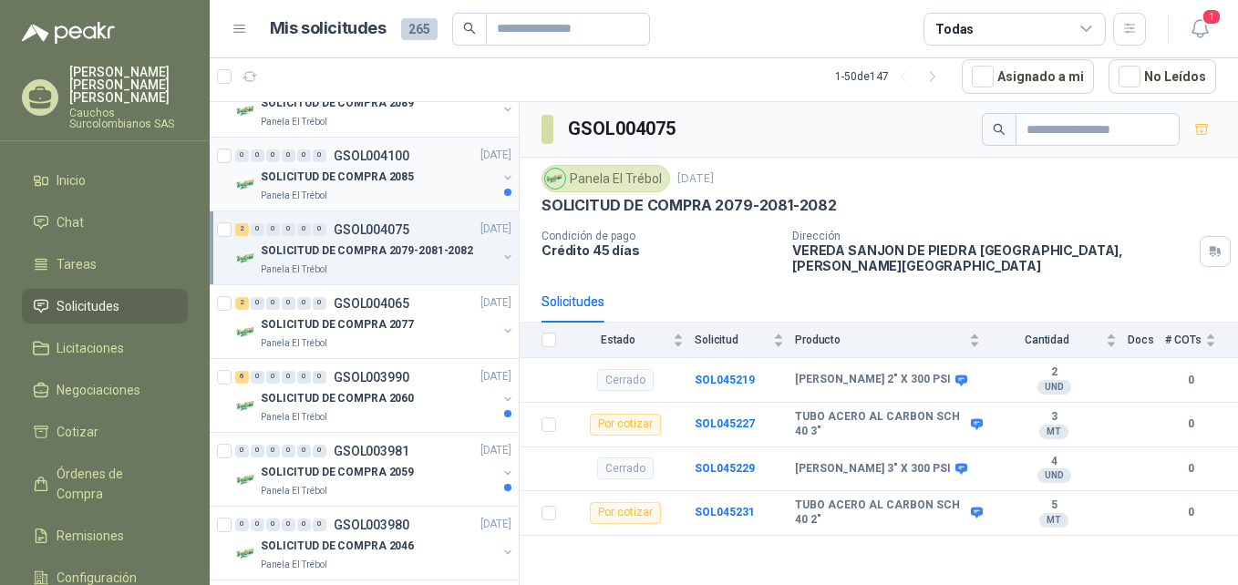
click at [366, 179] on p "SOLICITUD DE COMPRA 2085" at bounding box center [337, 177] width 153 height 17
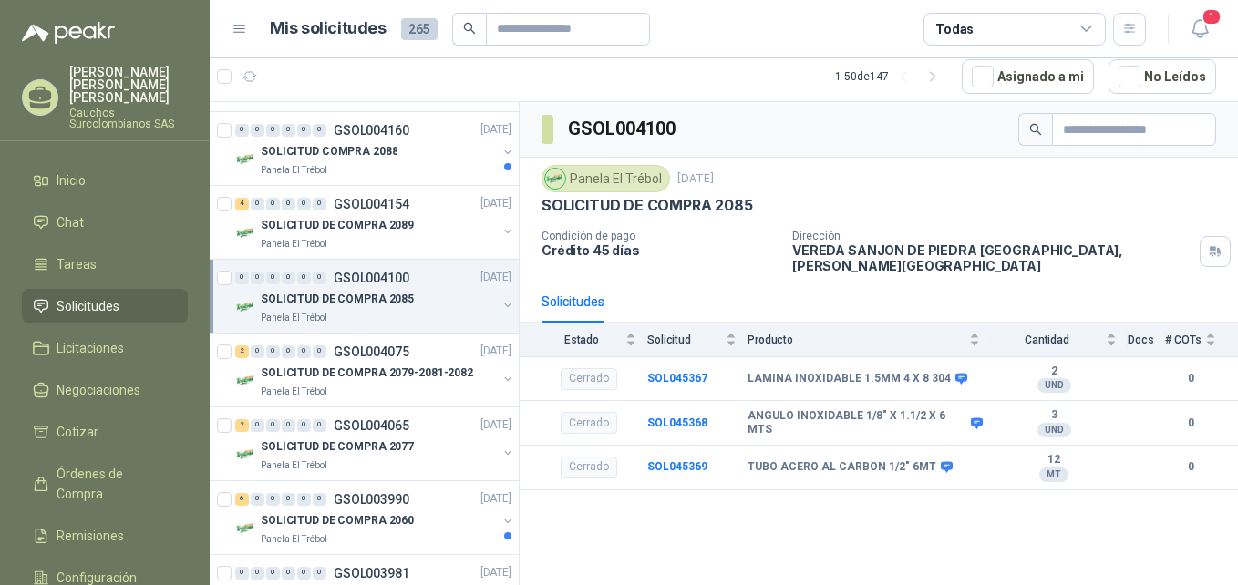
scroll to position [2752, 0]
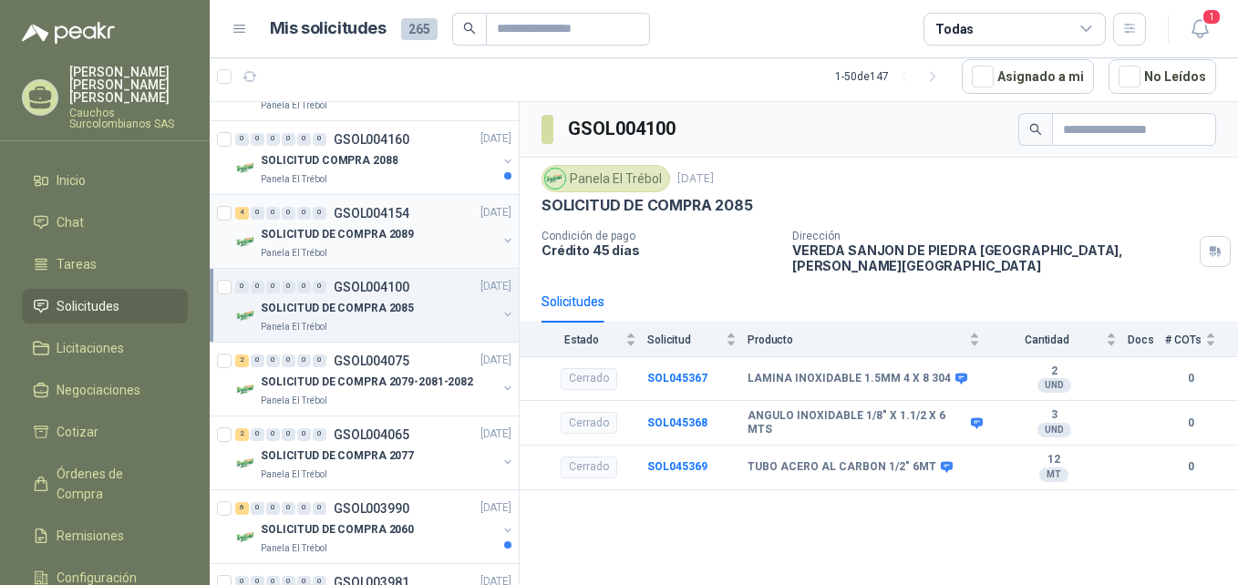
click at [402, 246] on div "Panela El Trébol" at bounding box center [379, 253] width 236 height 15
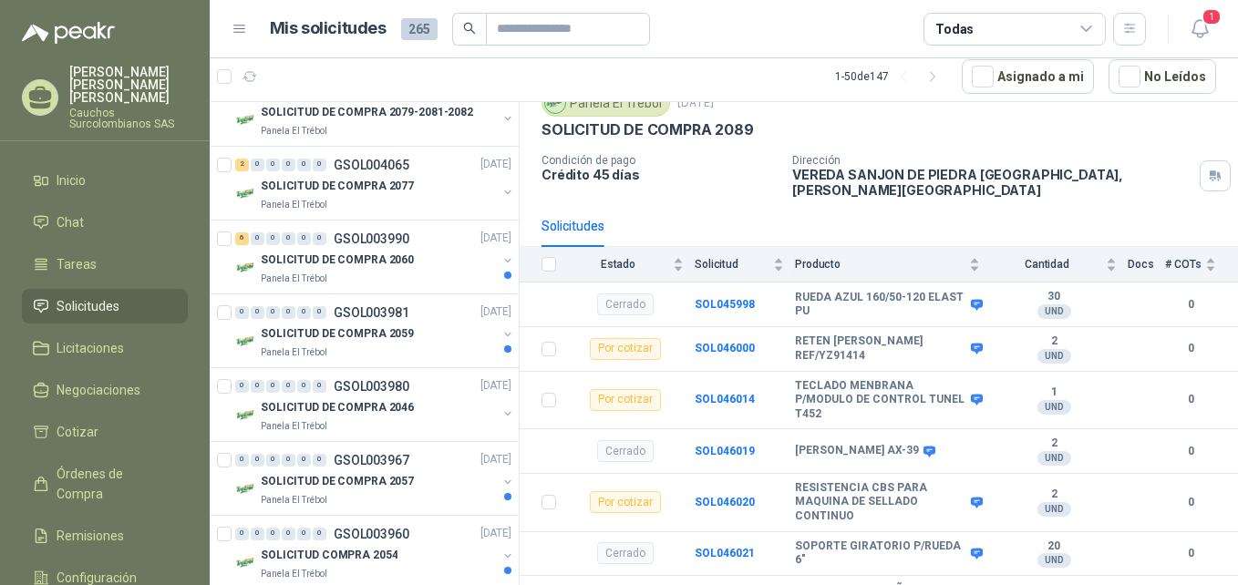
scroll to position [3030, 0]
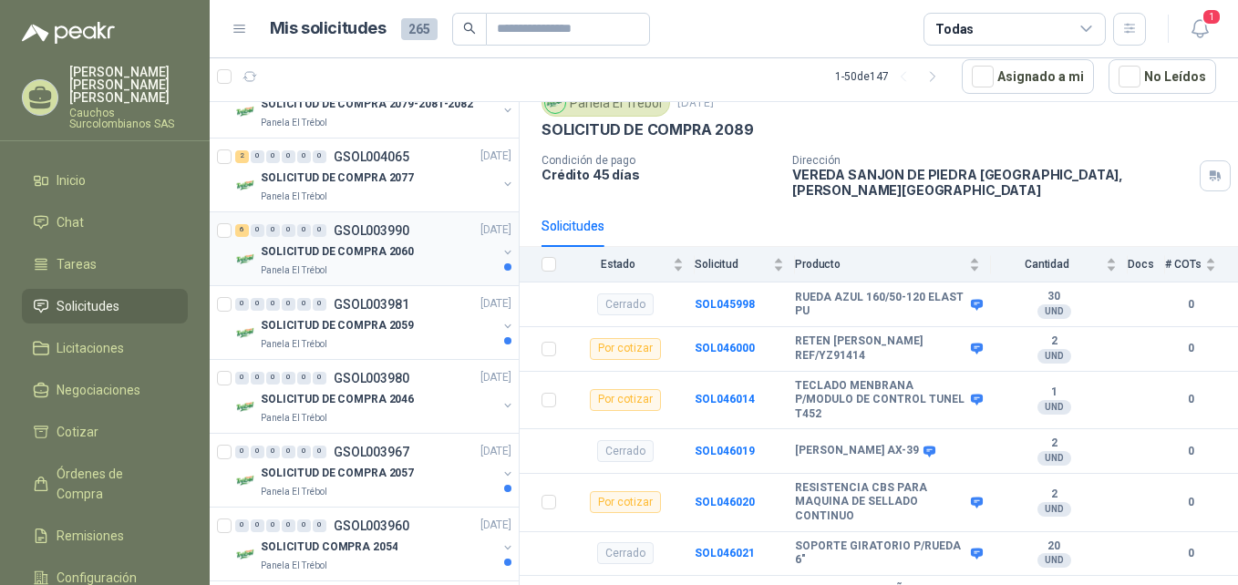
click at [356, 262] on div "SOLICITUD DE COMPRA 2060" at bounding box center [379, 253] width 236 height 22
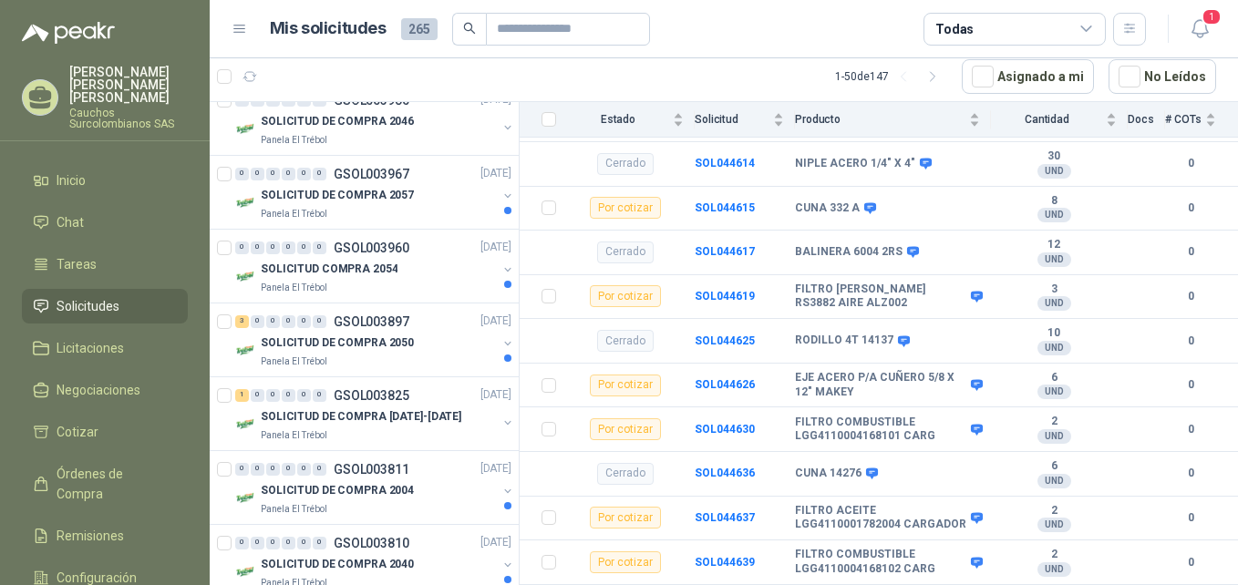
scroll to position [3316, 0]
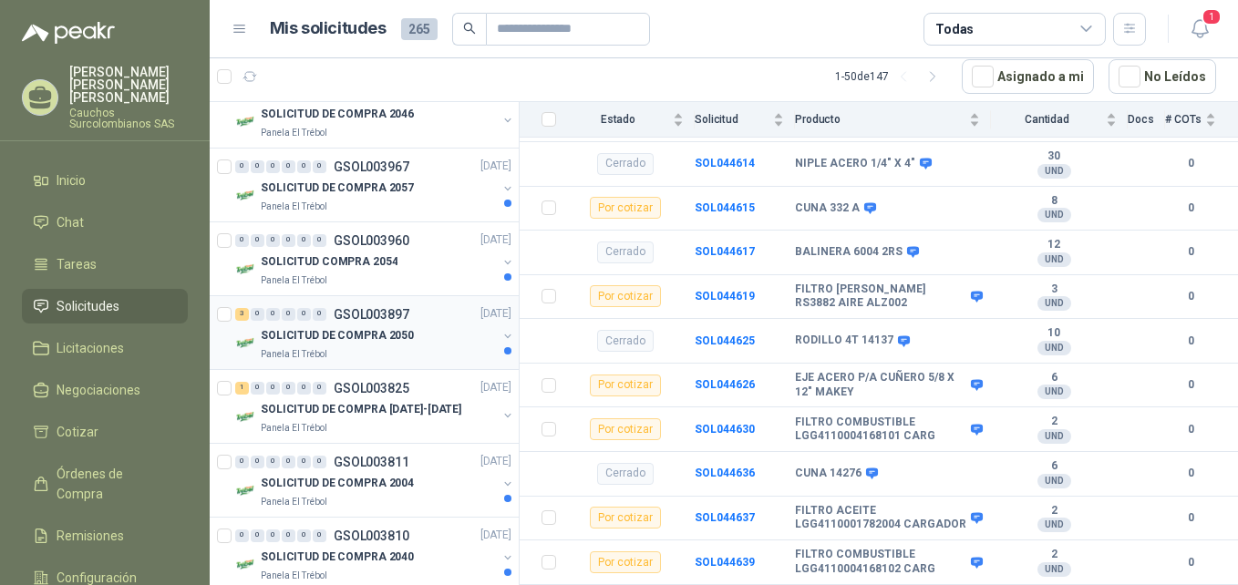
click at [414, 328] on div "SOLICITUD DE COMPRA 2050" at bounding box center [379, 337] width 236 height 22
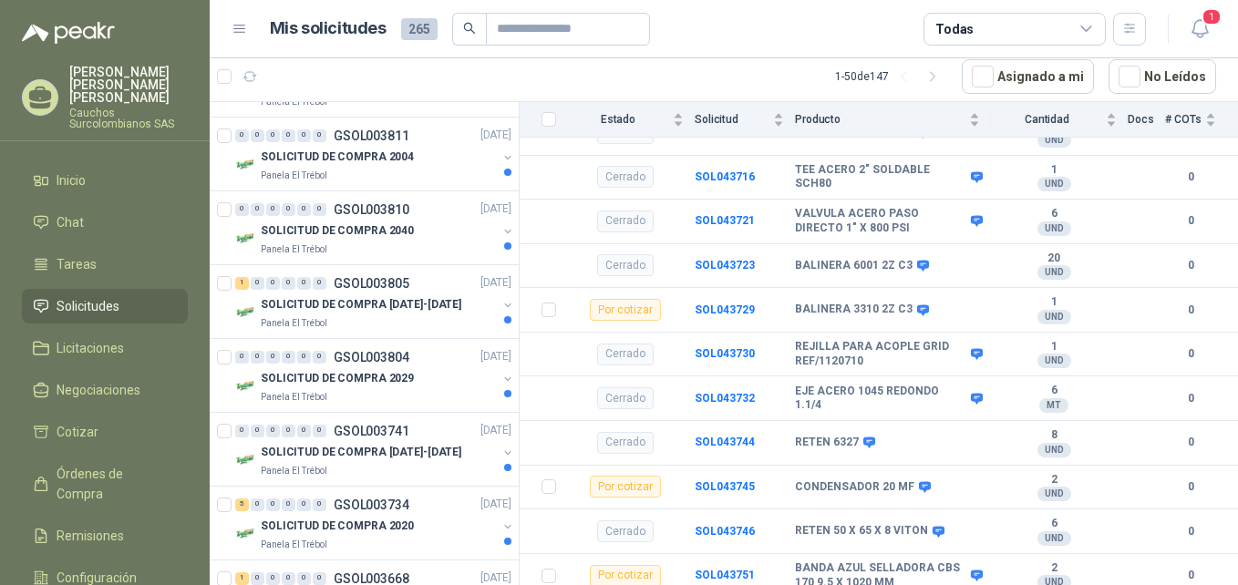
scroll to position [3667, 0]
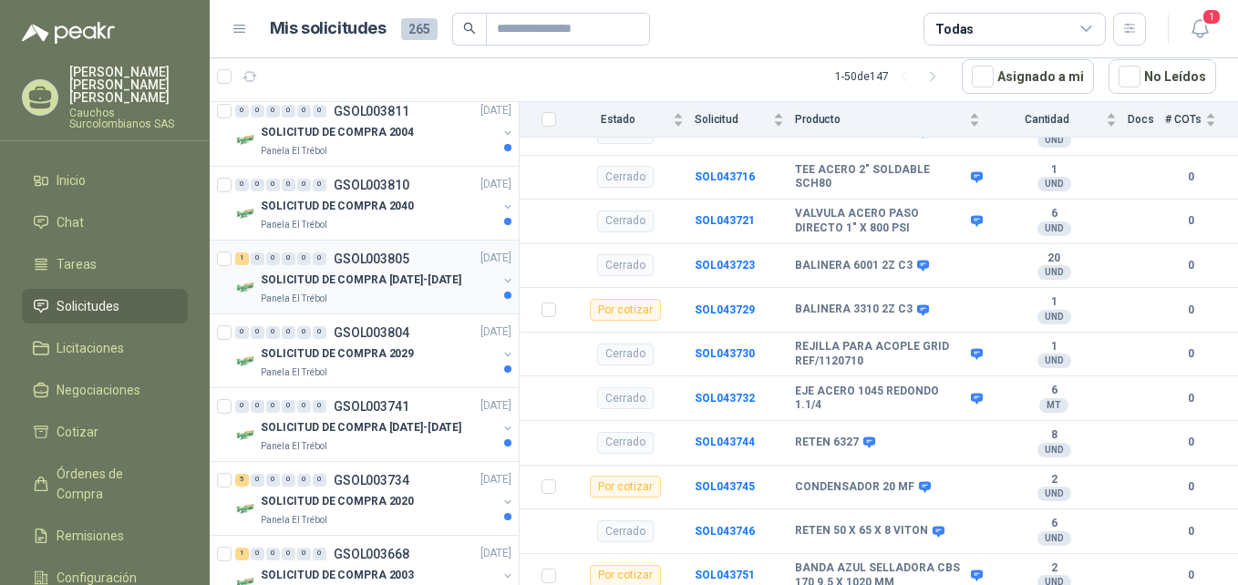
click at [398, 294] on div "Panela El Trébol" at bounding box center [379, 299] width 236 height 15
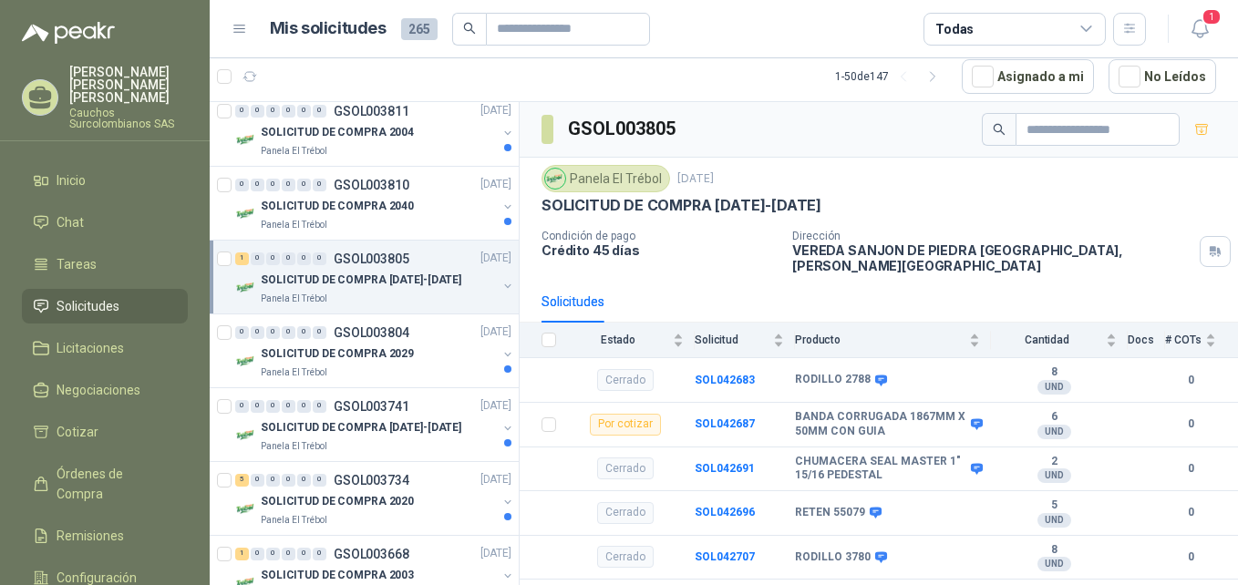
scroll to position [3732, 0]
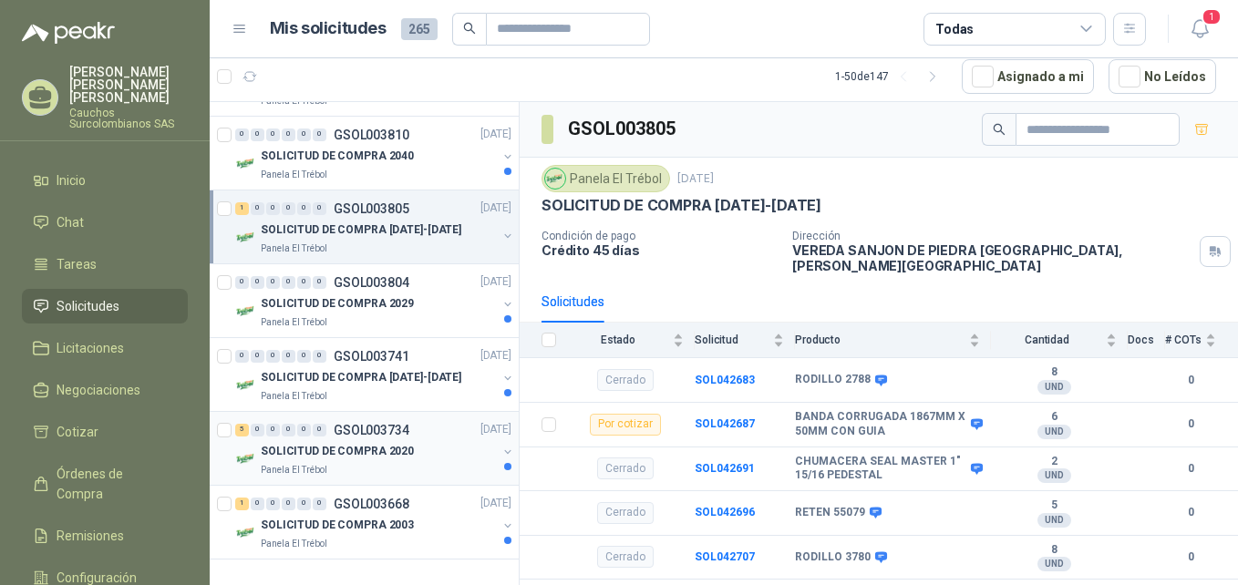
click at [377, 463] on div "Panela El Trébol" at bounding box center [379, 470] width 236 height 15
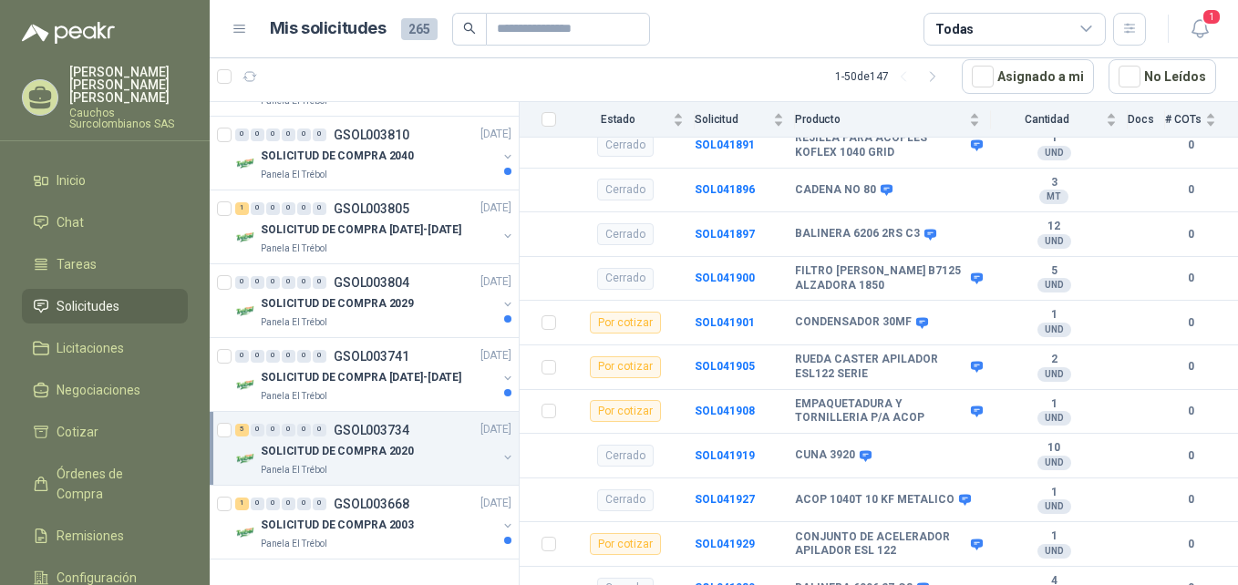
scroll to position [381, 0]
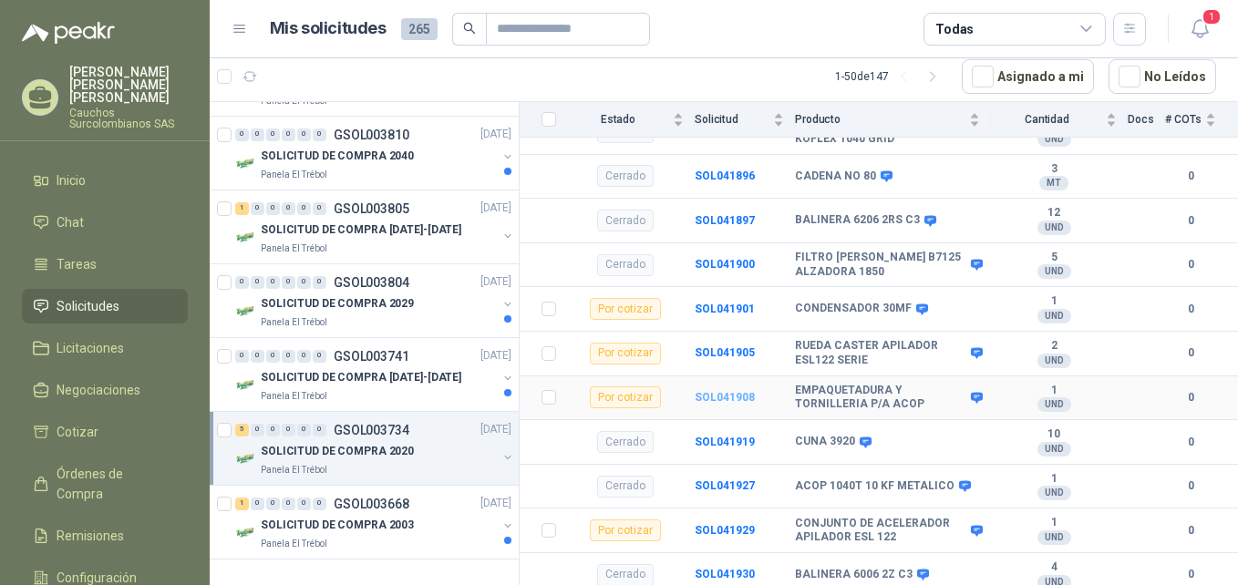
click at [742, 391] on b "SOL041908" at bounding box center [725, 397] width 60 height 13
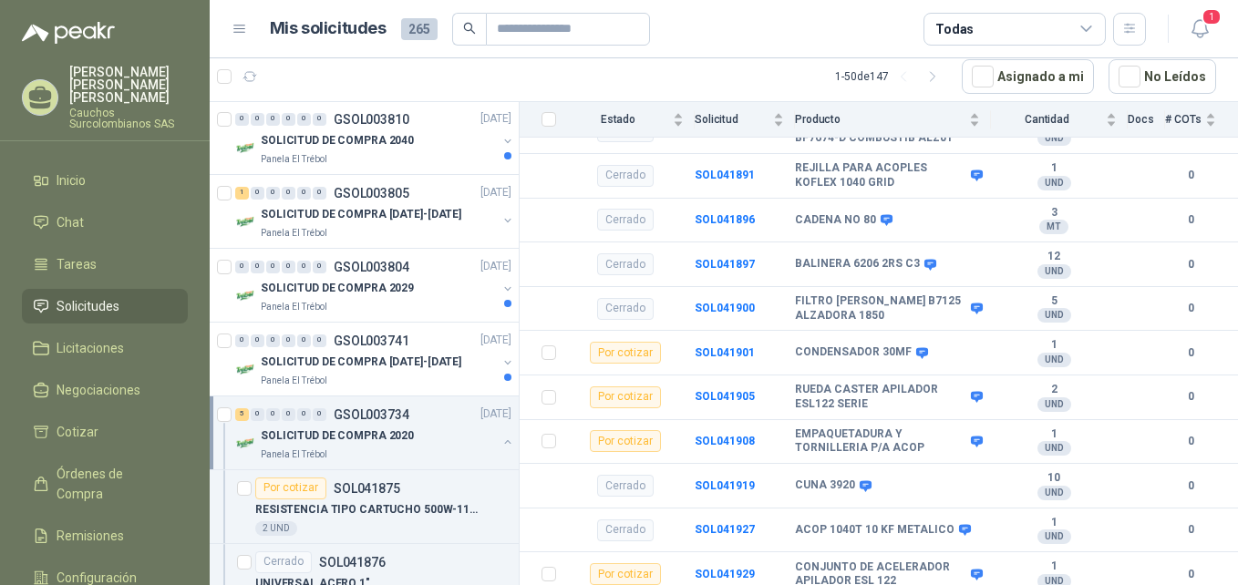
scroll to position [341, 0]
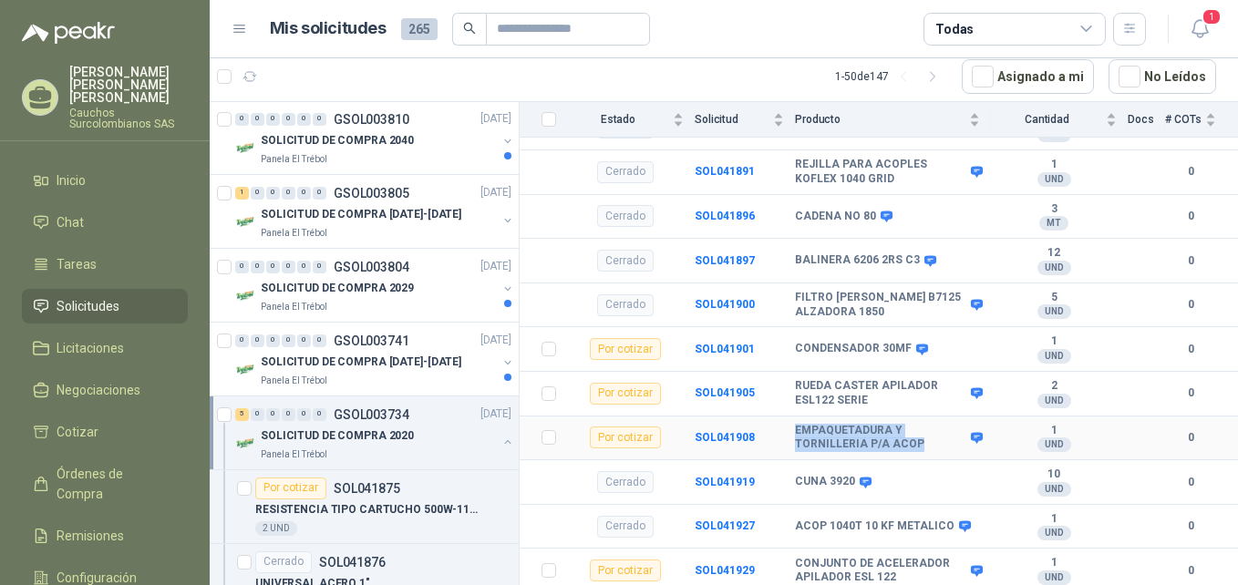
drag, startPoint x: 917, startPoint y: 430, endPoint x: 792, endPoint y: 418, distance: 125.6
click at [792, 418] on tr "Por cotizar SOL041908 EMPAQUETADURA Y TORNILLERIA P/A ACOP 1 UND  0" at bounding box center [879, 439] width 719 height 45
click at [777, 431] on td "SOL041908" at bounding box center [745, 439] width 100 height 45
drag, startPoint x: 755, startPoint y: 424, endPoint x: 685, endPoint y: 428, distance: 70.3
click at [685, 428] on tr "Por cotizar SOL041908 EMPAQUETADURA Y TORNILLERIA P/A ACOP 1 UND  0" at bounding box center [879, 439] width 719 height 45
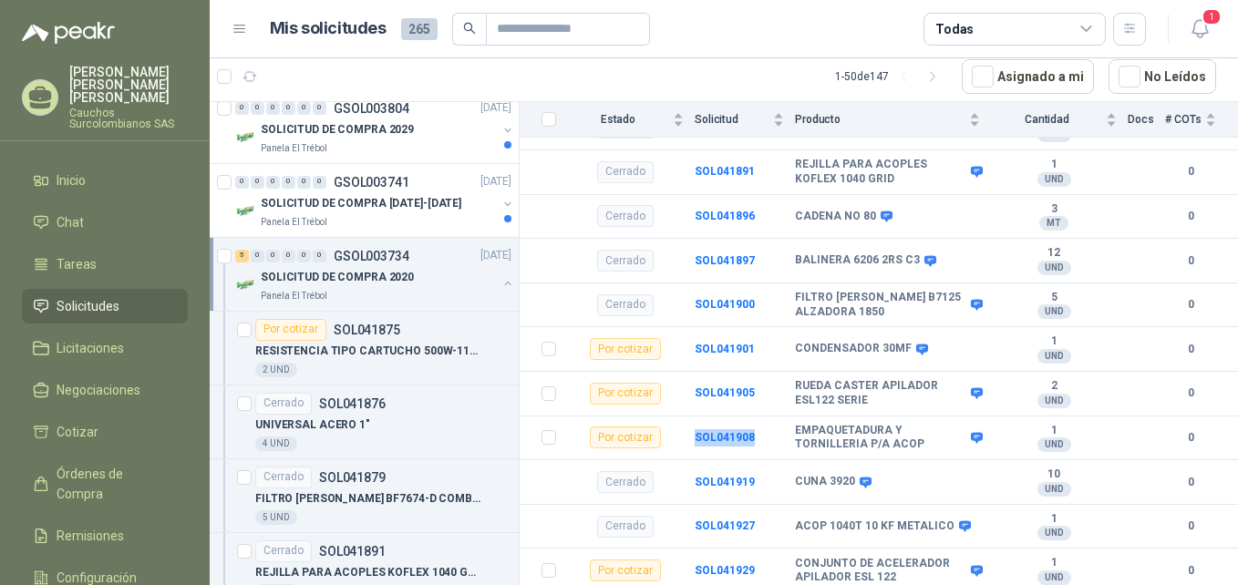
scroll to position [3911, 0]
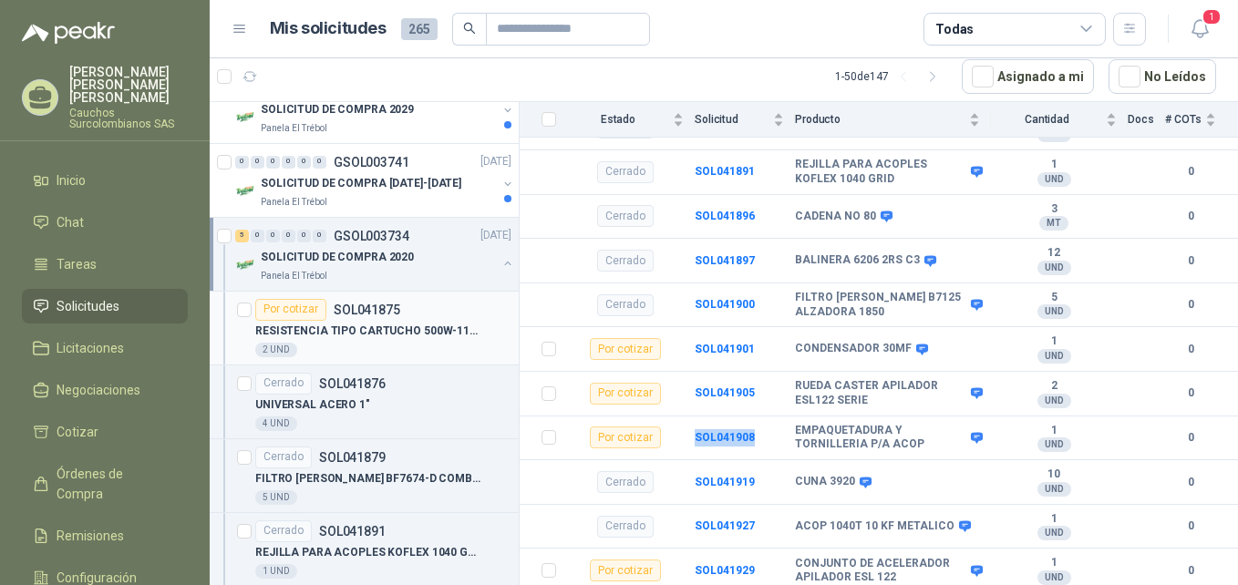
click at [460, 340] on p "RESISTENCIA TIPO CARTUCHO 500W-110V" at bounding box center [368, 331] width 227 height 17
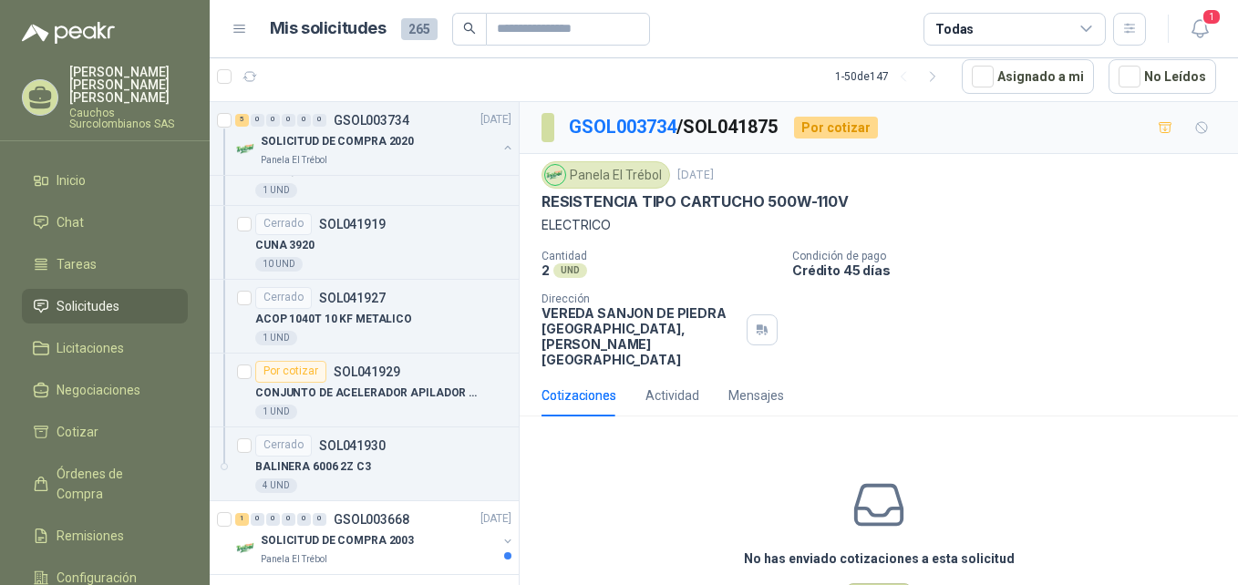
scroll to position [4756, 0]
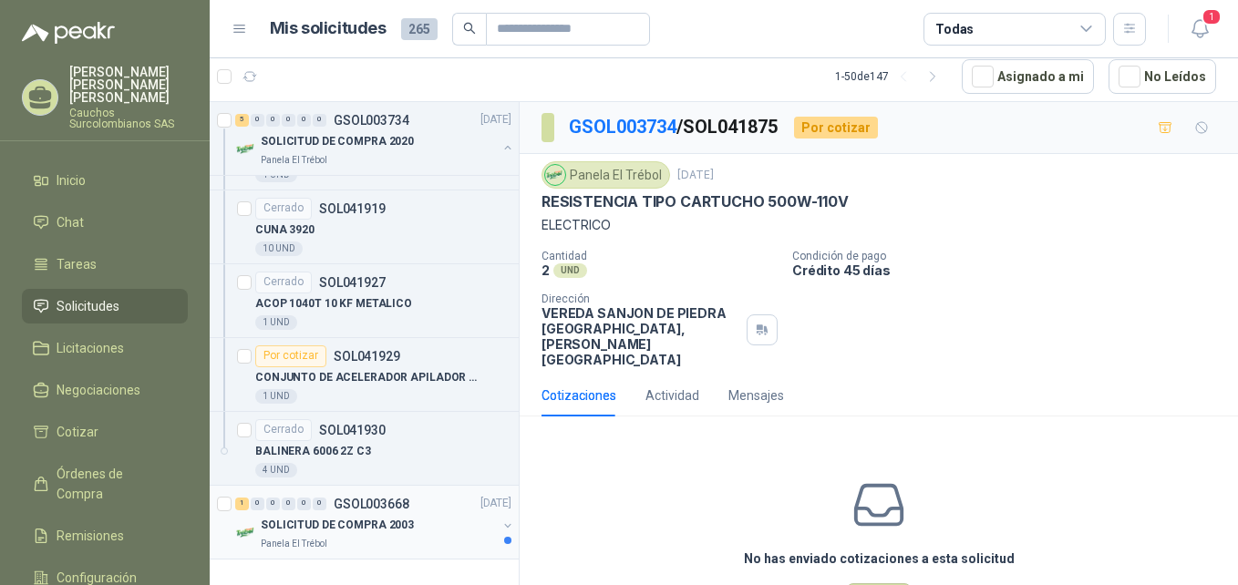
click at [439, 527] on div "SOLICITUD DE COMPRA 2003" at bounding box center [379, 526] width 236 height 22
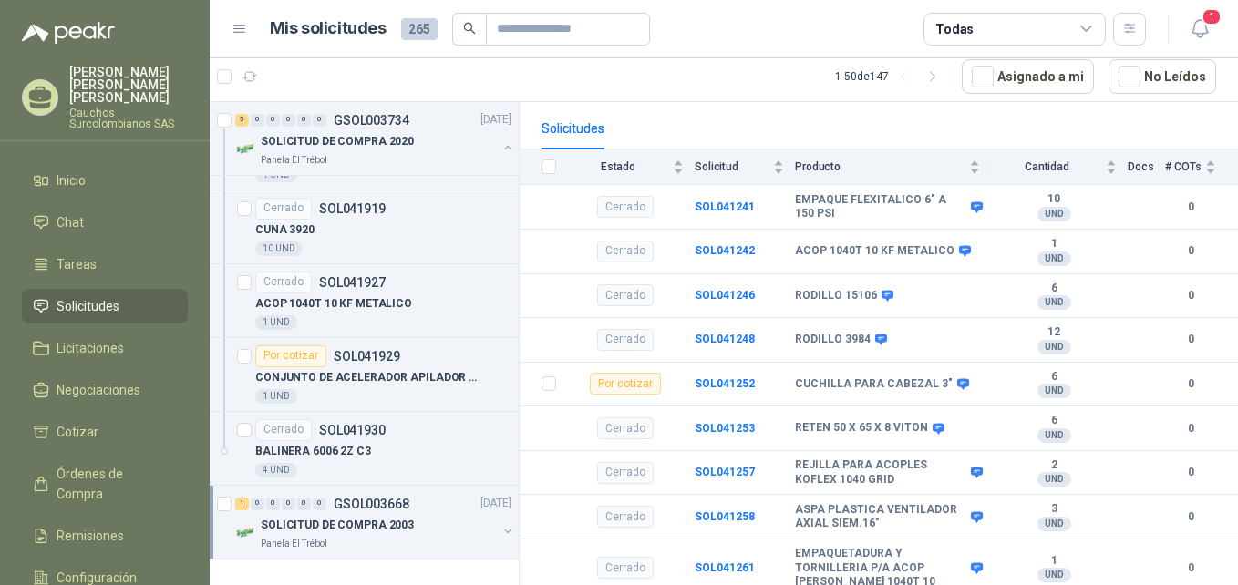
scroll to position [4766, 0]
click at [434, 537] on div "Panela El Trébol" at bounding box center [379, 544] width 236 height 15
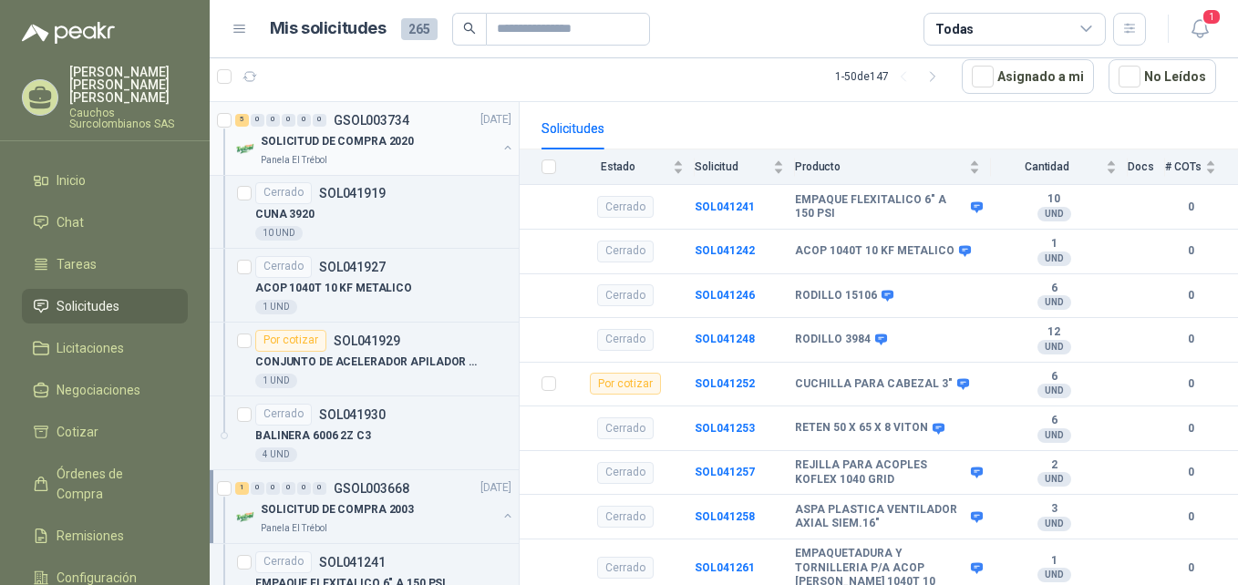
click at [441, 130] on div "5 0 0 0 0 0 GSOL003734 [DATE]" at bounding box center [375, 120] width 280 height 22
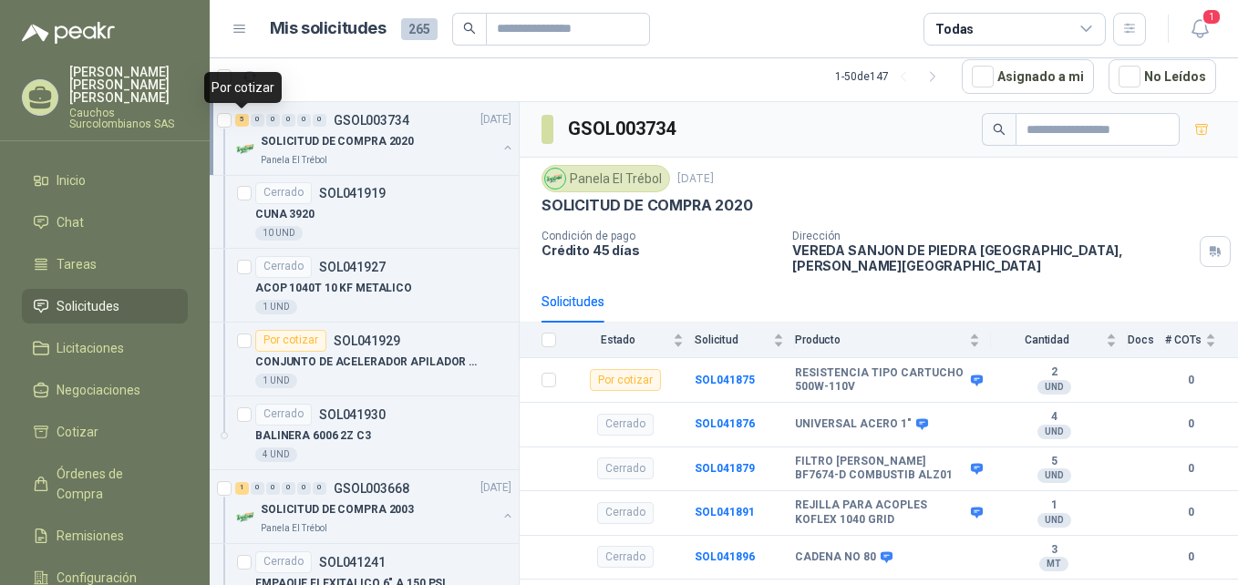
click at [241, 121] on div "5" at bounding box center [242, 120] width 14 height 13
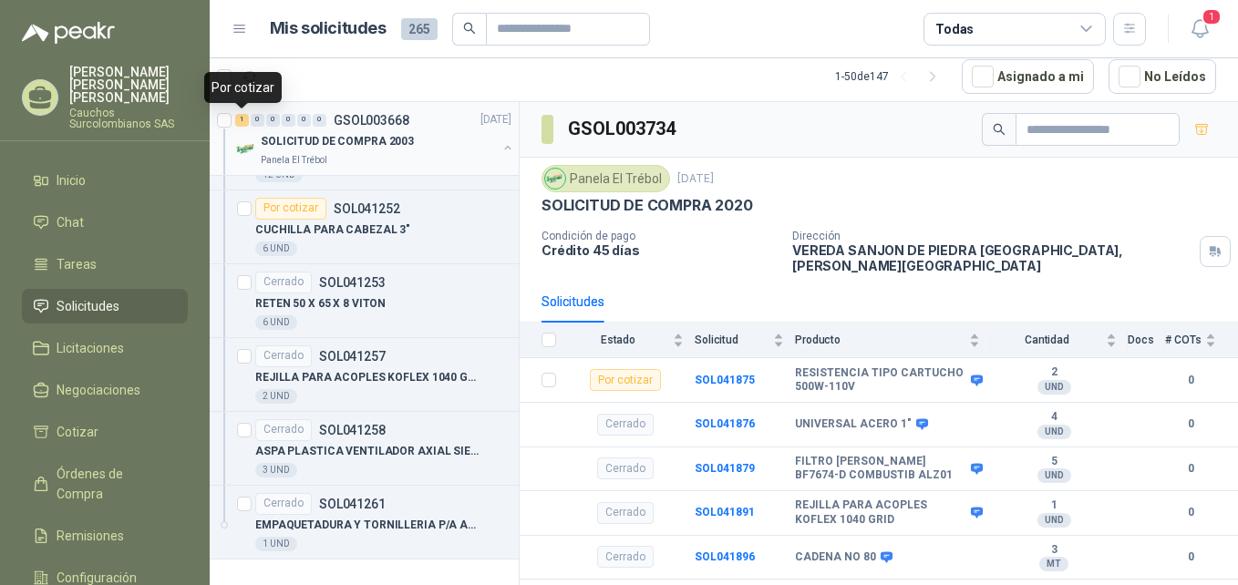
click at [241, 121] on div "1" at bounding box center [242, 120] width 14 height 13
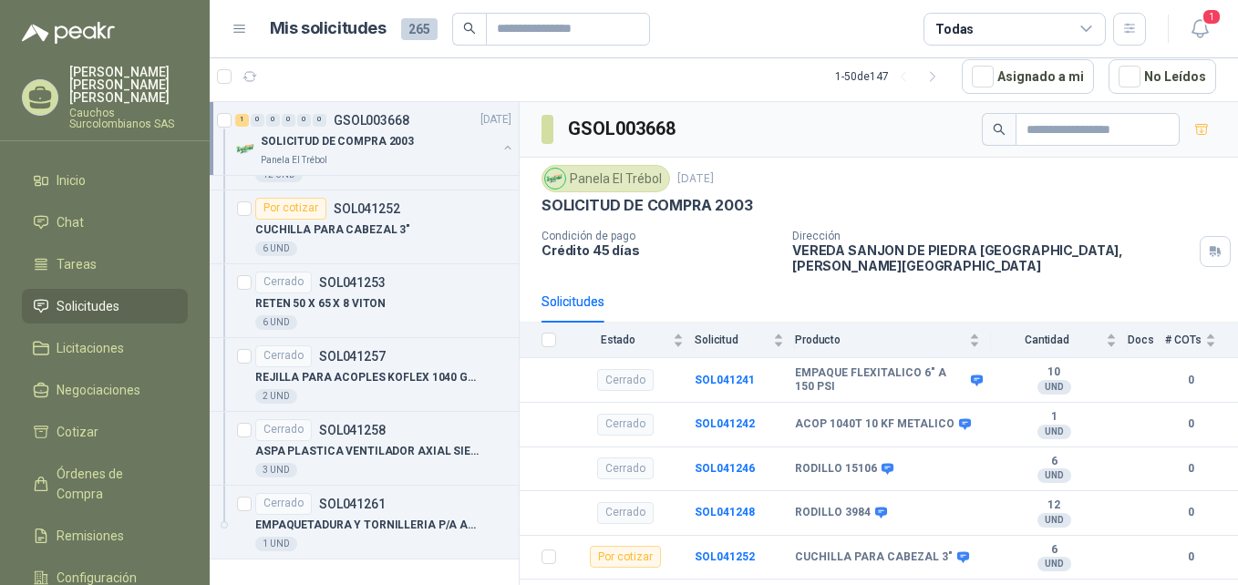
click at [431, 115] on div "1 0 0 0 0 0 GSOL003668 [DATE]" at bounding box center [375, 120] width 280 height 22
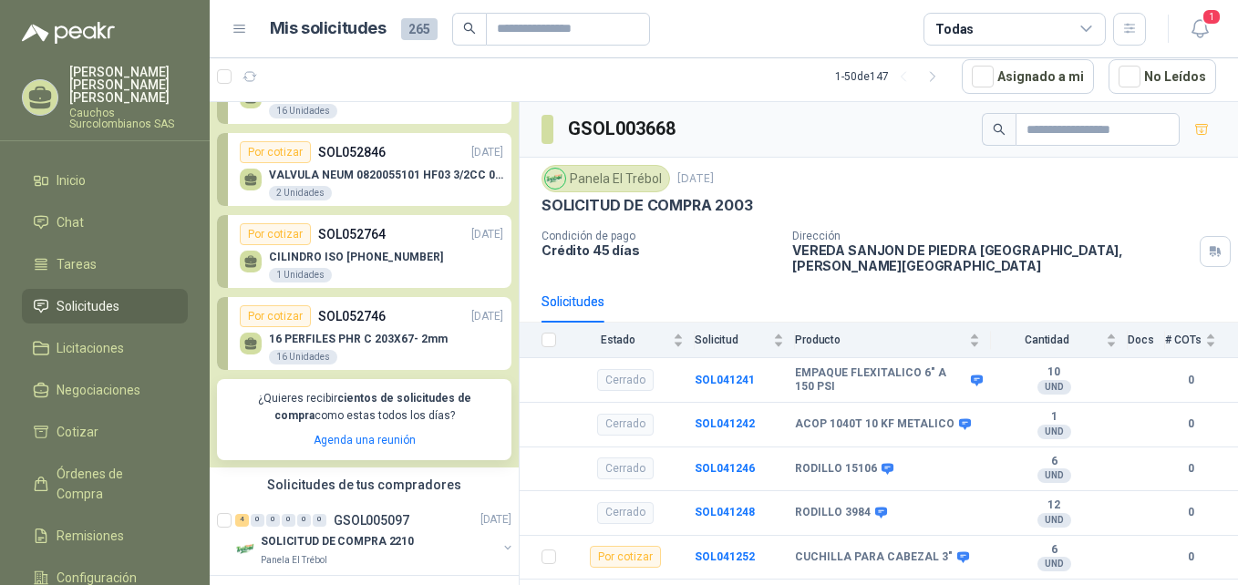
scroll to position [90, 0]
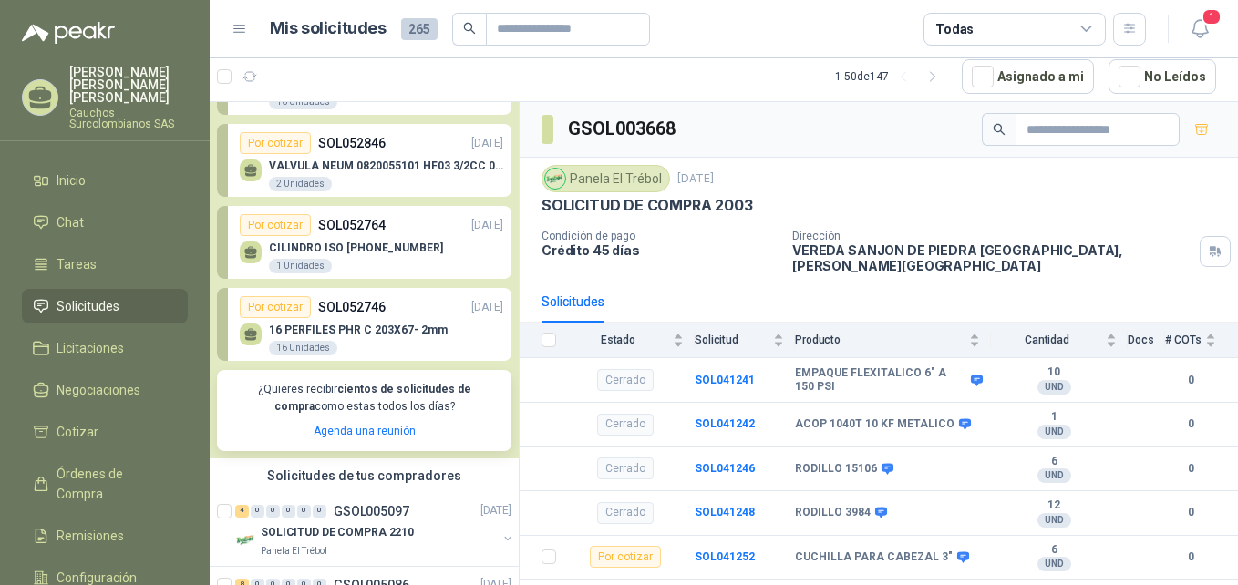
click at [357, 333] on p "16 PERFILES PHR C 203X67- 2mm" at bounding box center [358, 330] width 179 height 13
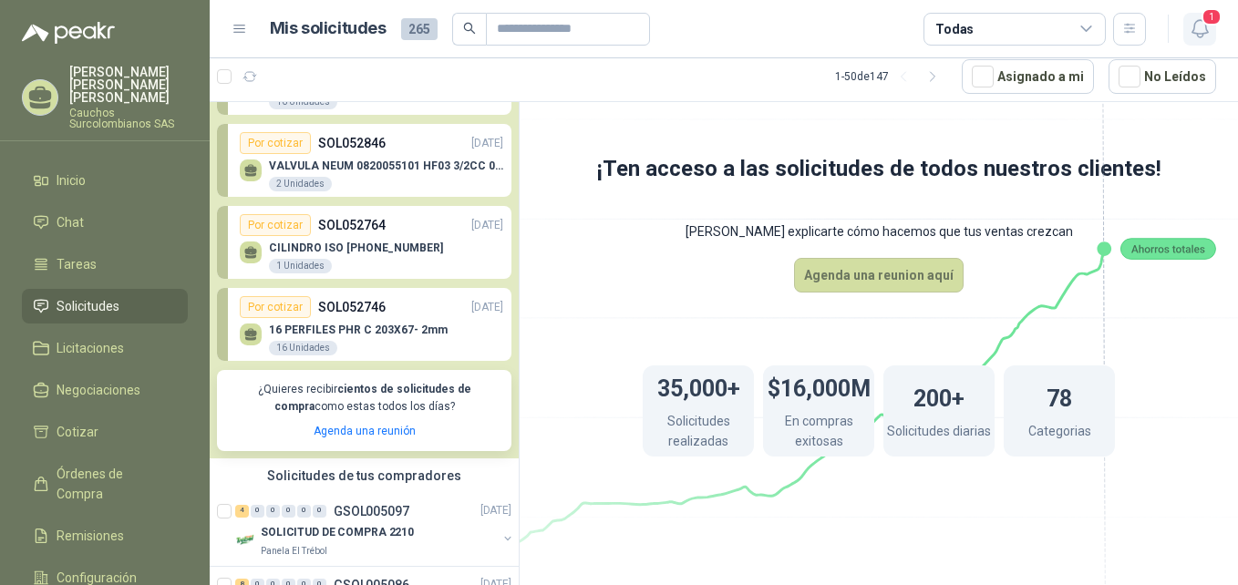
click at [1196, 36] on icon "button" at bounding box center [1200, 28] width 23 height 23
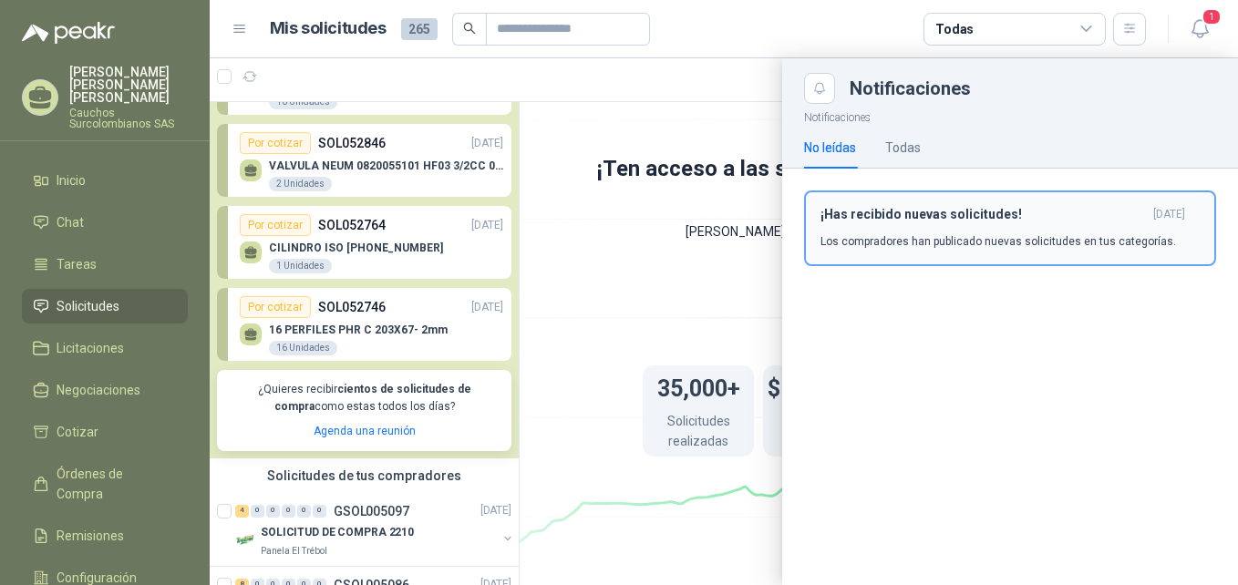
click at [1081, 236] on p "Los compradores han publicado nuevas solicitudes en tus categorías." at bounding box center [999, 241] width 356 height 16
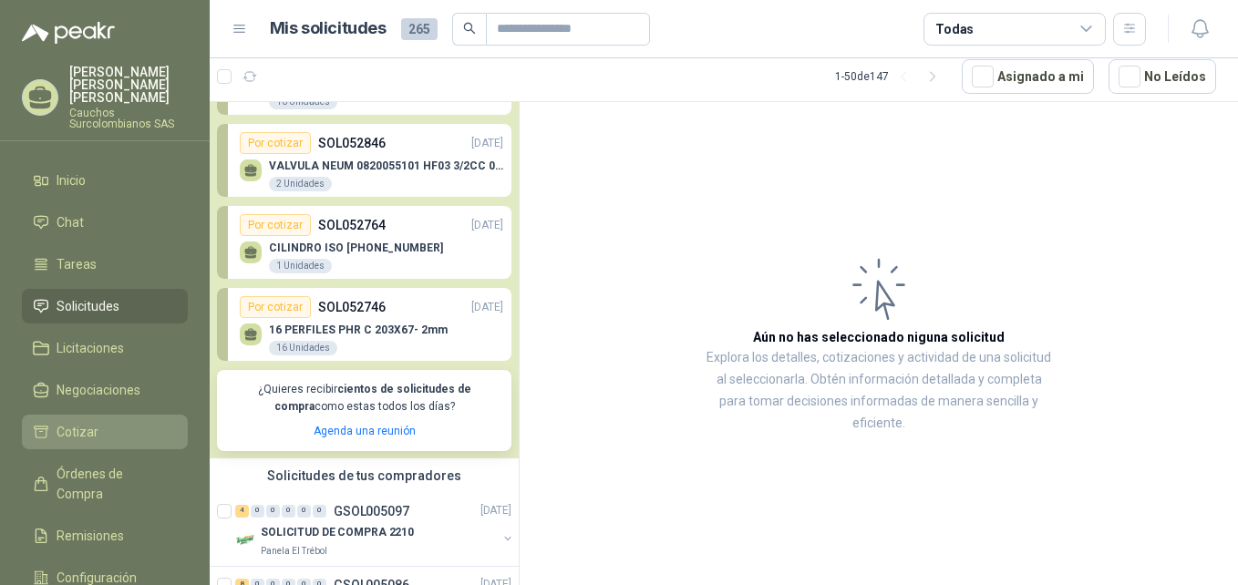
click at [84, 422] on span "Cotizar" at bounding box center [78, 432] width 42 height 20
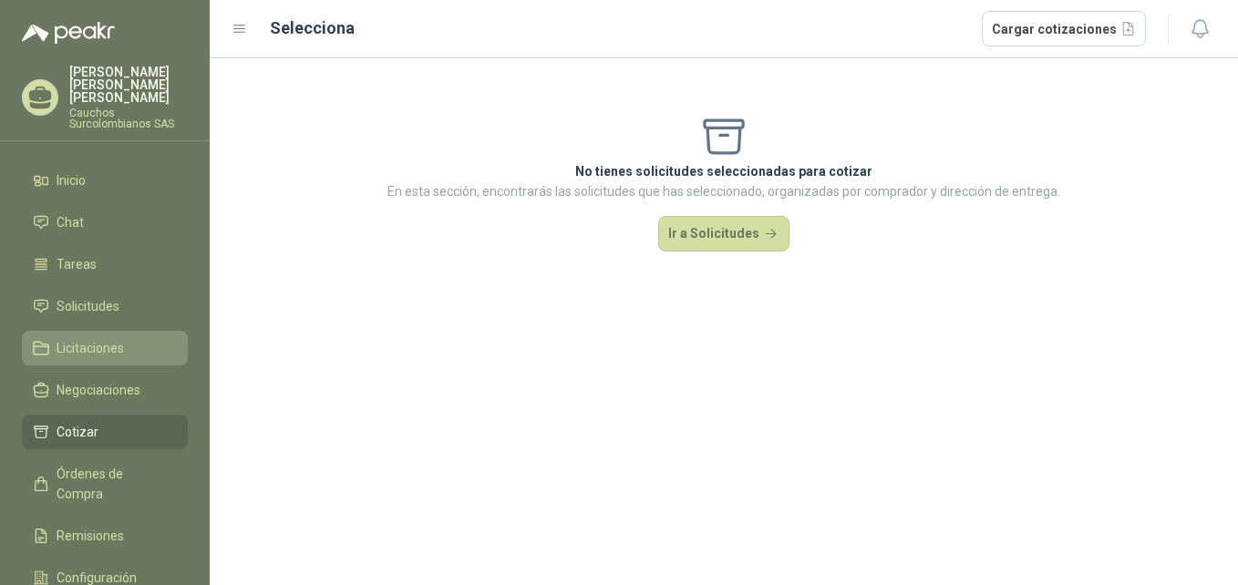
click at [122, 331] on link "Licitaciones" at bounding box center [105, 348] width 166 height 35
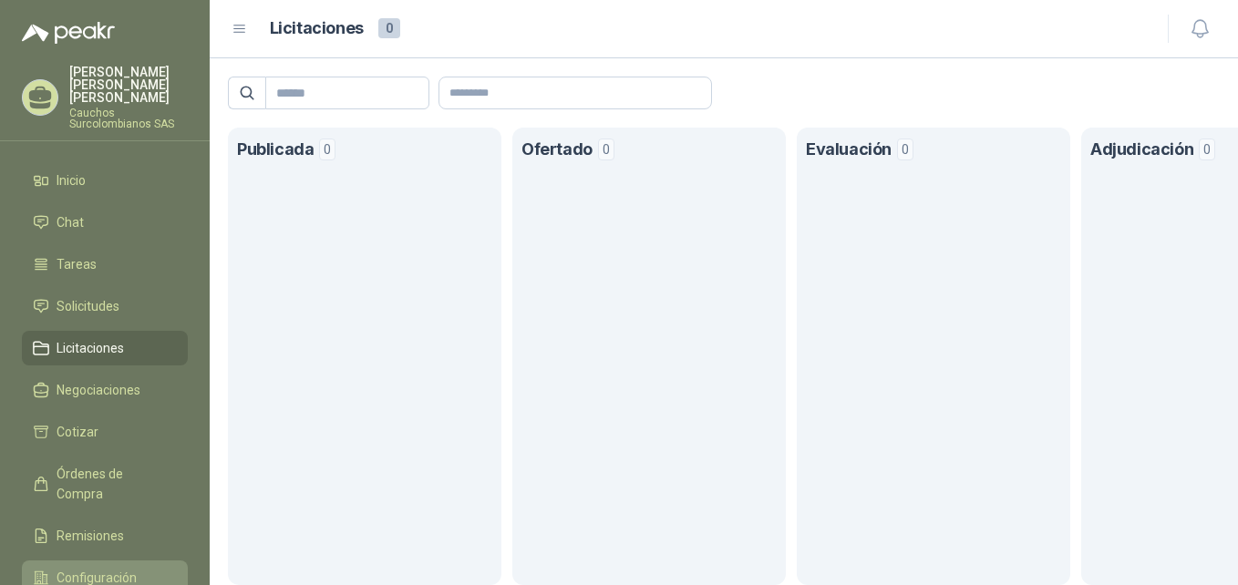
click at [89, 568] on span "Configuración" at bounding box center [97, 578] width 80 height 20
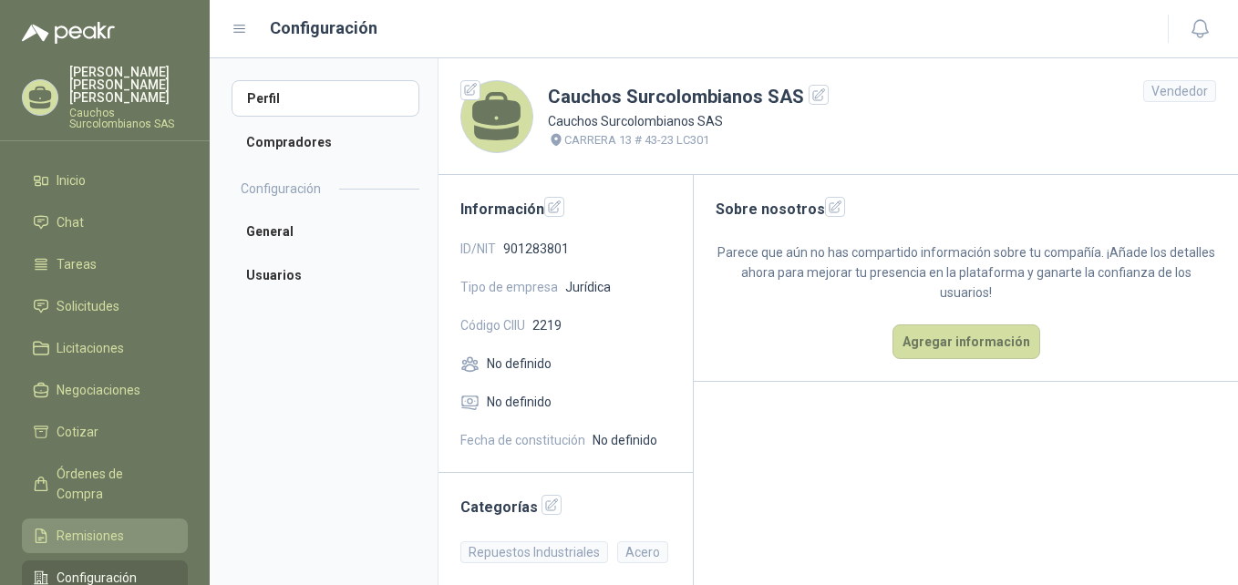
click at [111, 526] on span "Remisiones" at bounding box center [90, 536] width 67 height 20
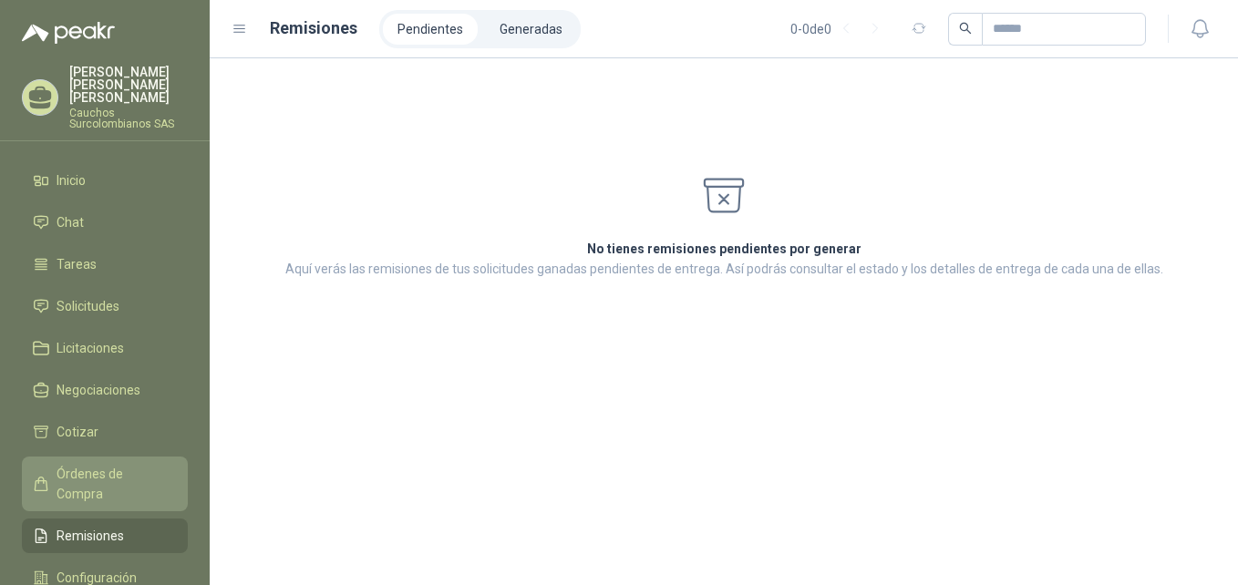
click at [118, 464] on span "Órdenes de Compra" at bounding box center [114, 484] width 114 height 40
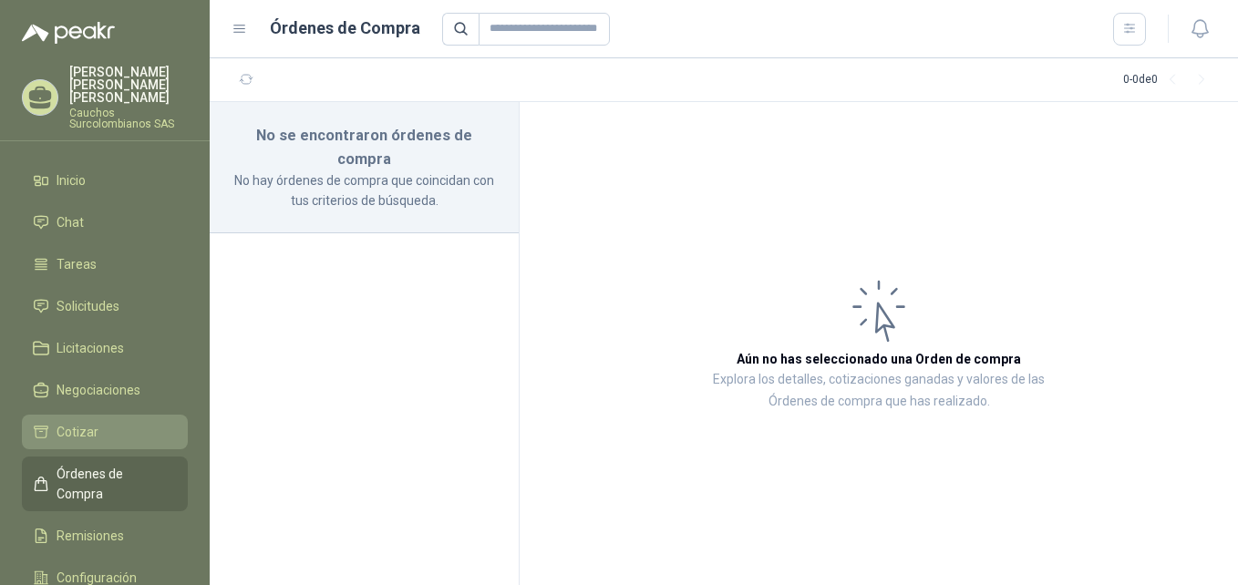
click at [89, 422] on span "Cotizar" at bounding box center [78, 432] width 42 height 20
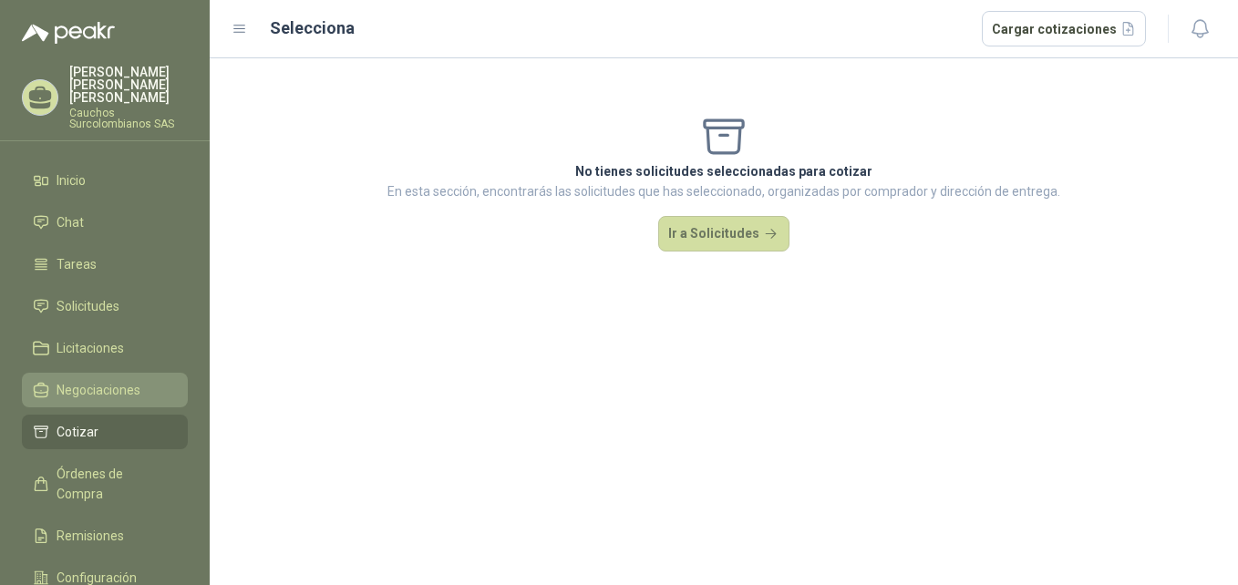
click at [90, 380] on span "Negociaciones" at bounding box center [99, 390] width 84 height 20
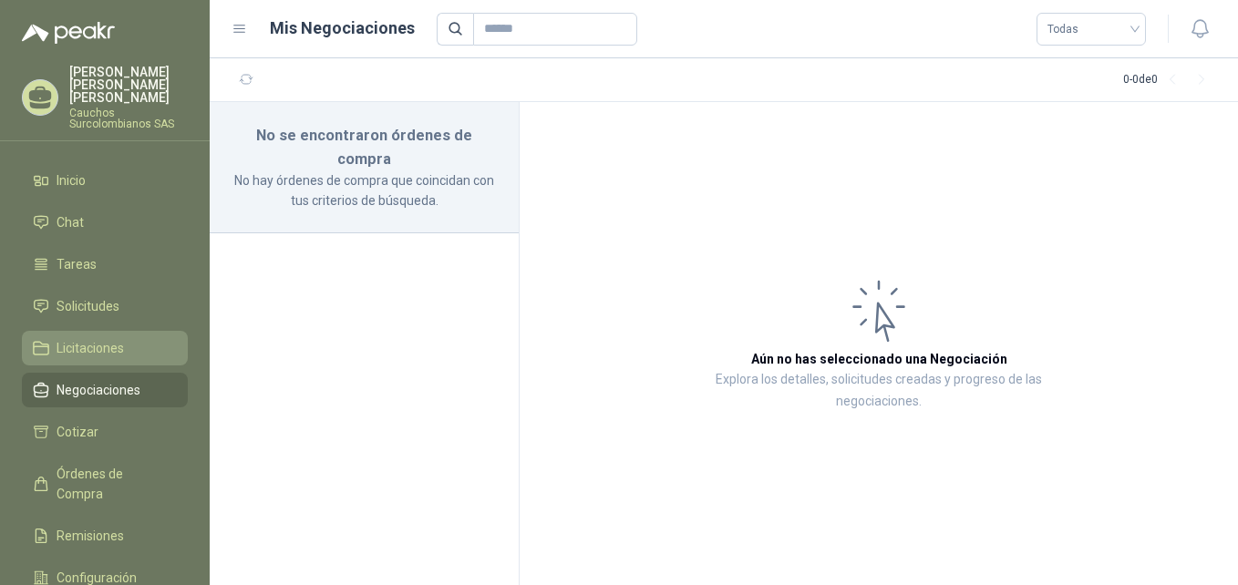
click at [91, 338] on span "Licitaciones" at bounding box center [90, 348] width 67 height 20
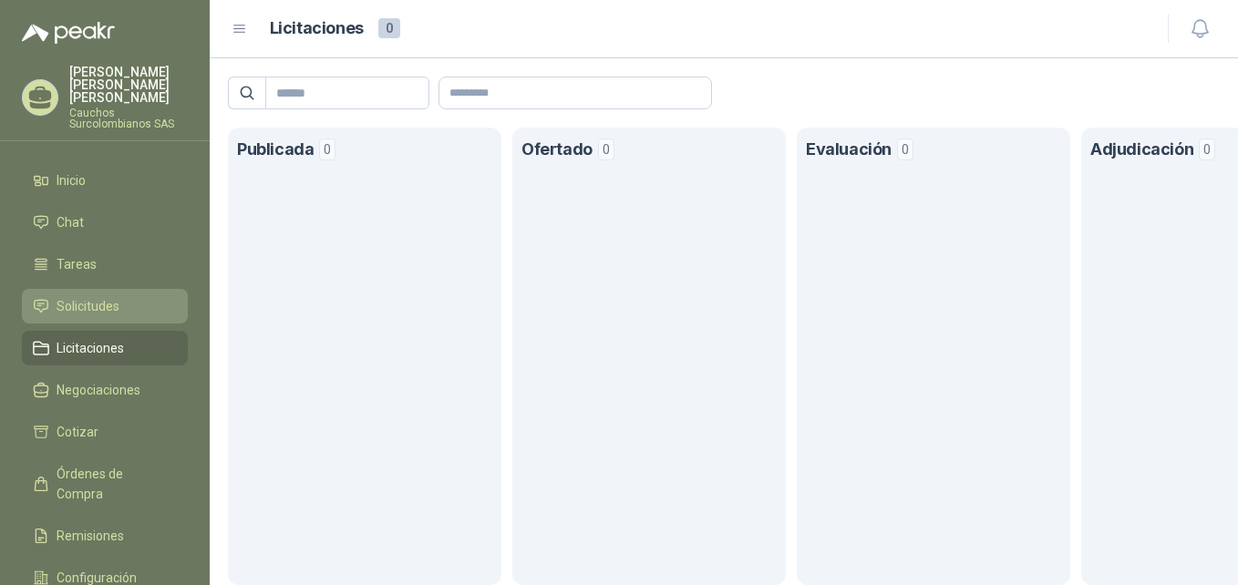
click at [97, 296] on span "Solicitudes" at bounding box center [88, 306] width 63 height 20
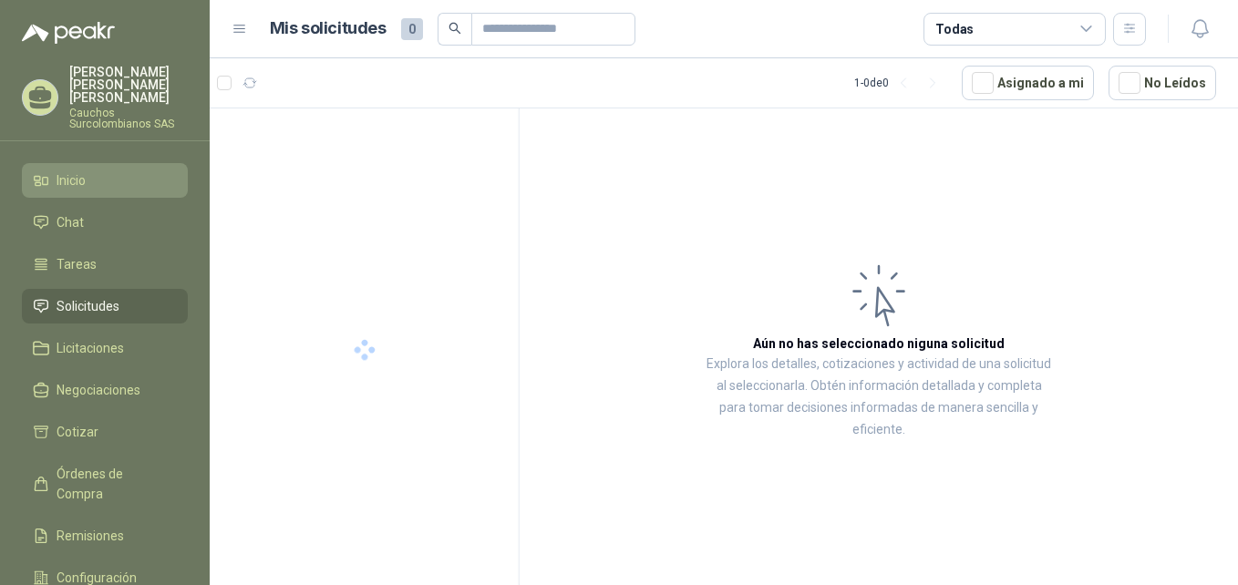
click at [78, 171] on span "Inicio" at bounding box center [71, 181] width 29 height 20
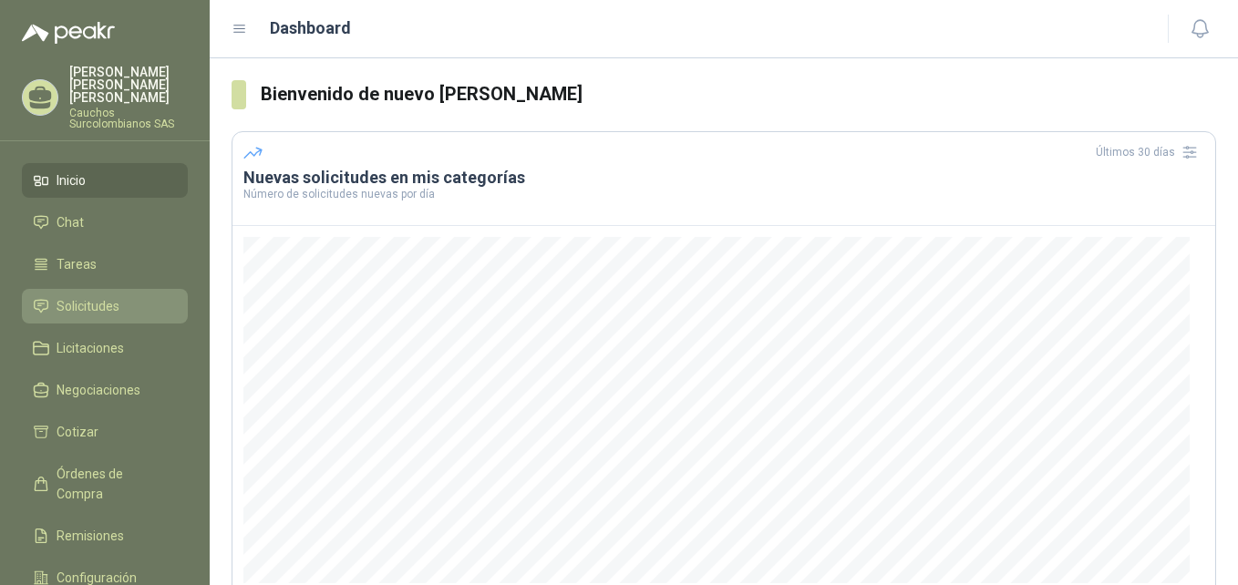
click at [119, 296] on span "Solicitudes" at bounding box center [88, 306] width 63 height 20
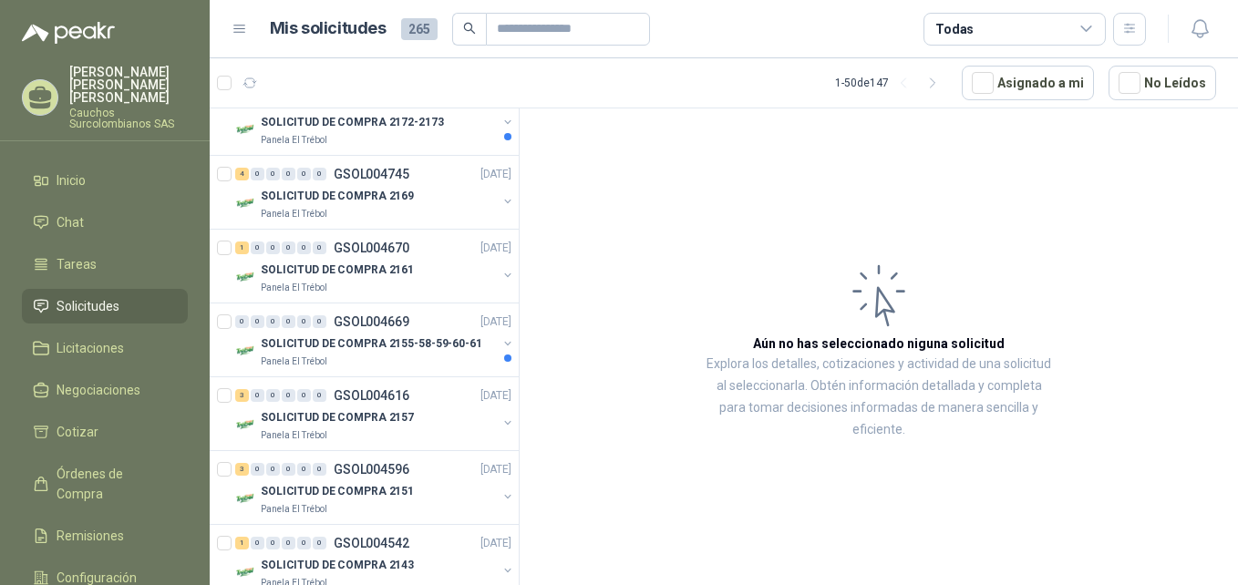
scroll to position [1013, 0]
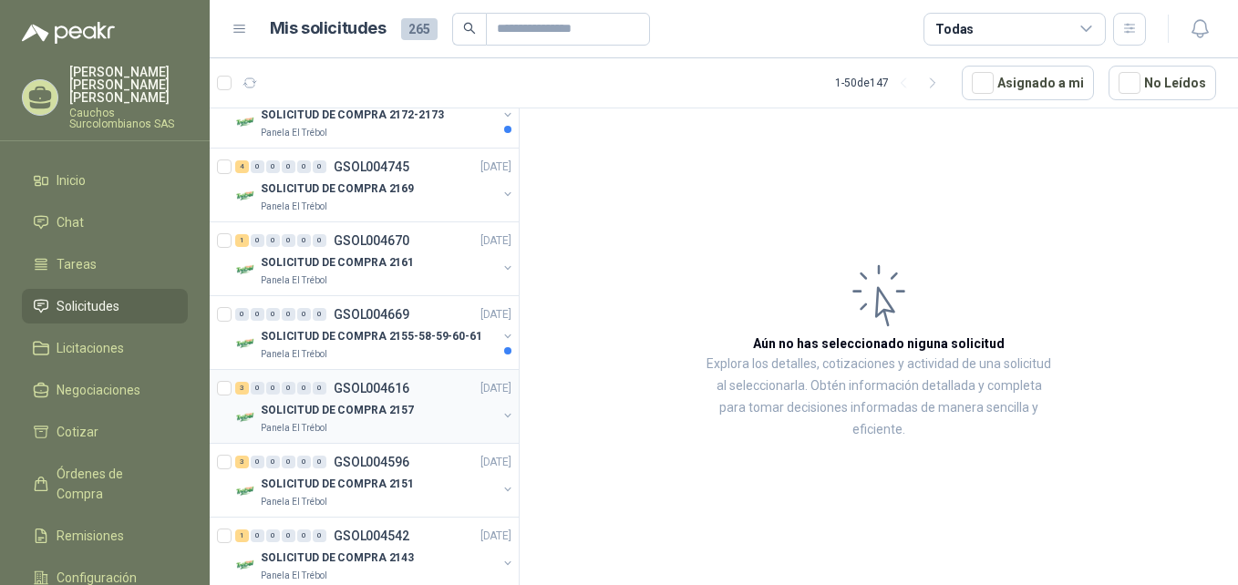
click at [412, 409] on div "SOLICITUD DE COMPRA 2157" at bounding box center [379, 410] width 236 height 22
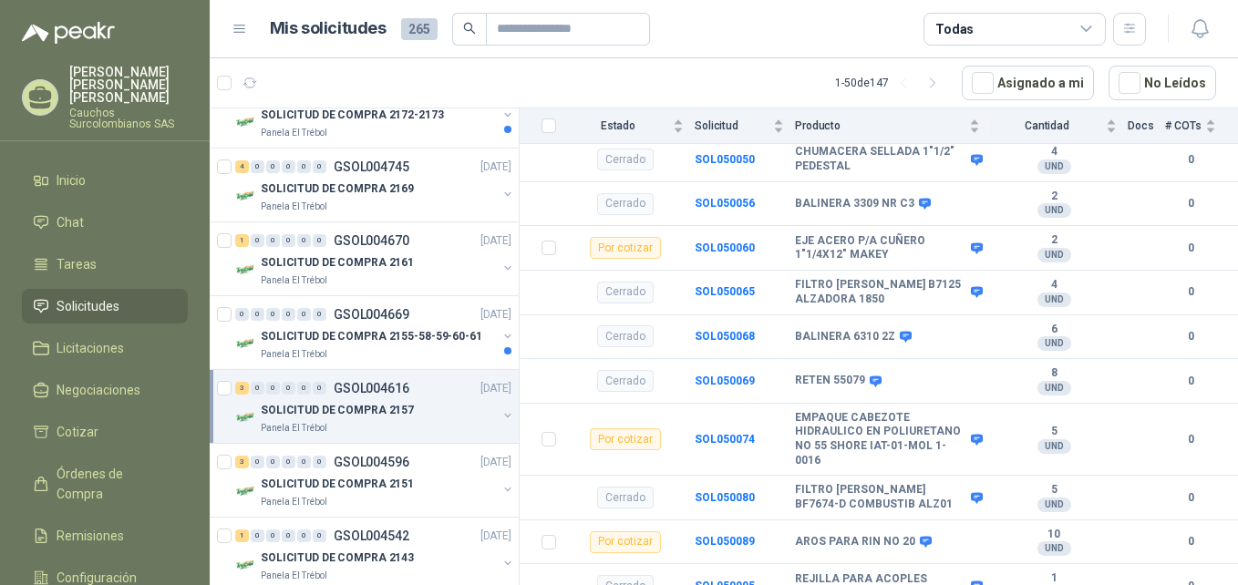
scroll to position [378, 0]
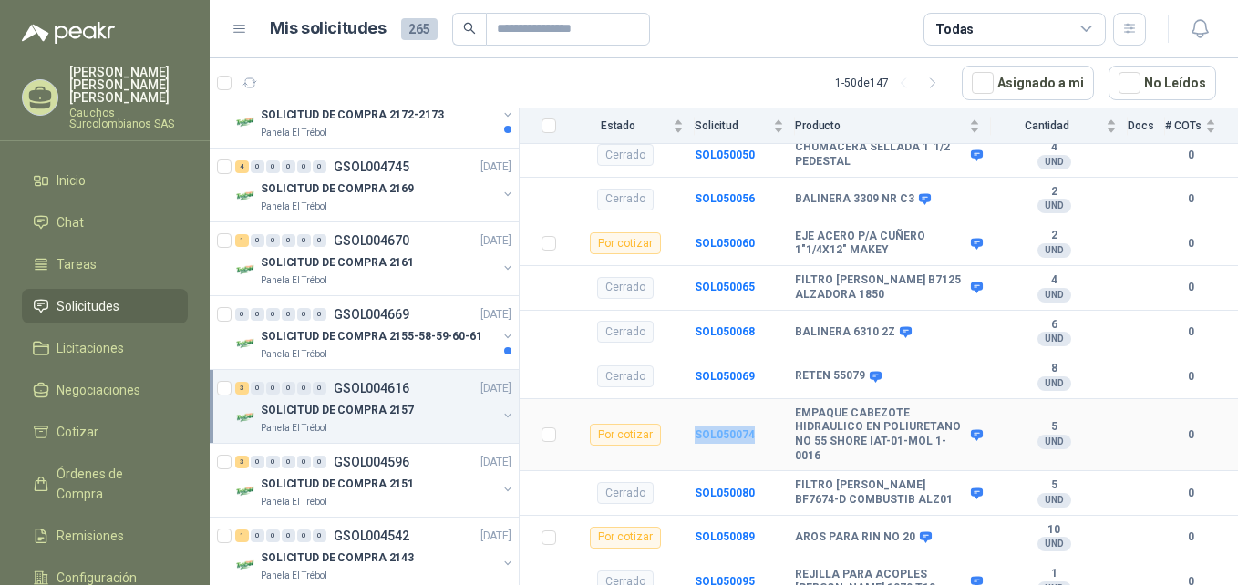
drag, startPoint x: 754, startPoint y: 421, endPoint x: 697, endPoint y: 427, distance: 57.7
click at [697, 427] on td "SOL050074" at bounding box center [745, 435] width 100 height 72
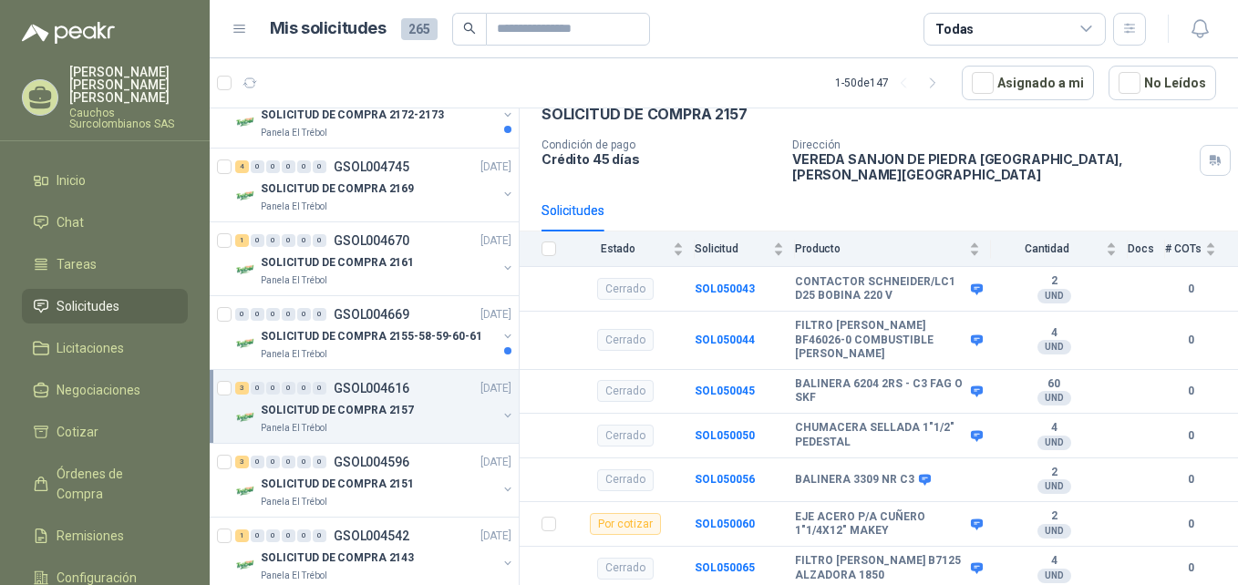
scroll to position [0, 0]
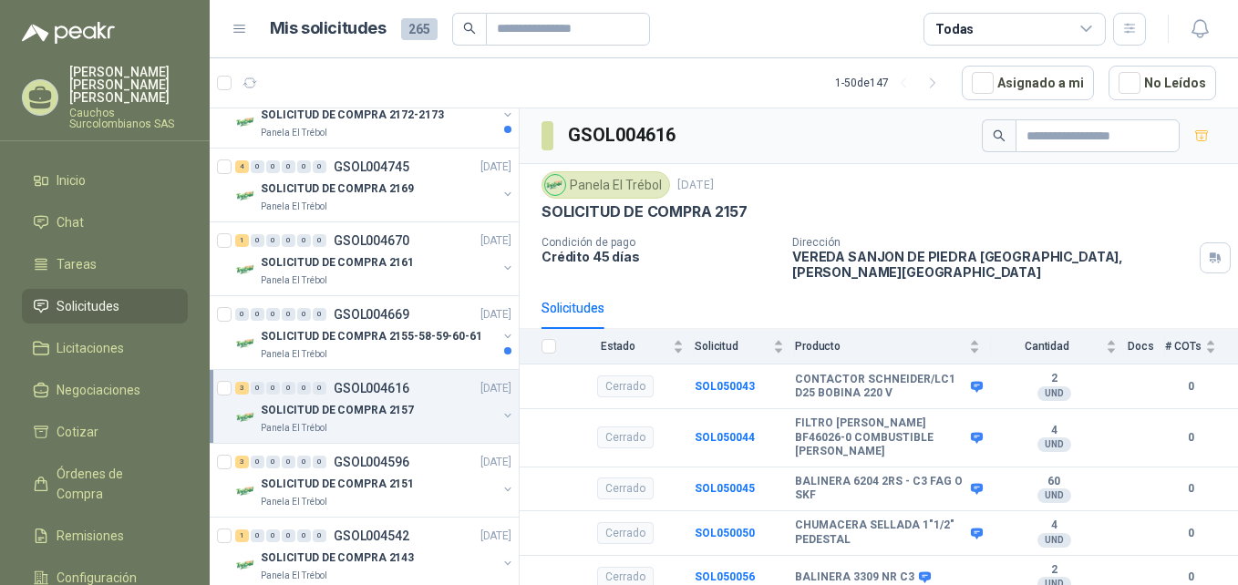
click at [35, 84] on icon at bounding box center [40, 98] width 28 height 28
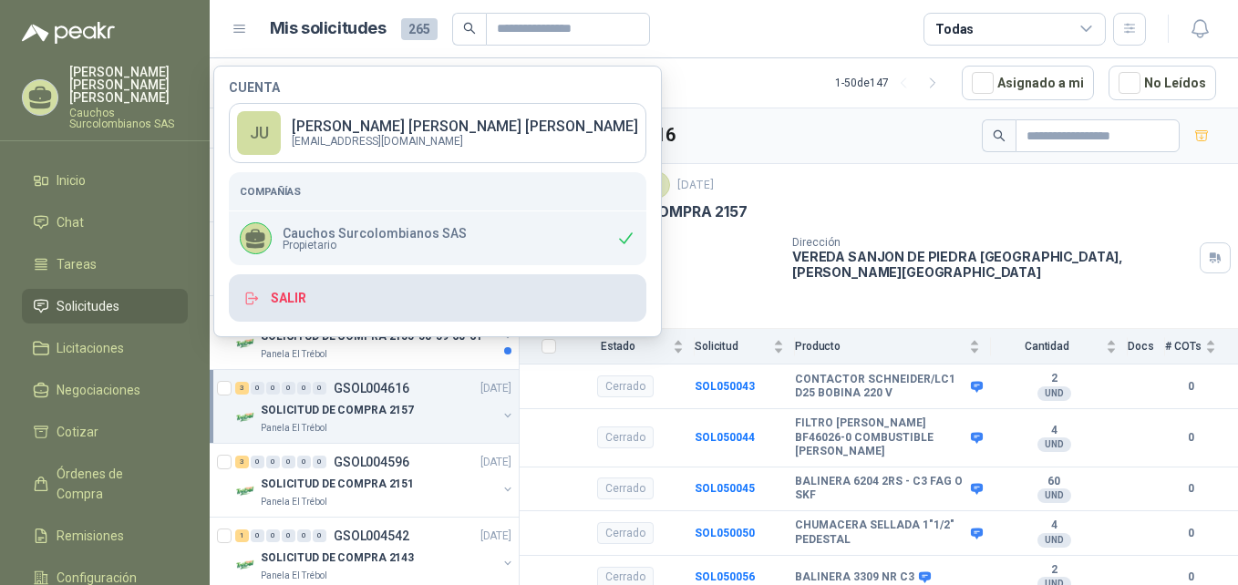
click at [285, 298] on button "Salir" at bounding box center [438, 297] width 418 height 47
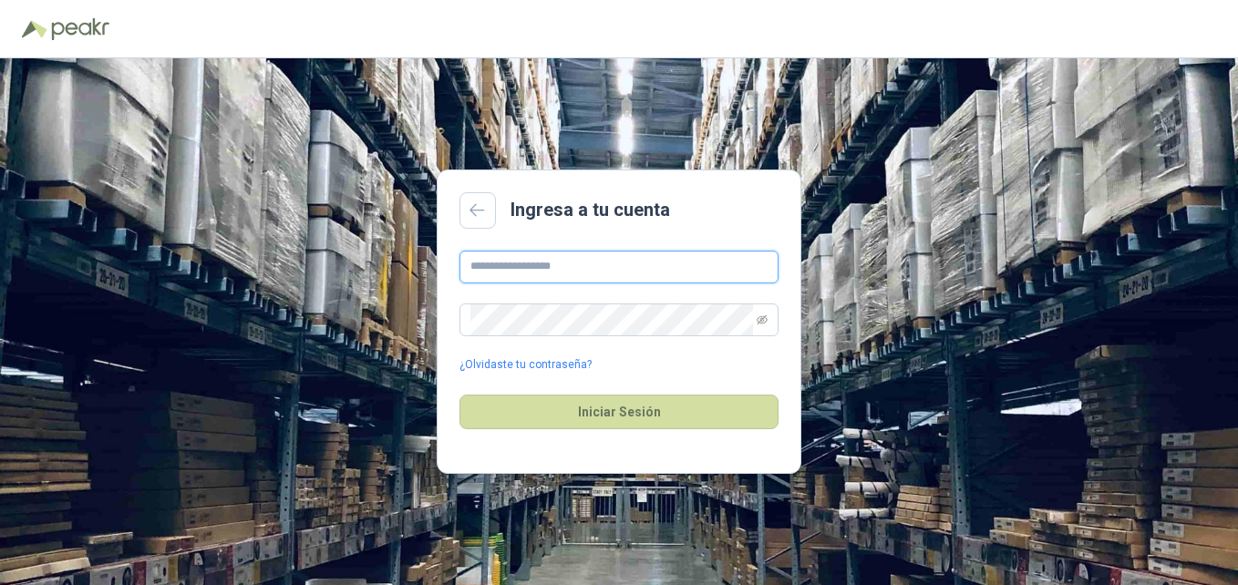
type input "**********"
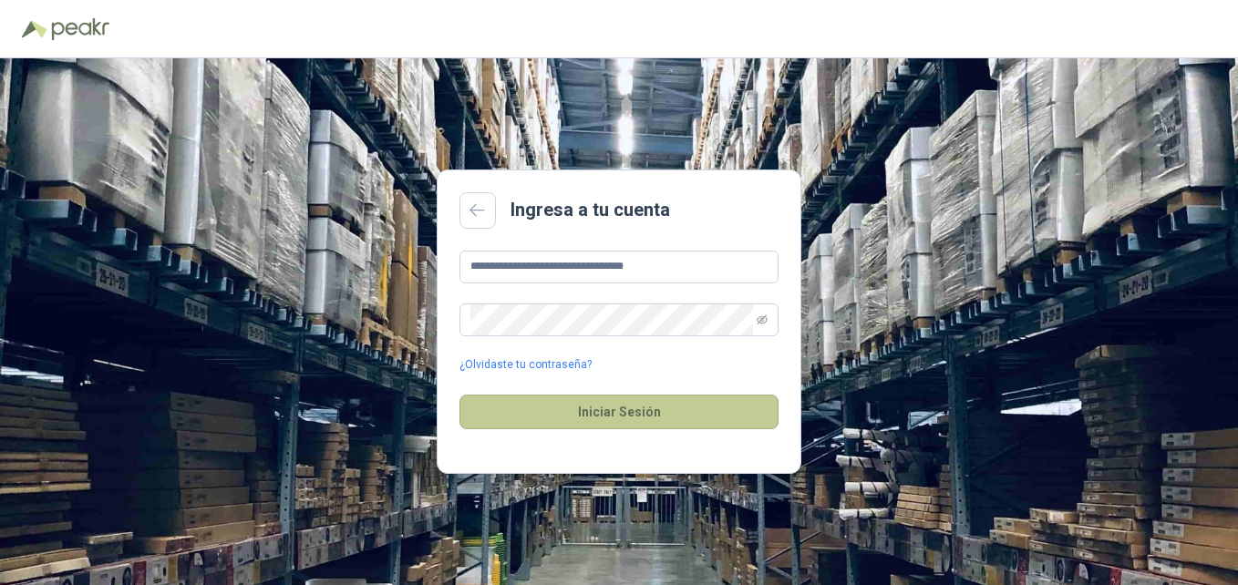
click at [656, 408] on button "Iniciar Sesión" at bounding box center [619, 412] width 319 height 35
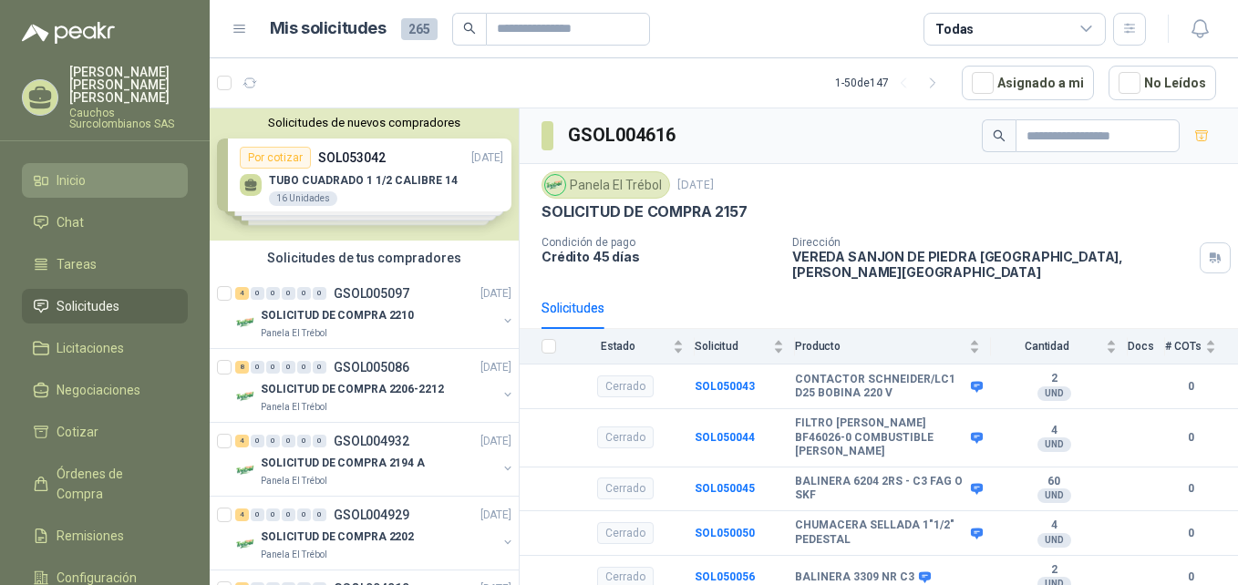
click at [110, 171] on li "Inicio" at bounding box center [105, 181] width 144 height 20
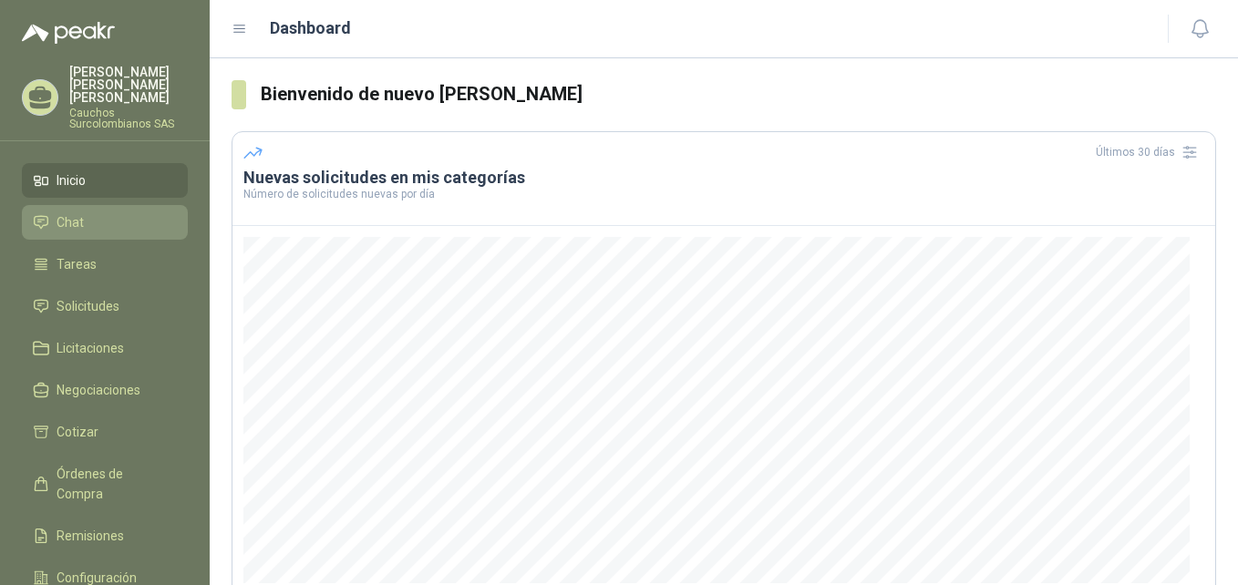
click at [108, 212] on li "Chat" at bounding box center [105, 222] width 144 height 20
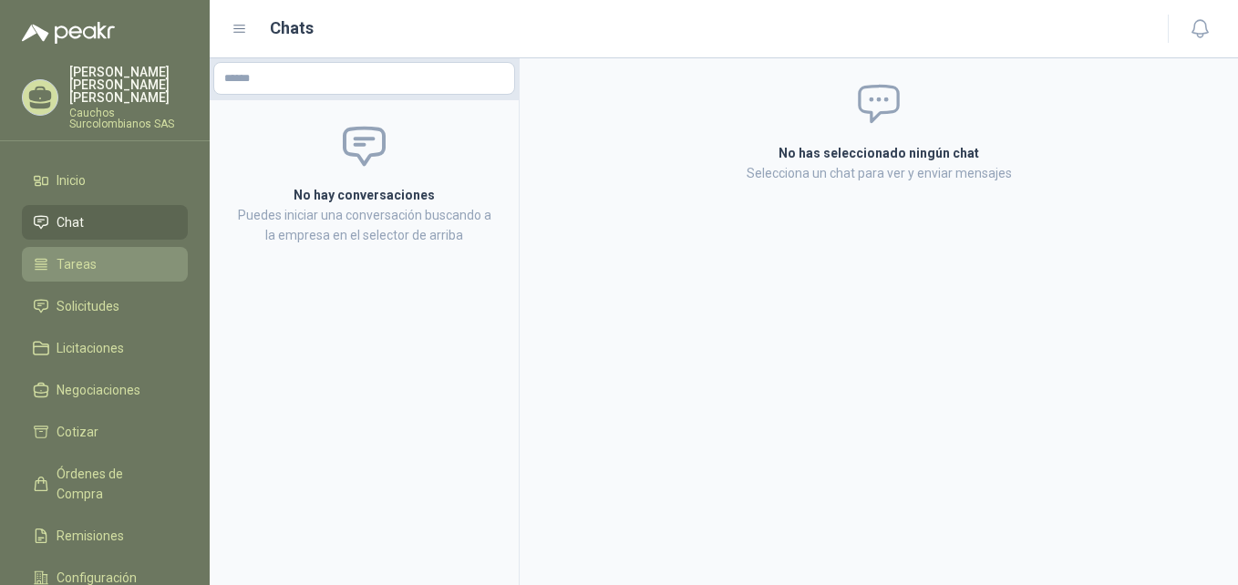
click at [108, 254] on li "Tareas" at bounding box center [105, 264] width 144 height 20
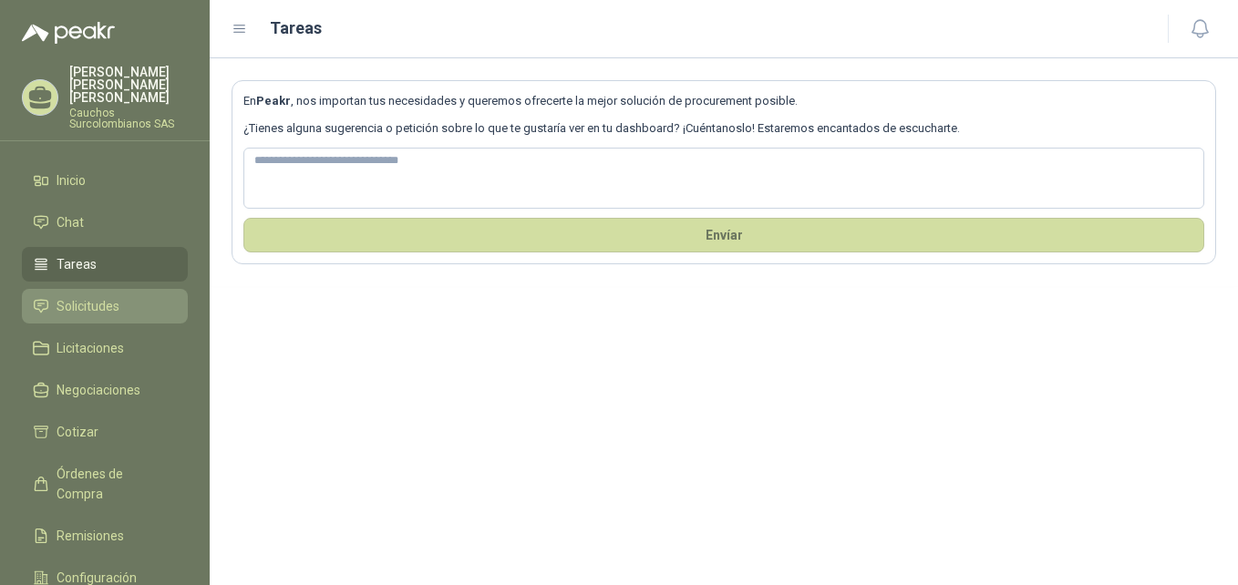
click at [101, 296] on span "Solicitudes" at bounding box center [88, 306] width 63 height 20
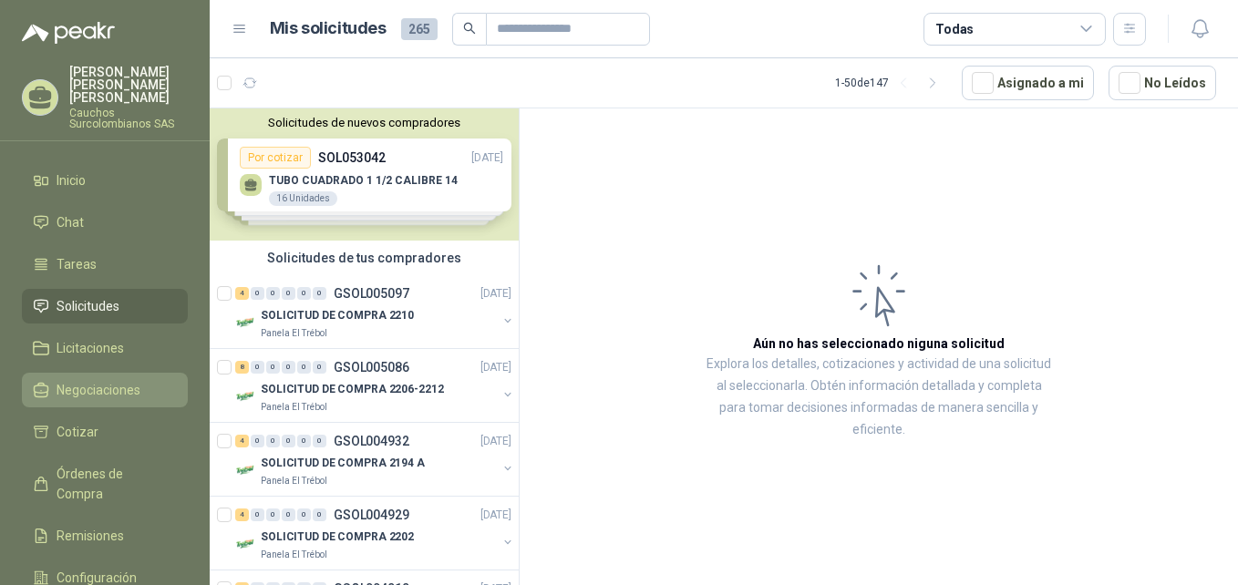
click at [99, 373] on link "Negociaciones" at bounding box center [105, 390] width 166 height 35
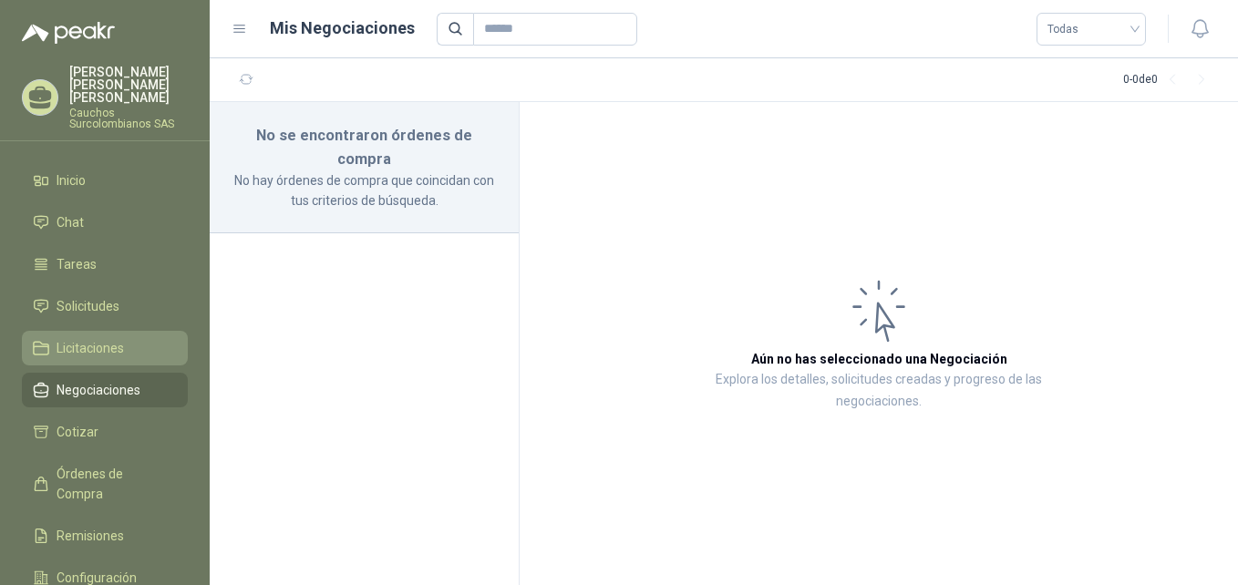
click at [107, 331] on link "Licitaciones" at bounding box center [105, 348] width 166 height 35
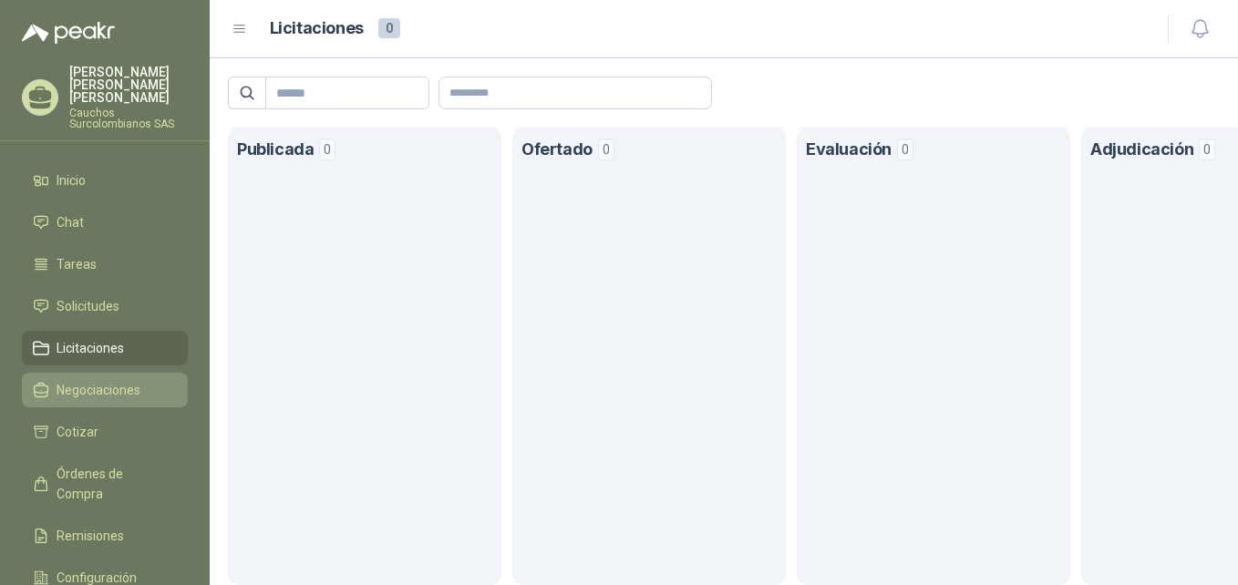
click at [105, 380] on span "Negociaciones" at bounding box center [99, 390] width 84 height 20
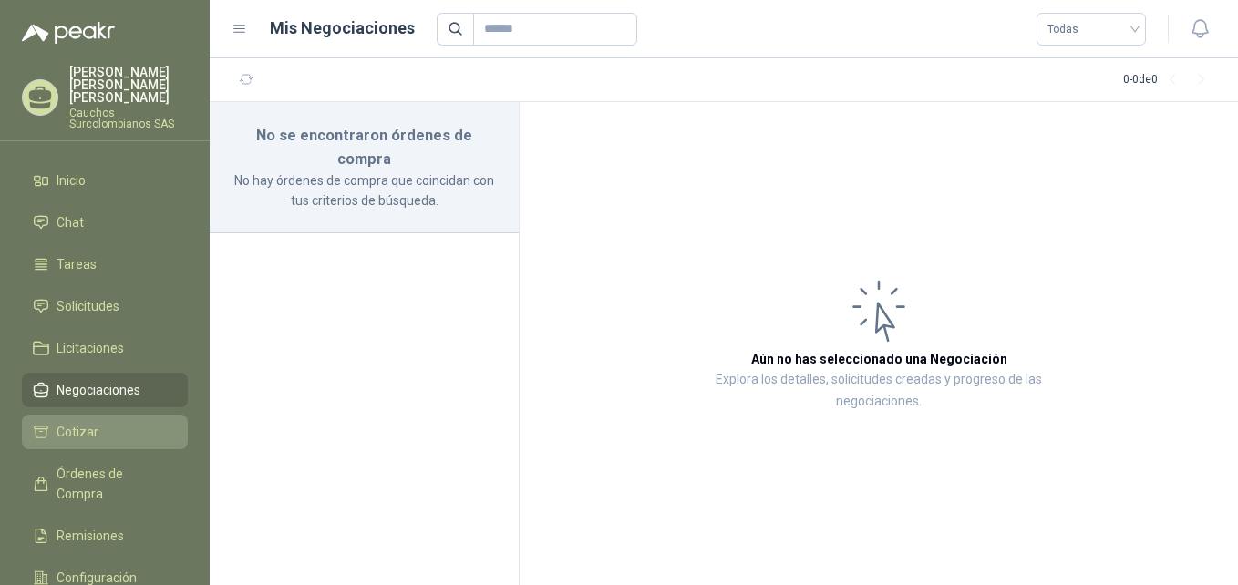
click at [96, 422] on span "Cotizar" at bounding box center [78, 432] width 42 height 20
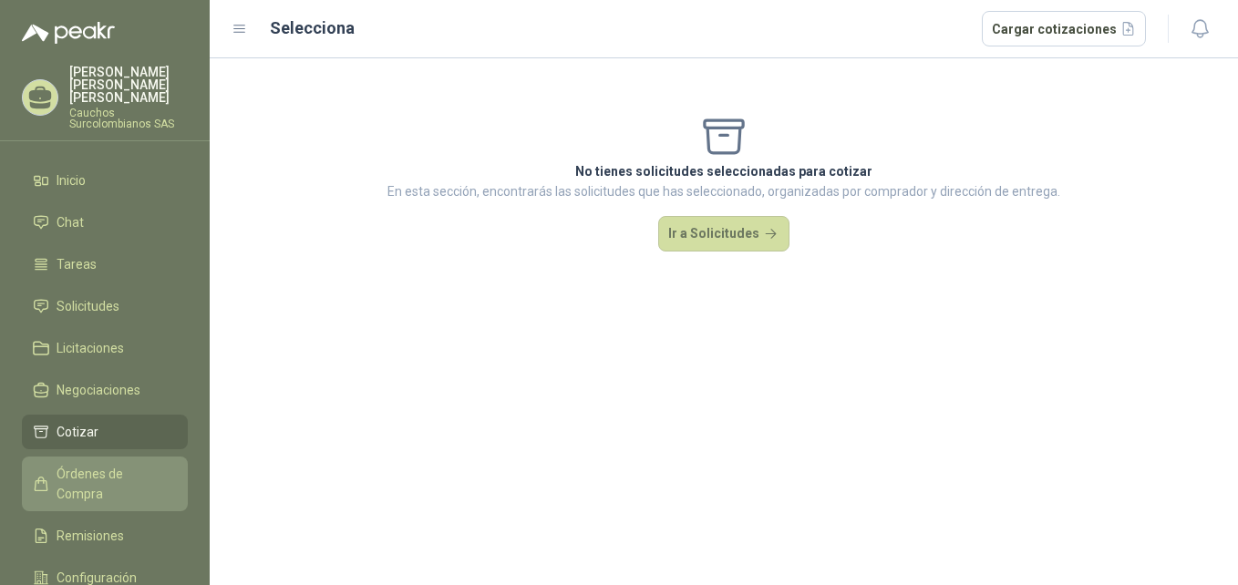
click at [100, 464] on span "Órdenes de Compra" at bounding box center [114, 484] width 114 height 40
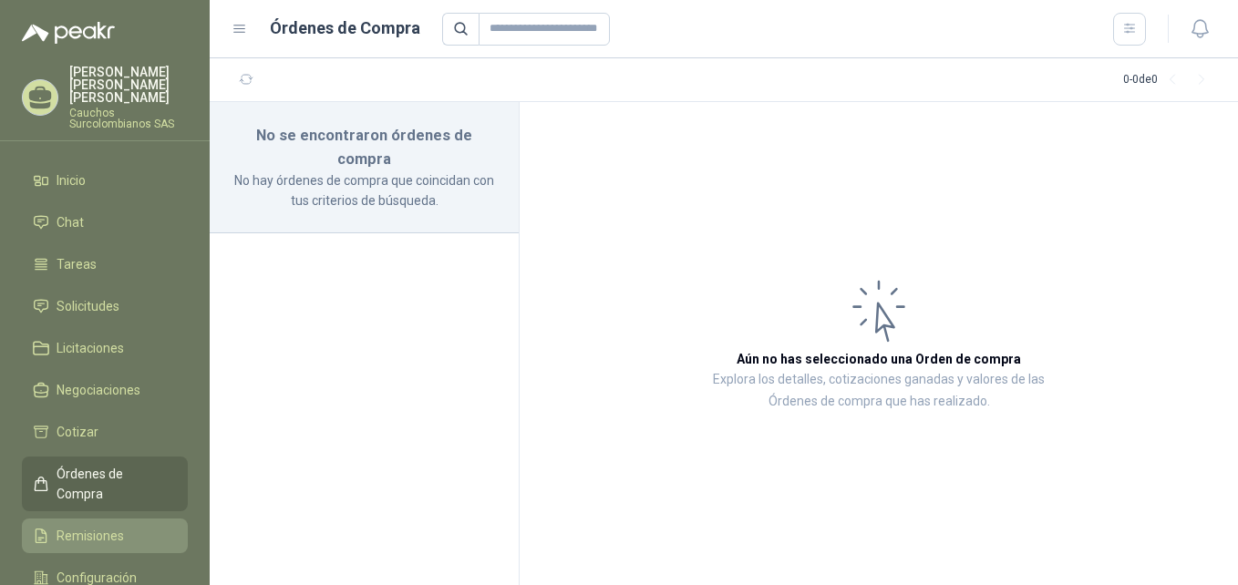
click at [100, 519] on link "Remisiones" at bounding box center [105, 536] width 166 height 35
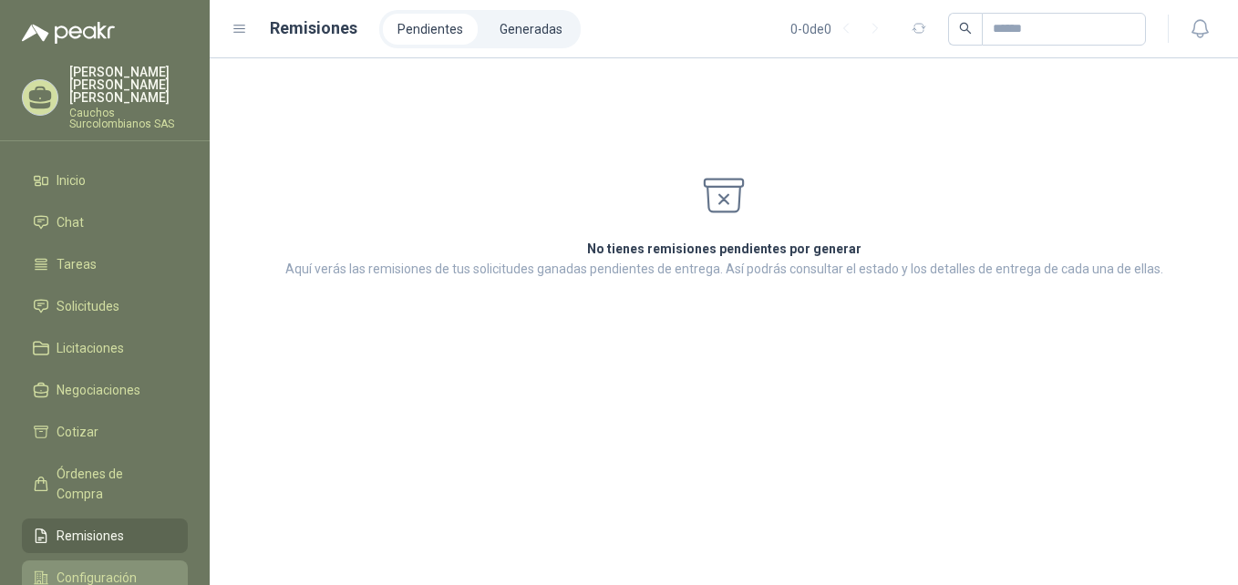
click at [100, 561] on link "Configuración" at bounding box center [105, 578] width 166 height 35
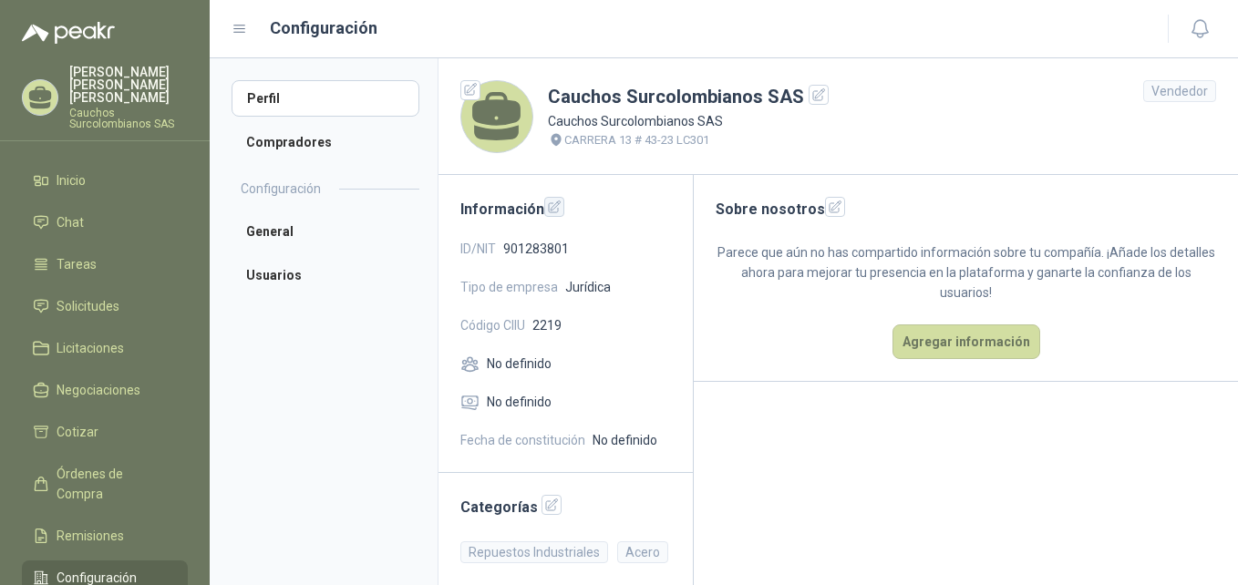
click at [558, 207] on icon "button" at bounding box center [555, 208] width 16 height 16
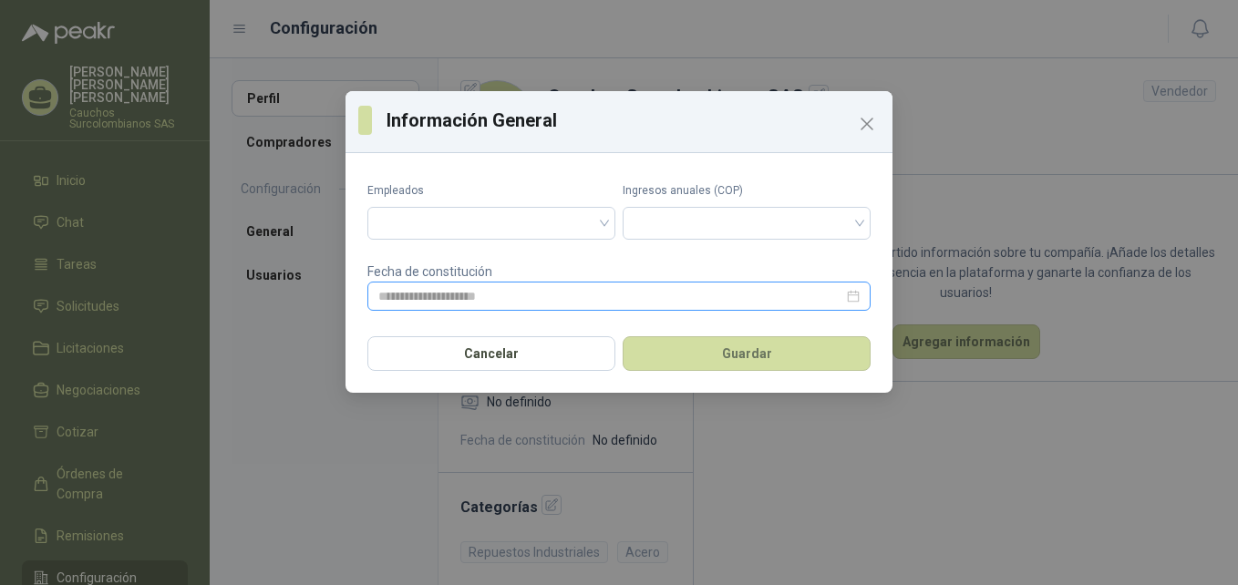
click at [857, 299] on div at bounding box center [618, 296] width 481 height 20
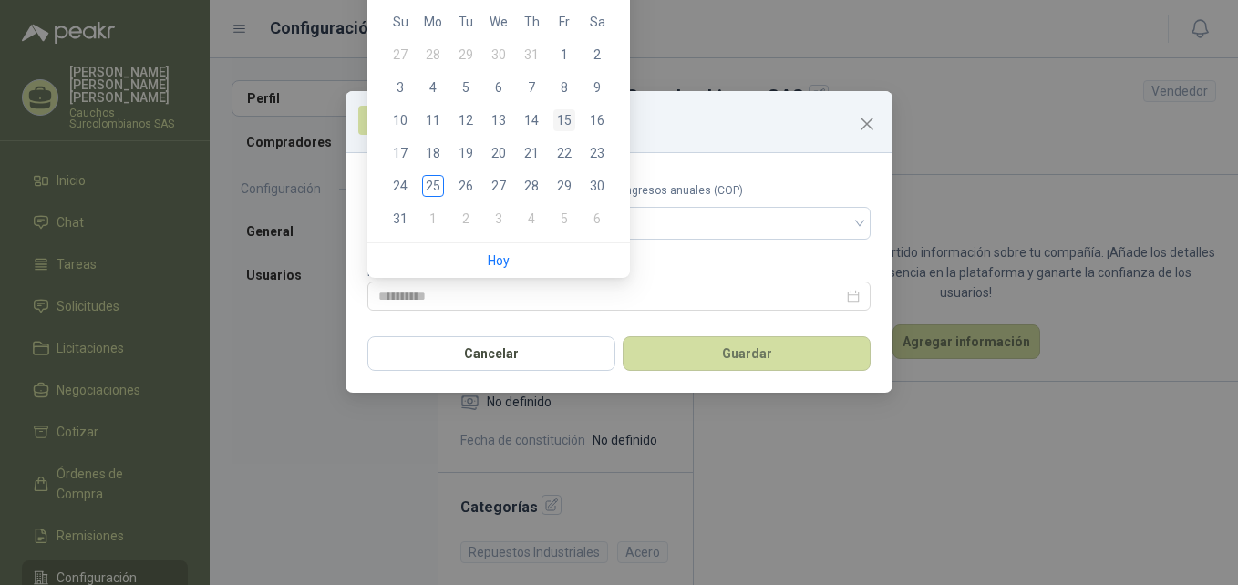
click at [564, 119] on div "15" at bounding box center [565, 120] width 22 height 22
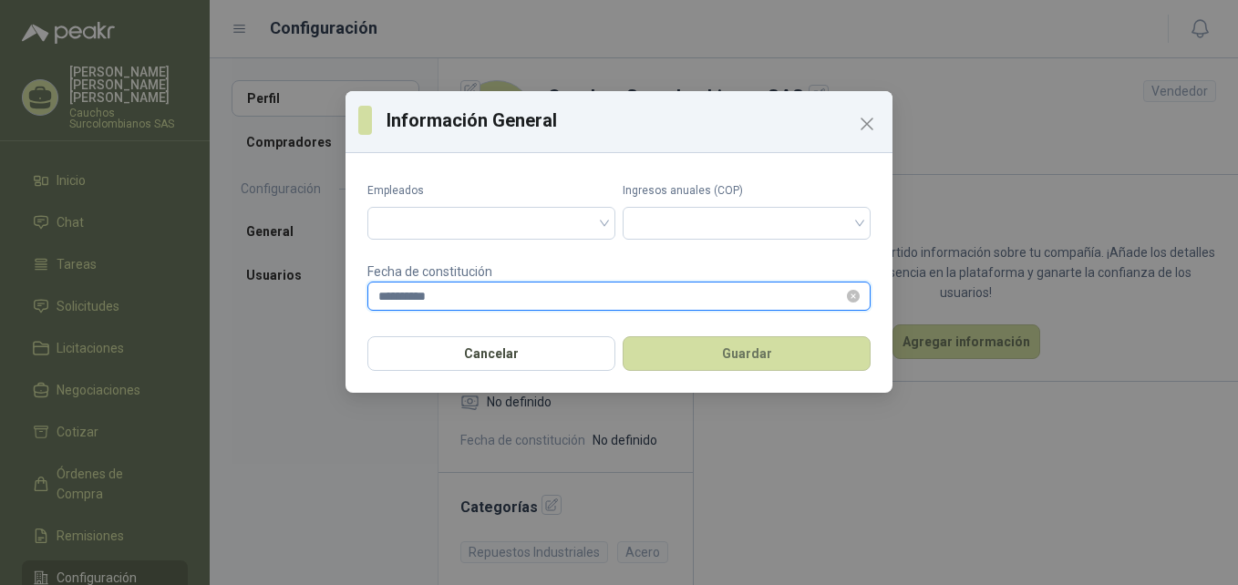
click at [408, 300] on input "**********" at bounding box center [610, 296] width 465 height 20
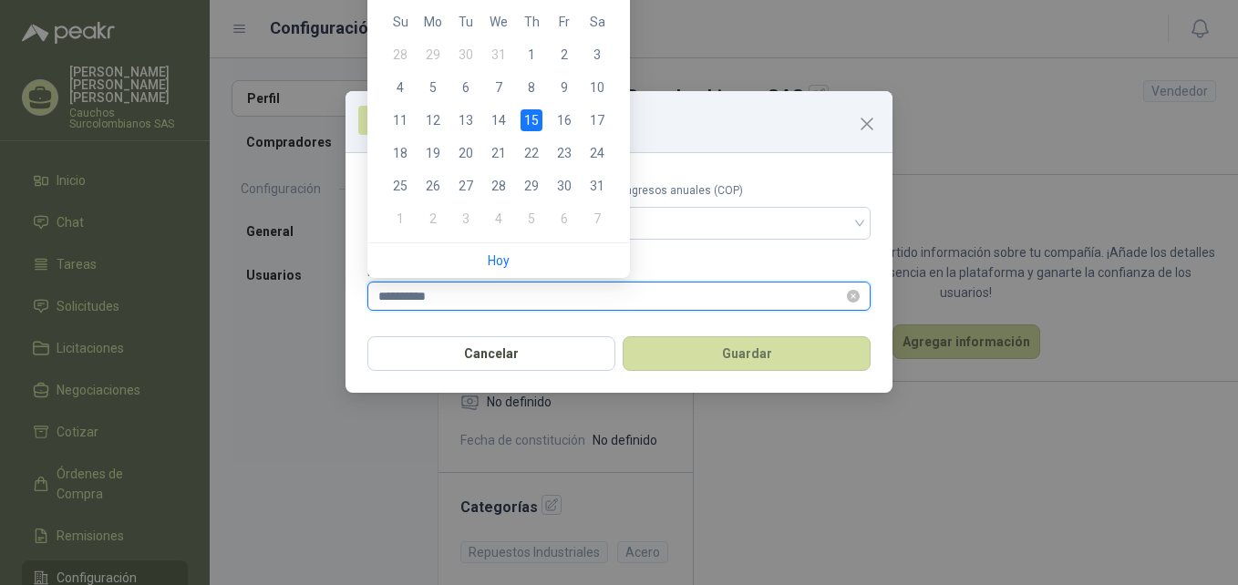
click at [424, 297] on input "**********" at bounding box center [610, 296] width 465 height 20
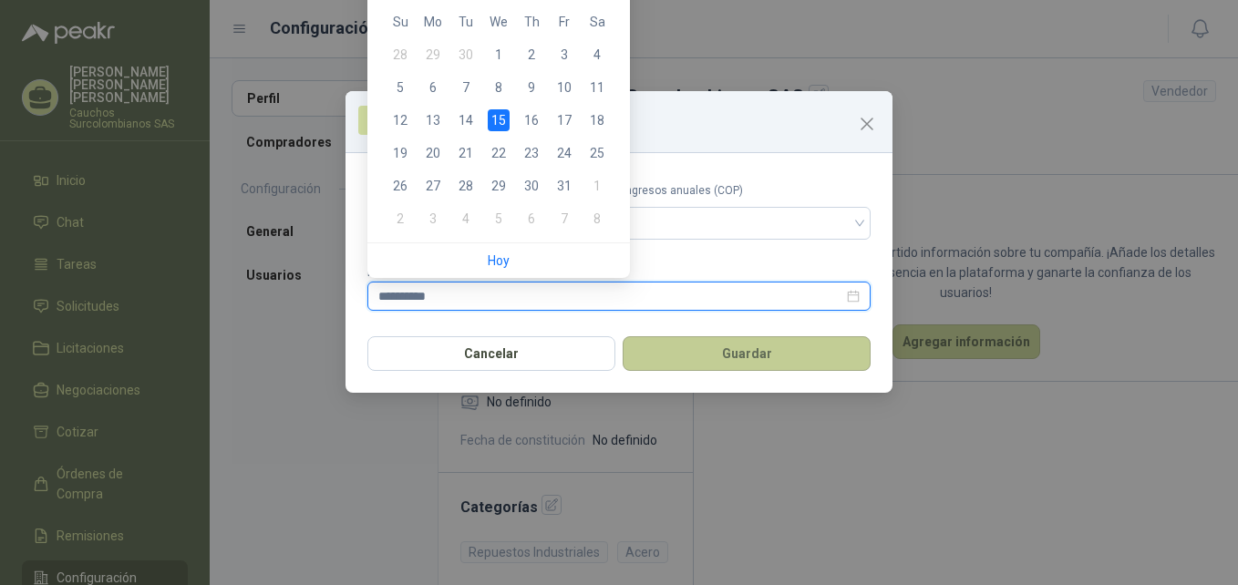
type input "**********"
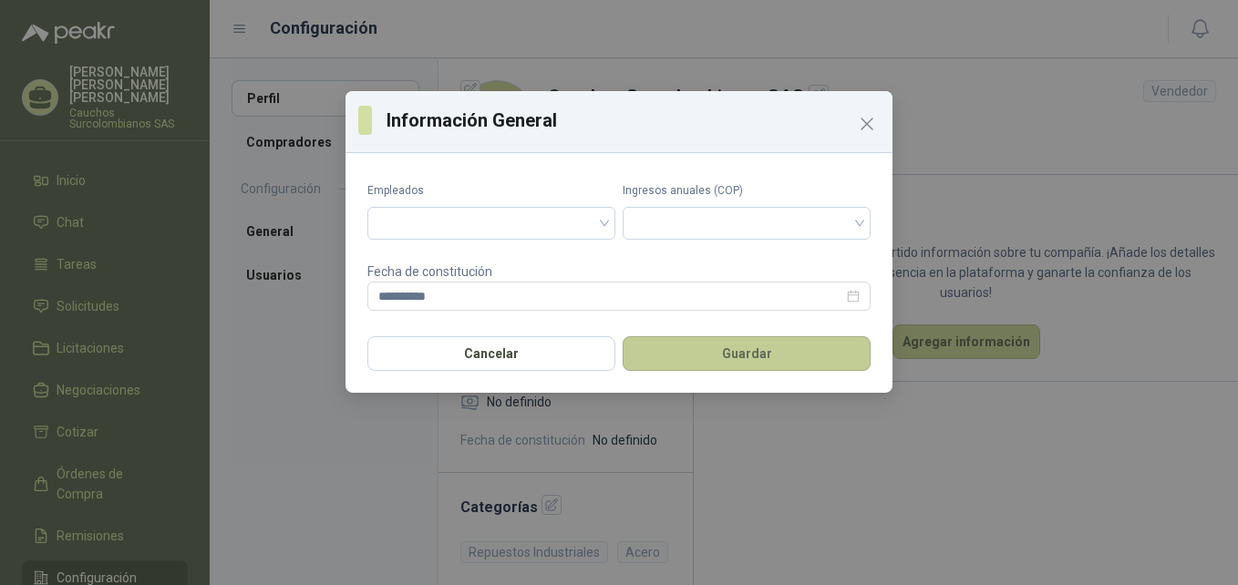
click at [739, 360] on button "Guardar" at bounding box center [747, 353] width 248 height 35
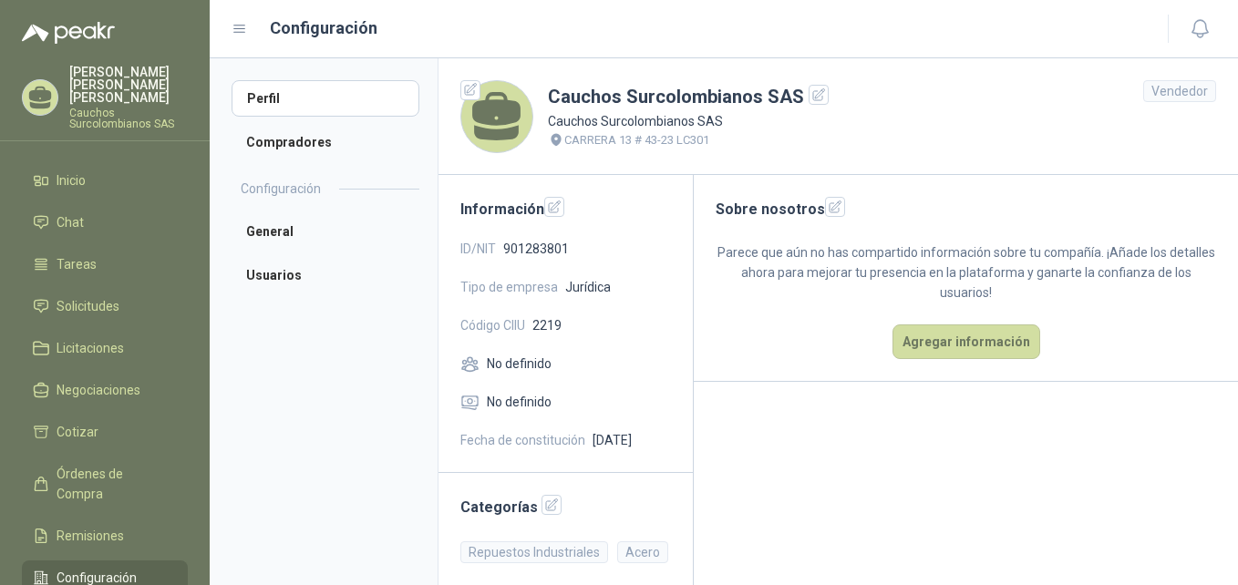
click at [84, 108] on p "Cauchos Surcolombianos SAS" at bounding box center [128, 119] width 119 height 22
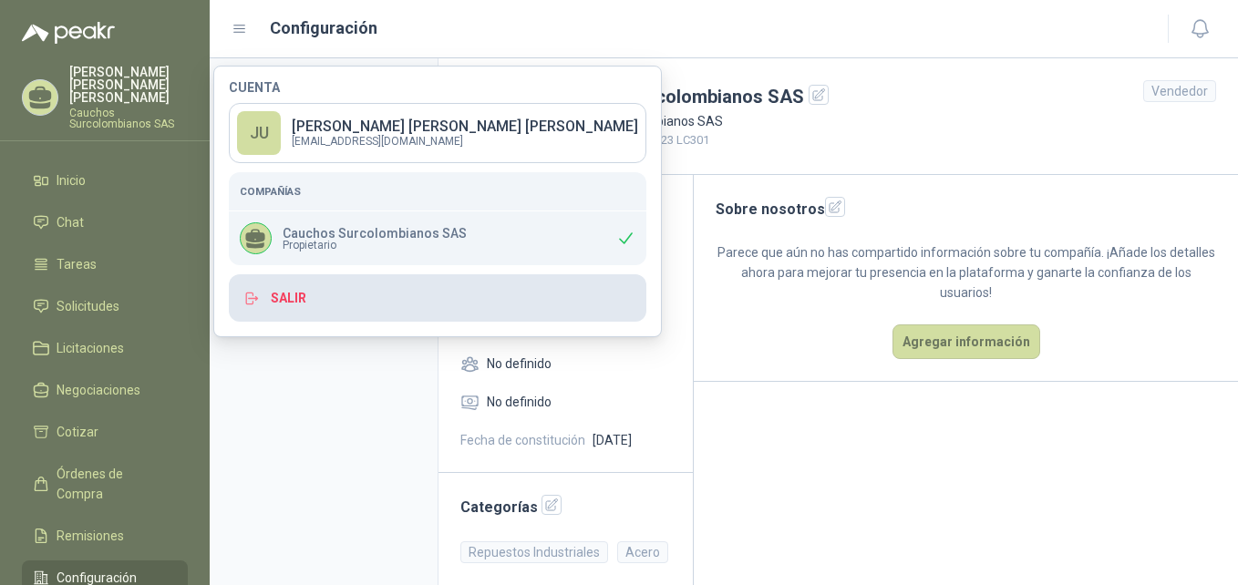
click at [287, 301] on button "Salir" at bounding box center [438, 297] width 418 height 47
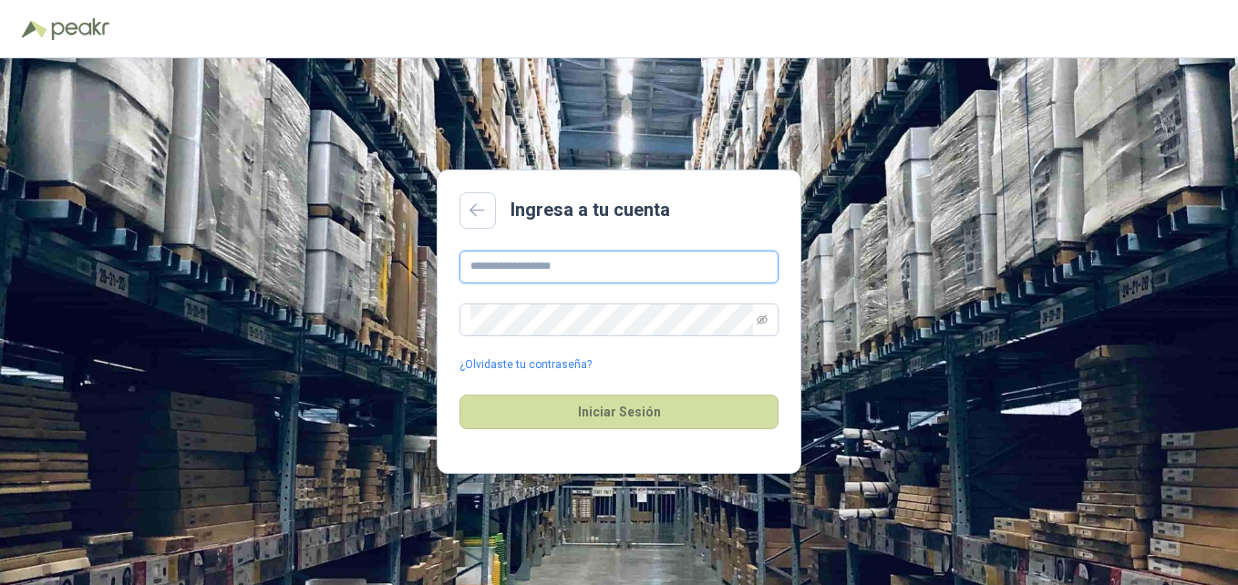
type input "**********"
